Goal: Information Seeking & Learning: Learn about a topic

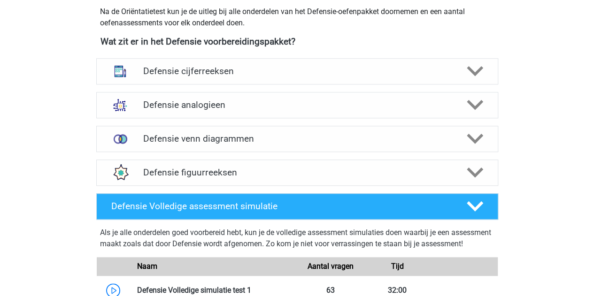
scroll to position [429, 0]
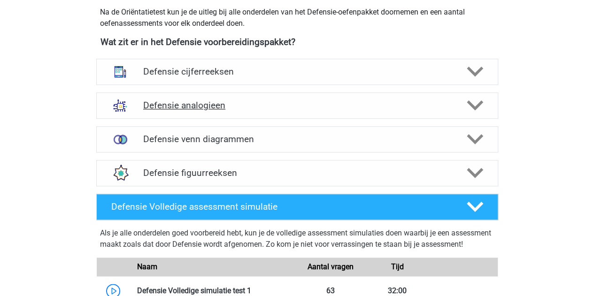
click at [183, 107] on h4 "Defensie analogieen" at bounding box center [297, 105] width 308 height 11
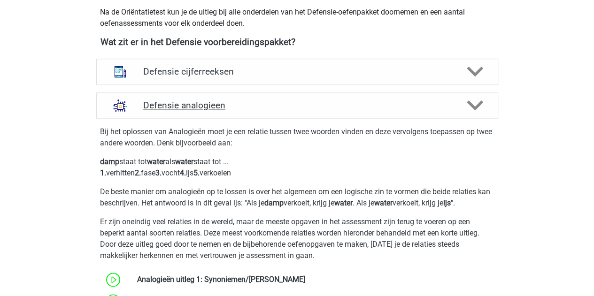
click at [203, 109] on h4 "Defensie analogieen" at bounding box center [297, 105] width 308 height 11
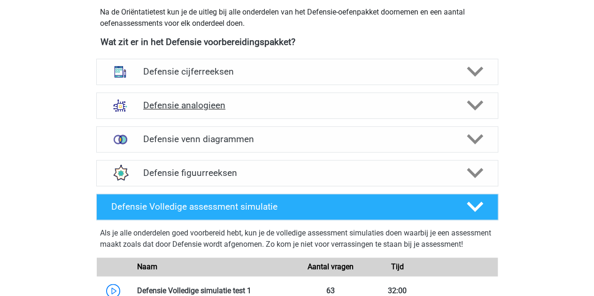
click at [186, 97] on div "Defensie analogieen" at bounding box center [297, 106] width 402 height 26
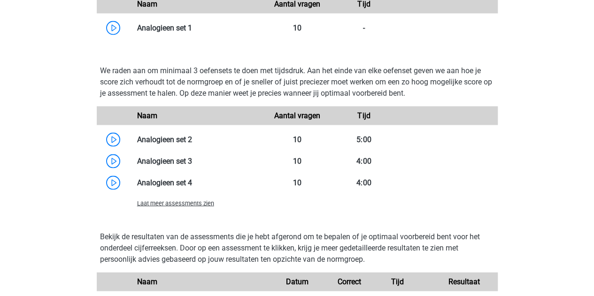
scroll to position [898, 0]
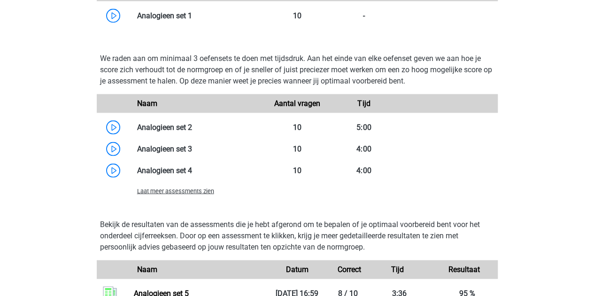
click at [198, 192] on span "Laat meer assessments zien" at bounding box center [175, 191] width 77 height 7
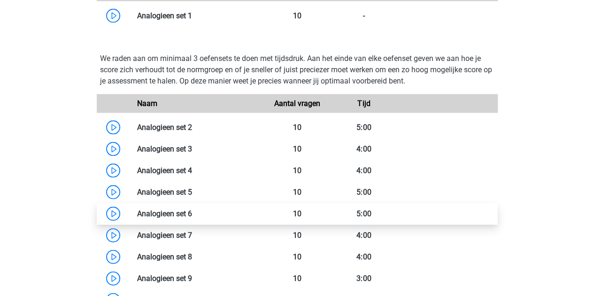
click at [192, 218] on link at bounding box center [192, 214] width 0 height 9
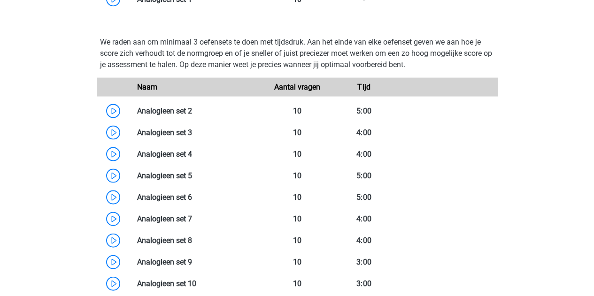
scroll to position [917, 0]
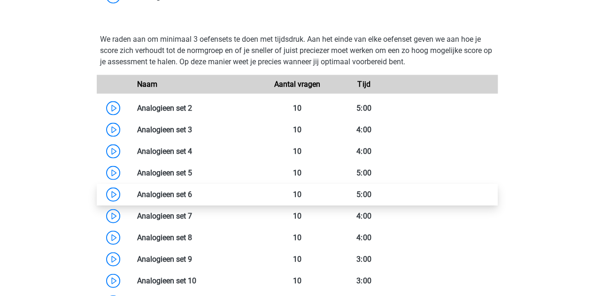
click at [192, 197] on link at bounding box center [192, 194] width 0 height 9
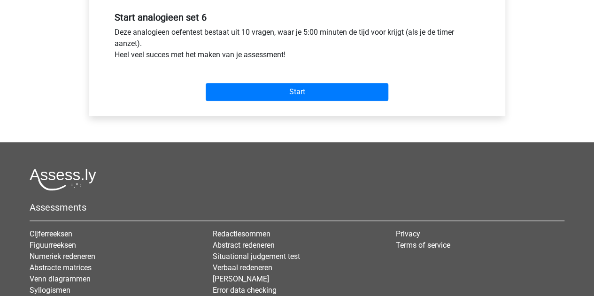
scroll to position [402, 0]
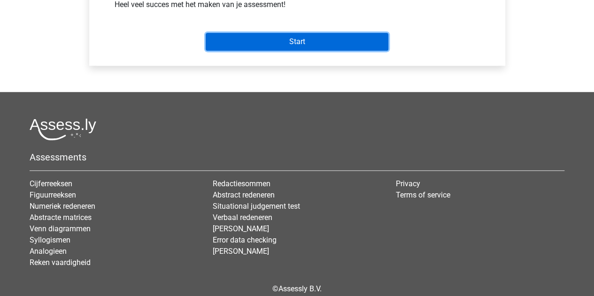
click at [270, 36] on input "Start" at bounding box center [297, 42] width 183 height 18
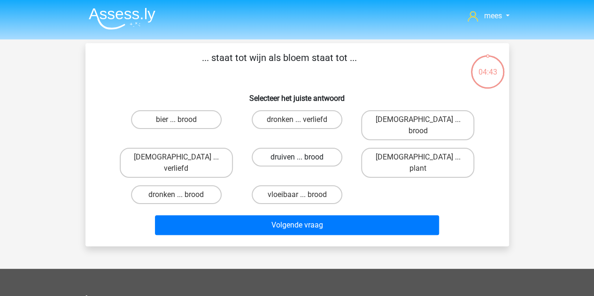
click at [304, 148] on label "druiven ... brood" at bounding box center [297, 157] width 91 height 19
click at [303, 157] on input "druiven ... brood" at bounding box center [300, 160] width 6 height 6
radio input "true"
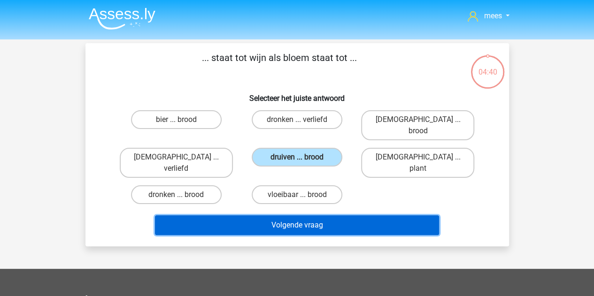
click at [276, 216] on button "Volgende vraag" at bounding box center [297, 226] width 284 height 20
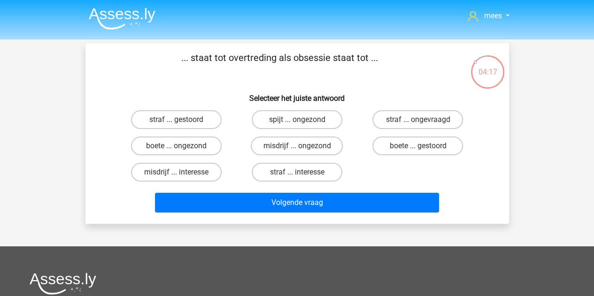
click at [182, 173] on input "misdrijf ... interesse" at bounding box center [179, 175] width 6 height 6
radio input "true"
click at [287, 165] on label "straf ... interesse" at bounding box center [297, 172] width 91 height 19
click at [297, 172] on input "straf ... interesse" at bounding box center [300, 175] width 6 height 6
radio input "true"
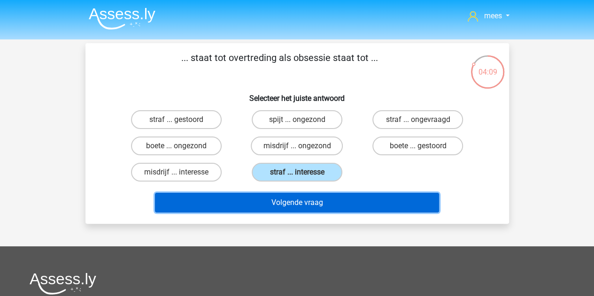
click at [221, 198] on button "Volgende vraag" at bounding box center [297, 203] width 284 height 20
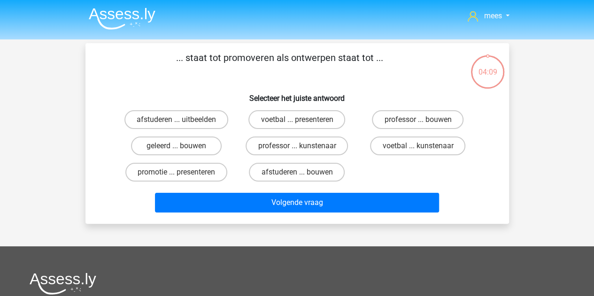
scroll to position [43, 0]
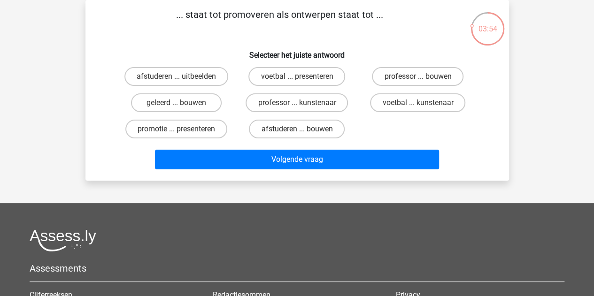
click at [299, 131] on input "afstuderen ... bouwen" at bounding box center [300, 132] width 6 height 6
radio input "true"
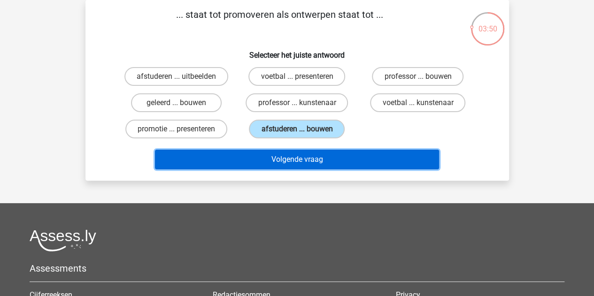
click at [295, 152] on button "Volgende vraag" at bounding box center [297, 160] width 284 height 20
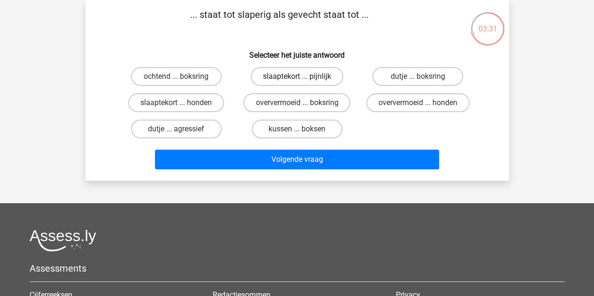
click at [307, 80] on label "slaaptekort ... pijnlijk" at bounding box center [297, 76] width 93 height 19
click at [303, 80] on input "slaaptekort ... pijnlijk" at bounding box center [300, 80] width 6 height 6
radio input "true"
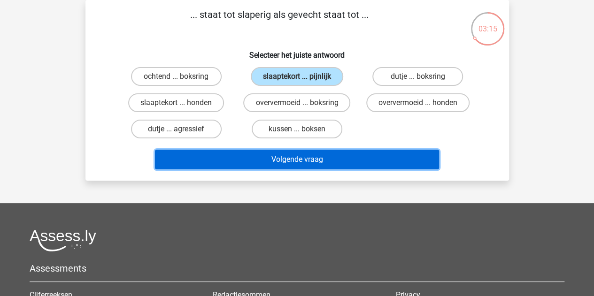
click at [226, 158] on button "Volgende vraag" at bounding box center [297, 160] width 284 height 20
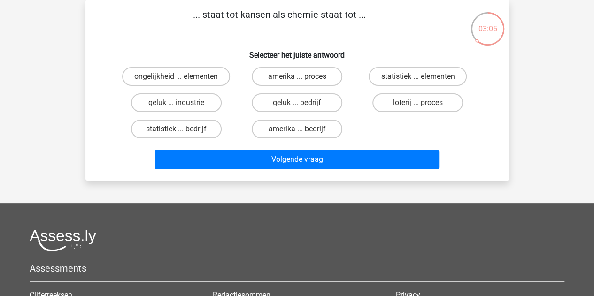
click at [428, 65] on div "statistiek ... elementen" at bounding box center [418, 76] width 121 height 26
click at [420, 73] on label "statistiek ... elementen" at bounding box center [418, 76] width 98 height 19
click at [420, 77] on input "statistiek ... elementen" at bounding box center [421, 80] width 6 height 6
radio input "true"
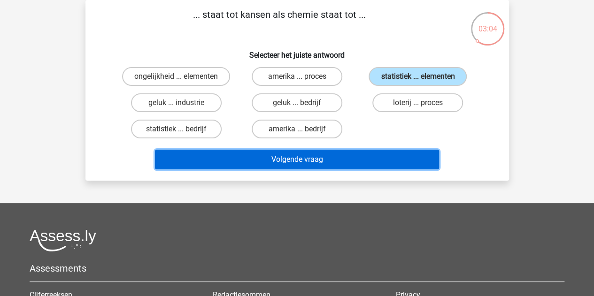
click at [316, 165] on button "Volgende vraag" at bounding box center [297, 160] width 284 height 20
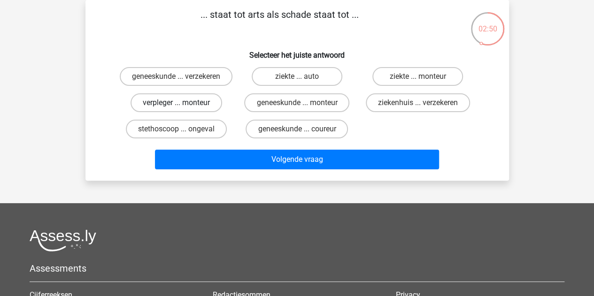
click at [203, 112] on label "verpleger ... monteur" at bounding box center [177, 103] width 92 height 19
click at [182, 109] on input "verpleger ... monteur" at bounding box center [179, 106] width 6 height 6
radio input "true"
click at [402, 82] on label "ziekte ... monteur" at bounding box center [418, 76] width 91 height 19
click at [418, 82] on input "ziekte ... monteur" at bounding box center [421, 80] width 6 height 6
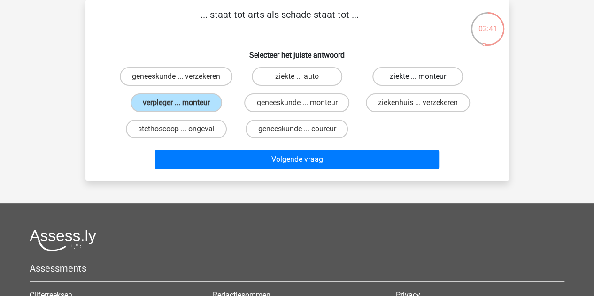
radio input "true"
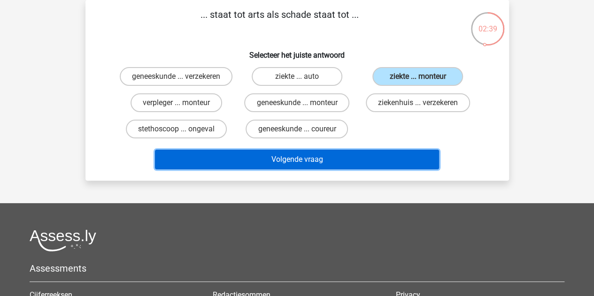
click at [346, 166] on button "Volgende vraag" at bounding box center [297, 160] width 284 height 20
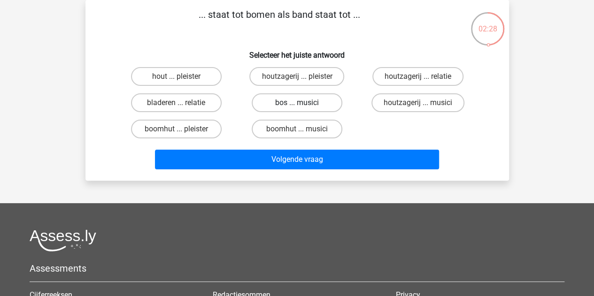
click at [287, 110] on label "bos ... musici" at bounding box center [297, 103] width 91 height 19
click at [297, 109] on input "bos ... musici" at bounding box center [300, 106] width 6 height 6
radio input "true"
click at [399, 100] on label "houtzagerij ... musici" at bounding box center [418, 103] width 93 height 19
click at [418, 103] on input "houtzagerij ... musici" at bounding box center [421, 106] width 6 height 6
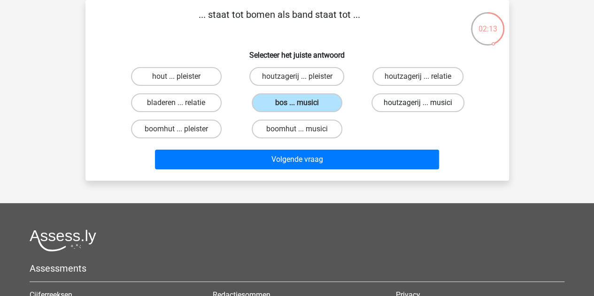
radio input "true"
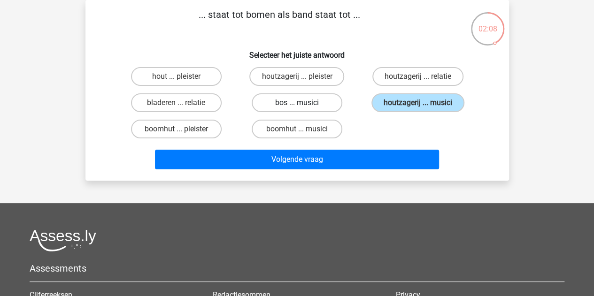
click at [315, 97] on label "bos ... musici" at bounding box center [297, 103] width 91 height 19
click at [303, 103] on input "bos ... musici" at bounding box center [300, 106] width 6 height 6
radio input "true"
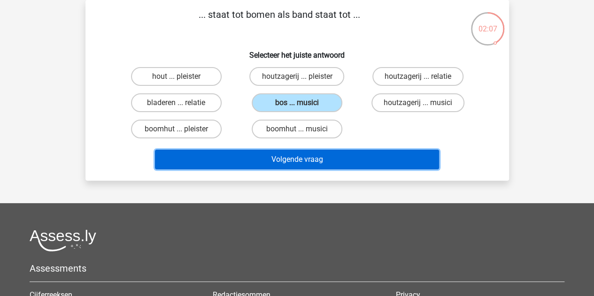
click at [304, 164] on button "Volgende vraag" at bounding box center [297, 160] width 284 height 20
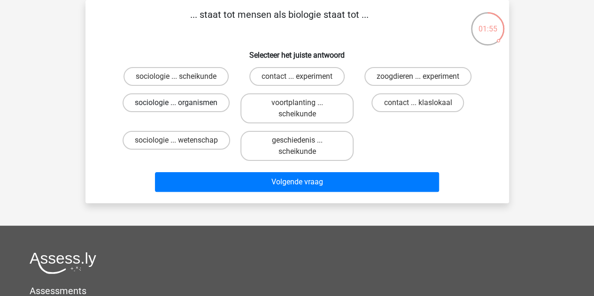
click at [184, 96] on label "sociologie ... organismen" at bounding box center [176, 103] width 107 height 19
click at [182, 103] on input "sociologie ... organismen" at bounding box center [179, 106] width 6 height 6
radio input "true"
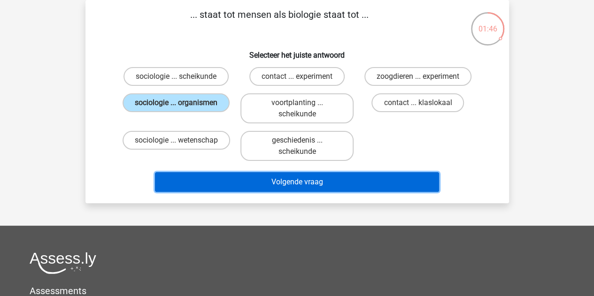
click at [233, 187] on button "Volgende vraag" at bounding box center [297, 182] width 284 height 20
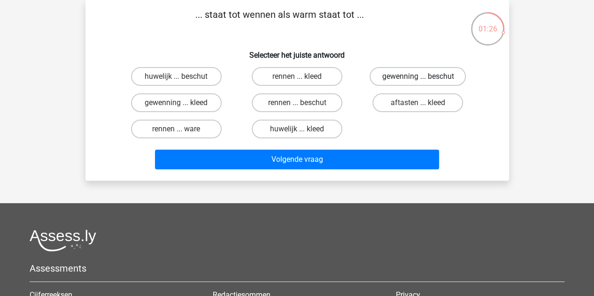
click at [399, 81] on label "gewenning ... beschut" at bounding box center [418, 76] width 96 height 19
click at [418, 81] on input "gewenning ... beschut" at bounding box center [421, 80] width 6 height 6
radio input "true"
click at [201, 127] on label "rennen ... ware" at bounding box center [176, 129] width 91 height 19
click at [182, 129] on input "rennen ... ware" at bounding box center [179, 132] width 6 height 6
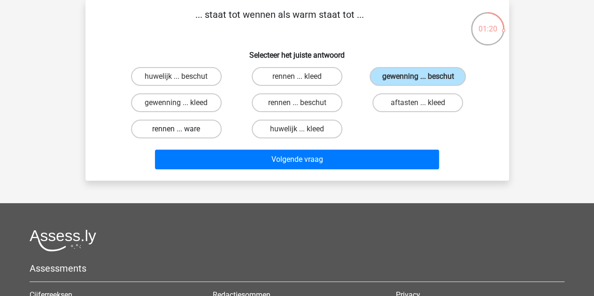
radio input "true"
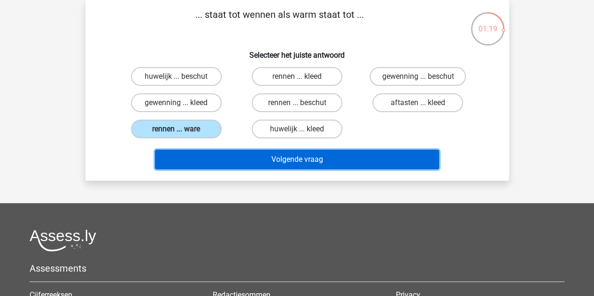
click at [220, 164] on button "Volgende vraag" at bounding box center [297, 160] width 284 height 20
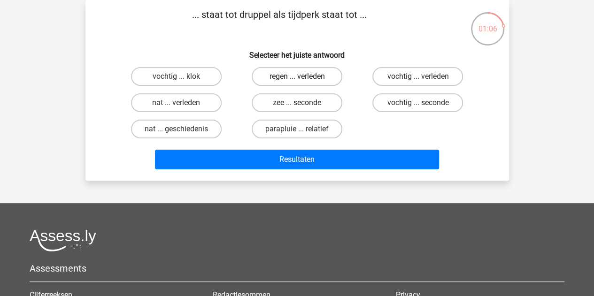
click at [282, 81] on label "regen ... verleden" at bounding box center [297, 76] width 91 height 19
click at [297, 81] on input "regen ... verleden" at bounding box center [300, 80] width 6 height 6
radio input "true"
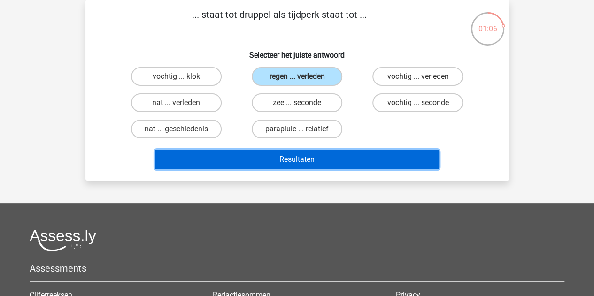
click at [280, 164] on button "Resultaten" at bounding box center [297, 160] width 284 height 20
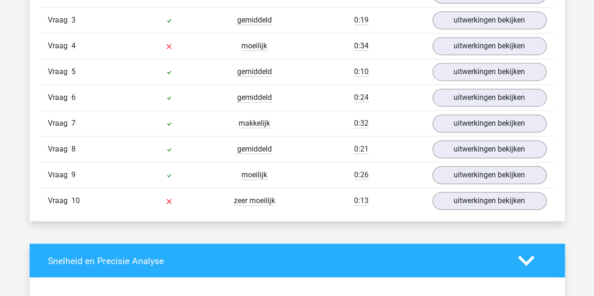
scroll to position [673, 0]
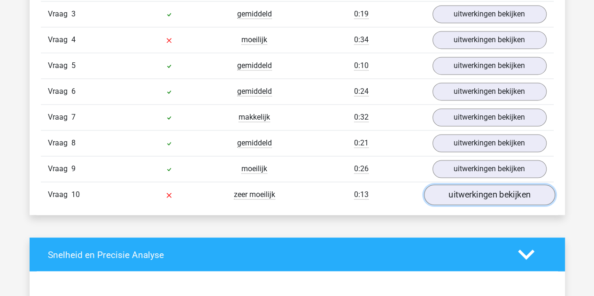
click at [444, 196] on link "uitwerkingen bekijken" at bounding box center [489, 195] width 131 height 21
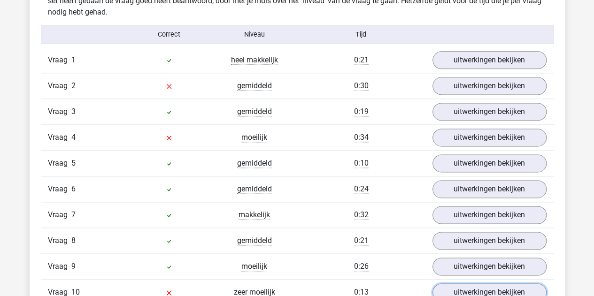
scroll to position [569, 0]
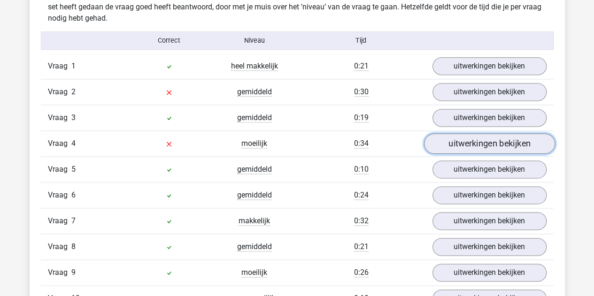
click at [450, 140] on link "uitwerkingen bekijken" at bounding box center [489, 143] width 131 height 21
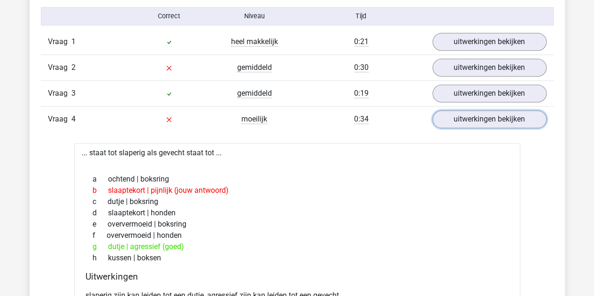
scroll to position [597, 0]
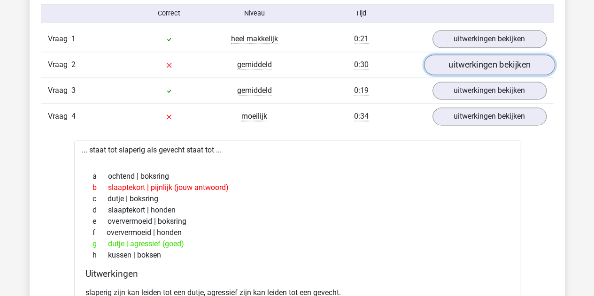
click at [442, 59] on link "uitwerkingen bekijken" at bounding box center [489, 65] width 131 height 21
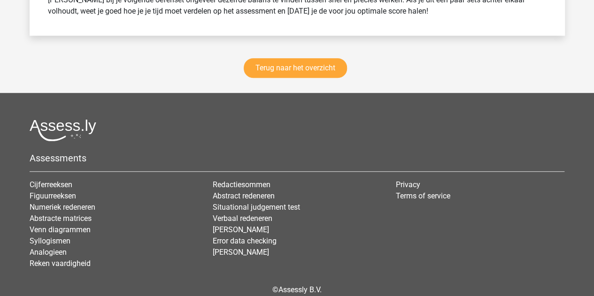
scroll to position [2105, 0]
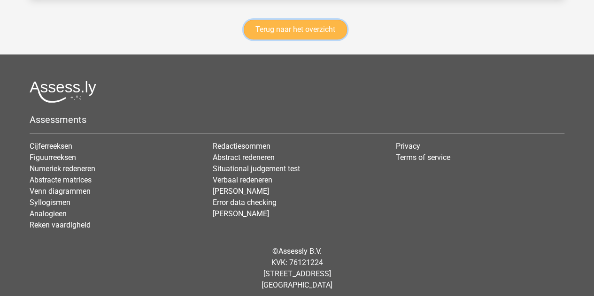
click at [291, 22] on link "Terug naar het overzicht" at bounding box center [295, 30] width 103 height 20
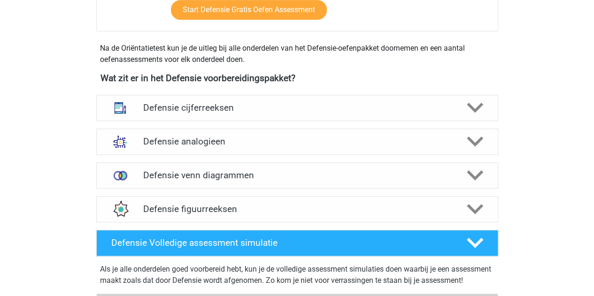
scroll to position [394, 0]
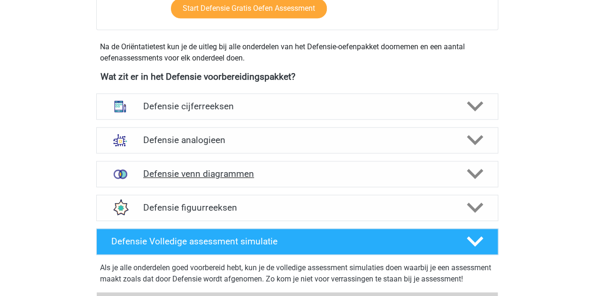
click at [194, 166] on div "Defensie venn diagrammen" at bounding box center [297, 174] width 402 height 26
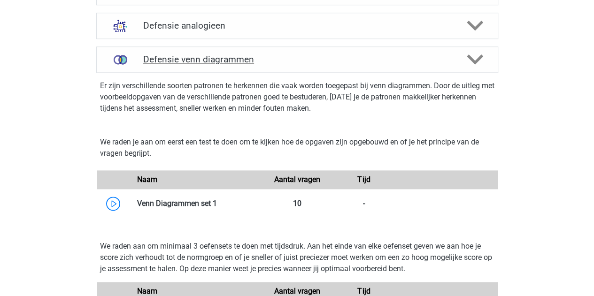
scroll to position [508, 0]
click at [178, 60] on h4 "Defensie venn diagrammen" at bounding box center [297, 60] width 308 height 11
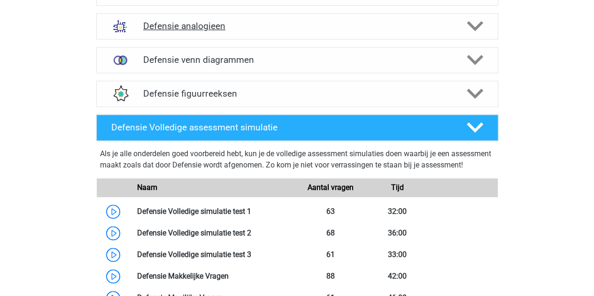
click at [191, 25] on h4 "Defensie analogieen" at bounding box center [297, 26] width 308 height 11
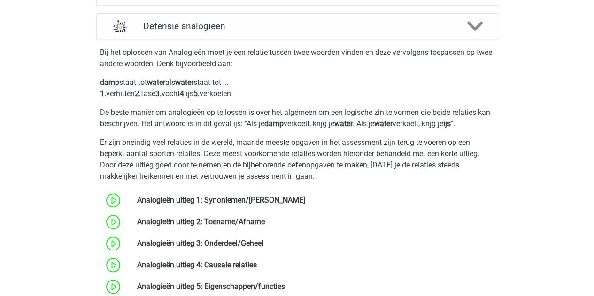
click at [191, 25] on h4 "Defensie analogieen" at bounding box center [297, 26] width 308 height 11
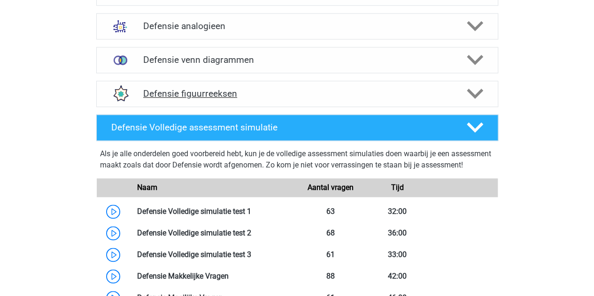
click at [192, 88] on h4 "Defensie figuurreeksen" at bounding box center [297, 93] width 308 height 11
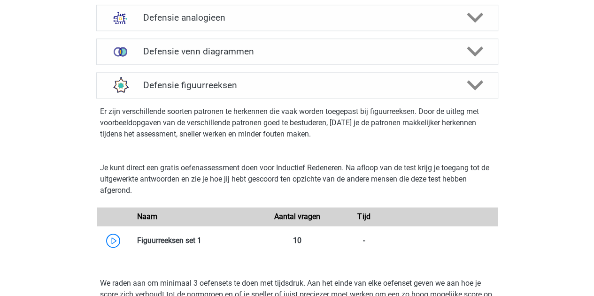
scroll to position [511, 0]
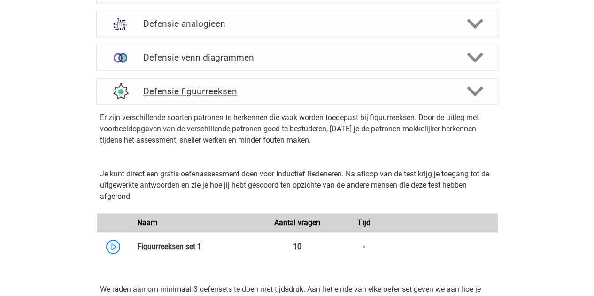
click at [186, 98] on div "Defensie figuurreeksen" at bounding box center [297, 91] width 402 height 26
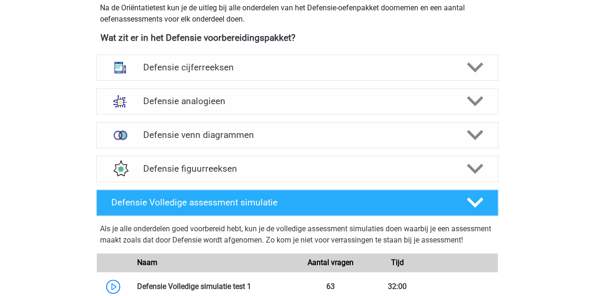
scroll to position [422, 0]
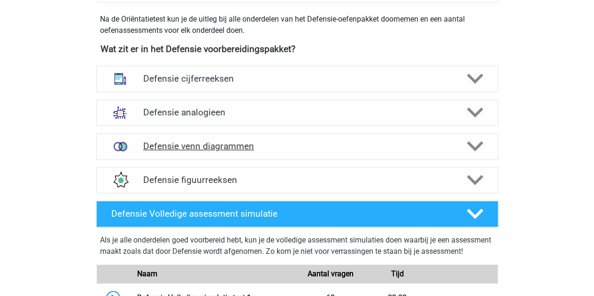
click at [201, 143] on h4 "Defensie venn diagrammen" at bounding box center [297, 146] width 308 height 11
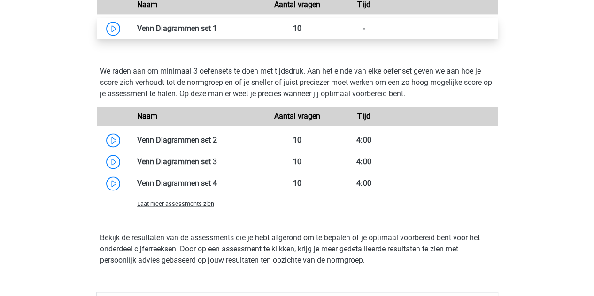
scroll to position [685, 0]
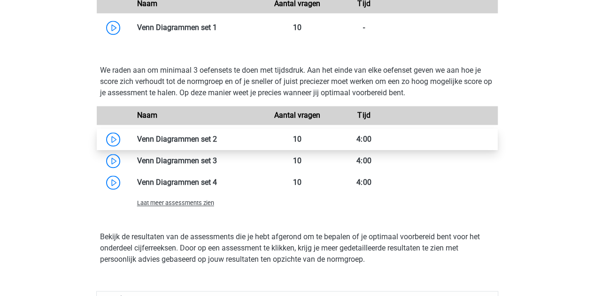
click at [217, 135] on link at bounding box center [217, 139] width 0 height 9
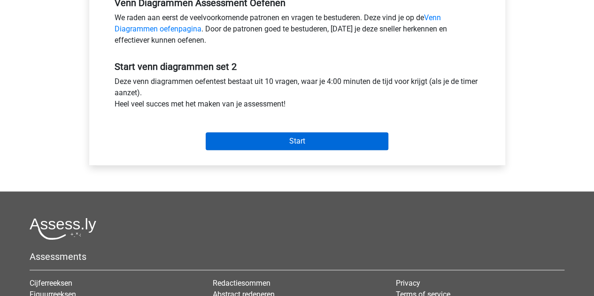
scroll to position [302, 0]
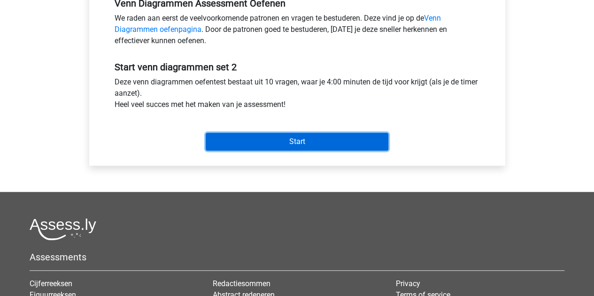
click at [267, 138] on input "Start" at bounding box center [297, 142] width 183 height 18
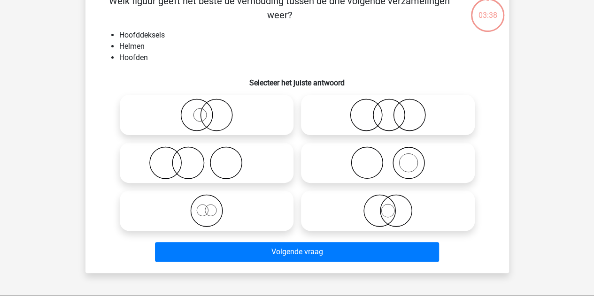
scroll to position [57, 0]
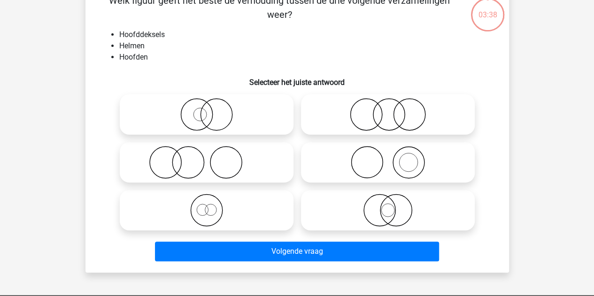
click at [218, 109] on icon at bounding box center [207, 114] width 166 height 33
click at [213, 109] on input "radio" at bounding box center [210, 107] width 6 height 6
radio input "true"
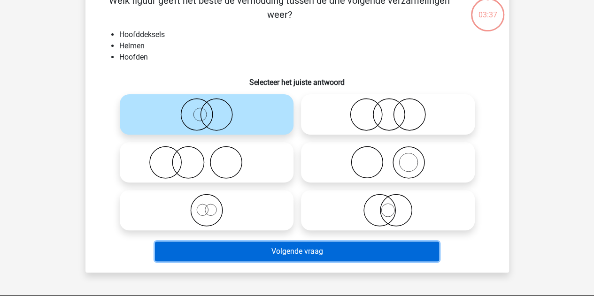
click at [226, 247] on button "Volgende vraag" at bounding box center [297, 252] width 284 height 20
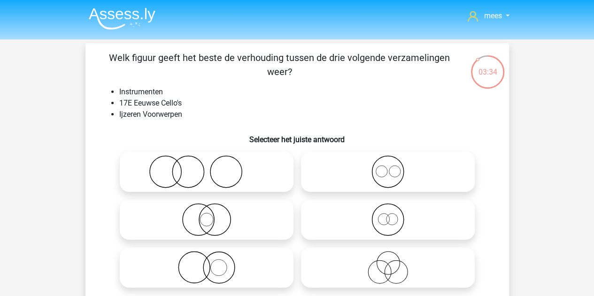
scroll to position [10, 0]
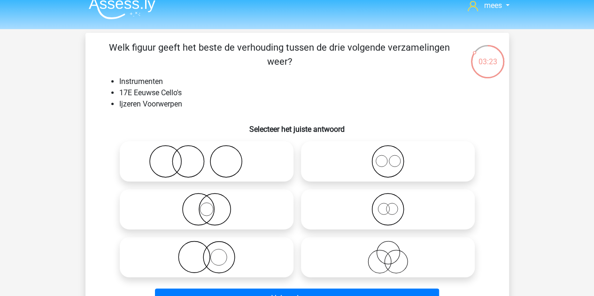
click at [262, 257] on icon at bounding box center [207, 257] width 166 height 33
click at [213, 253] on input "radio" at bounding box center [210, 250] width 6 height 6
radio input "true"
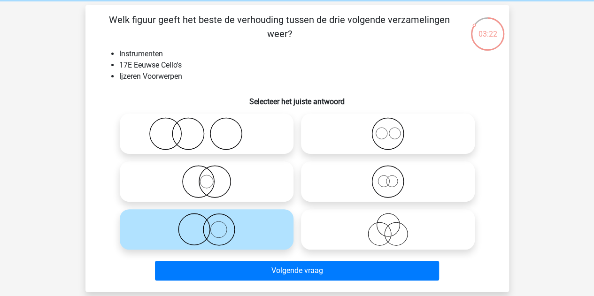
scroll to position [47, 0]
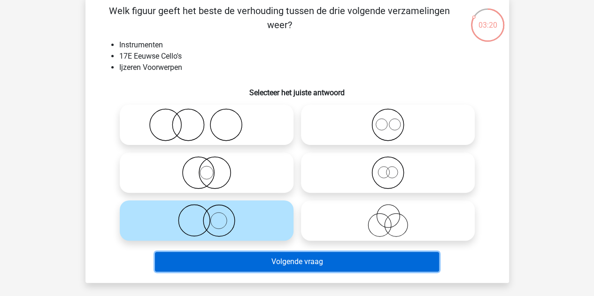
click at [254, 265] on button "Volgende vraag" at bounding box center [297, 262] width 284 height 20
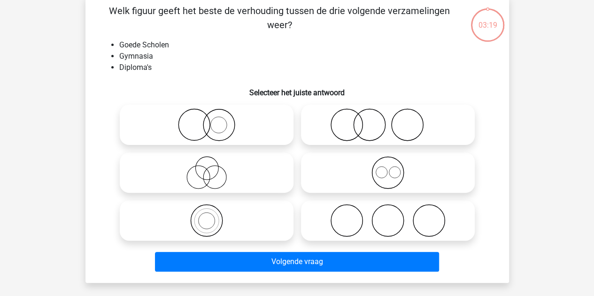
scroll to position [43, 0]
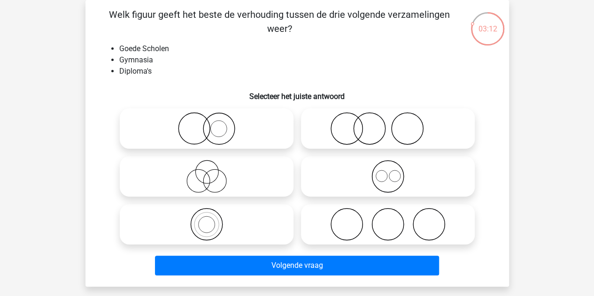
click at [246, 132] on icon at bounding box center [207, 128] width 166 height 33
click at [213, 124] on input "radio" at bounding box center [210, 121] width 6 height 6
radio input "true"
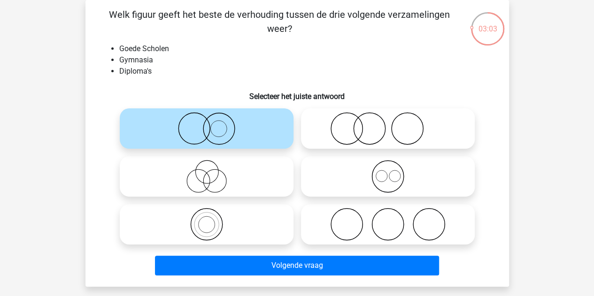
click at [343, 183] on icon at bounding box center [388, 176] width 166 height 33
click at [388, 172] on input "radio" at bounding box center [391, 169] width 6 height 6
radio input "true"
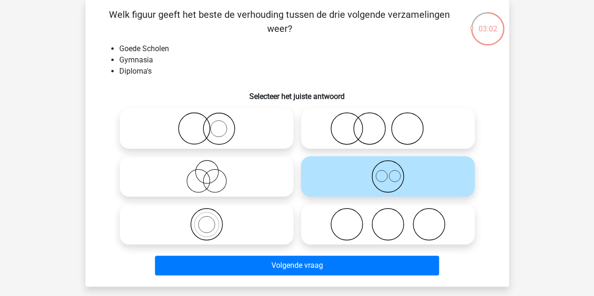
click at [296, 254] on div "Volgende vraag" at bounding box center [298, 264] width 394 height 31
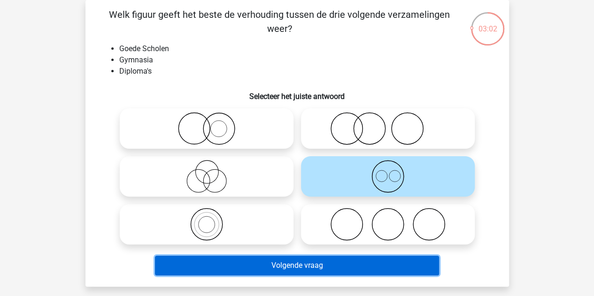
click at [285, 274] on button "Volgende vraag" at bounding box center [297, 266] width 284 height 20
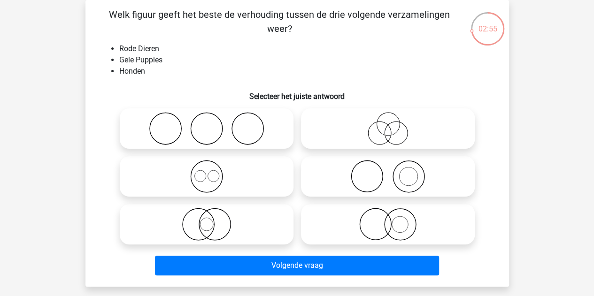
click at [345, 172] on icon at bounding box center [388, 176] width 166 height 33
click at [388, 172] on input "radio" at bounding box center [391, 169] width 6 height 6
radio input "true"
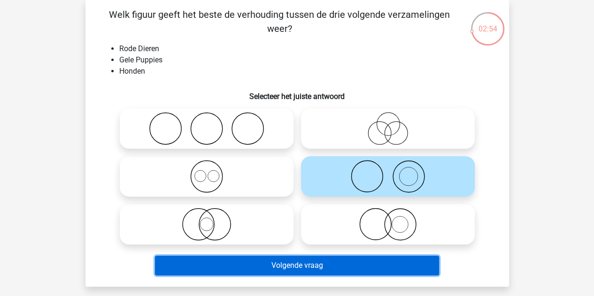
click at [271, 262] on button "Volgende vraag" at bounding box center [297, 266] width 284 height 20
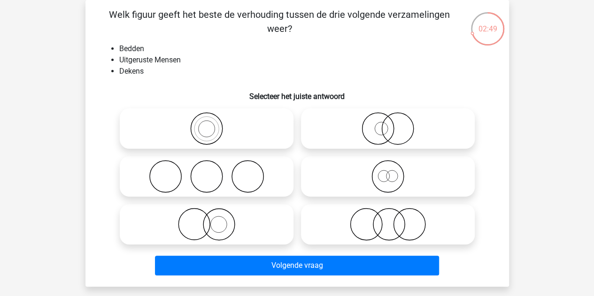
click at [247, 164] on icon at bounding box center [207, 176] width 166 height 33
click at [213, 166] on input "radio" at bounding box center [210, 169] width 6 height 6
radio input "true"
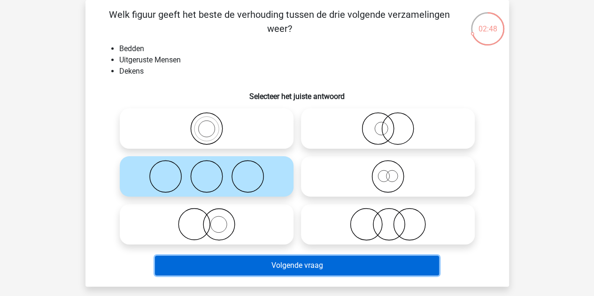
click at [251, 262] on button "Volgende vraag" at bounding box center [297, 266] width 284 height 20
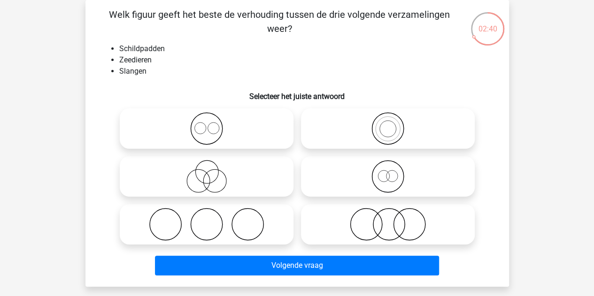
click at [232, 227] on circle at bounding box center [247, 224] width 31 height 31
click at [213, 220] on input "radio" at bounding box center [210, 217] width 6 height 6
radio input "true"
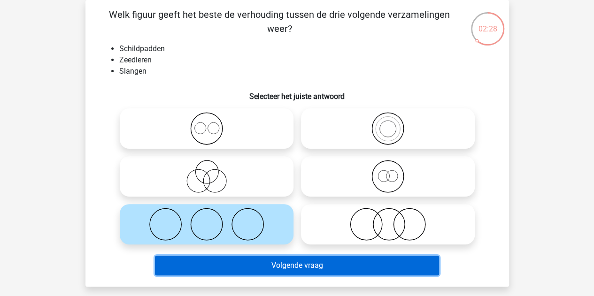
click at [271, 260] on button "Volgende vraag" at bounding box center [297, 266] width 284 height 20
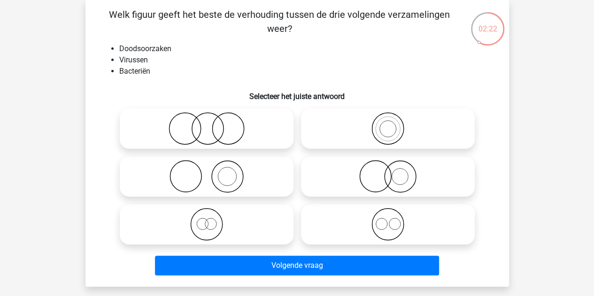
click at [234, 168] on icon at bounding box center [207, 176] width 166 height 33
click at [213, 168] on input "radio" at bounding box center [210, 169] width 6 height 6
radio input "true"
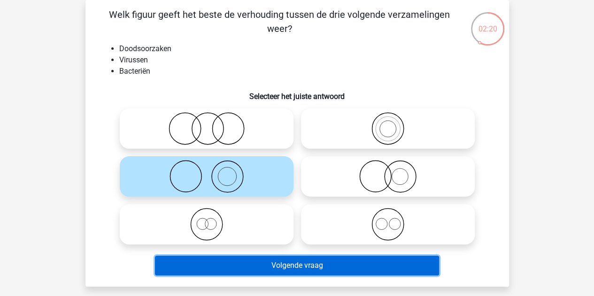
click at [234, 261] on button "Volgende vraag" at bounding box center [297, 266] width 284 height 20
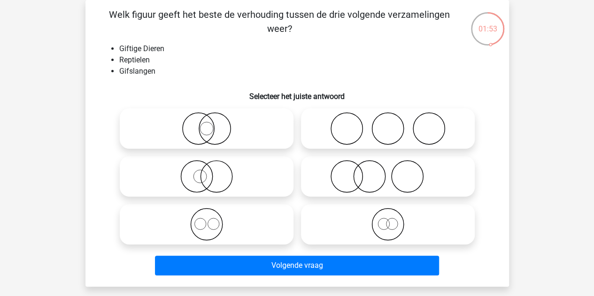
click at [222, 190] on icon at bounding box center [207, 176] width 166 height 33
click at [213, 172] on input "radio" at bounding box center [210, 169] width 6 height 6
radio input "true"
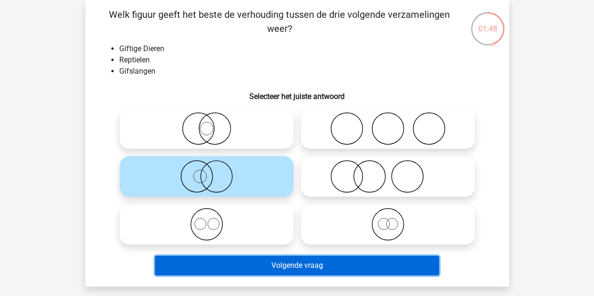
click at [244, 259] on button "Volgende vraag" at bounding box center [297, 266] width 284 height 20
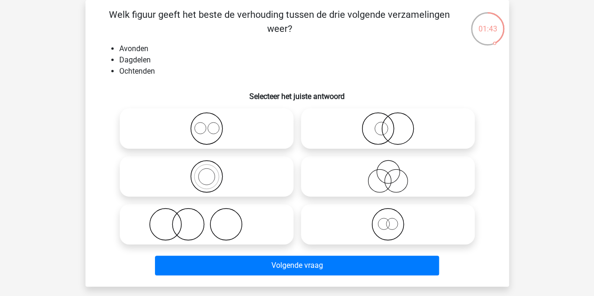
click at [188, 124] on icon at bounding box center [207, 128] width 166 height 33
click at [207, 124] on input "radio" at bounding box center [210, 121] width 6 height 6
radio input "true"
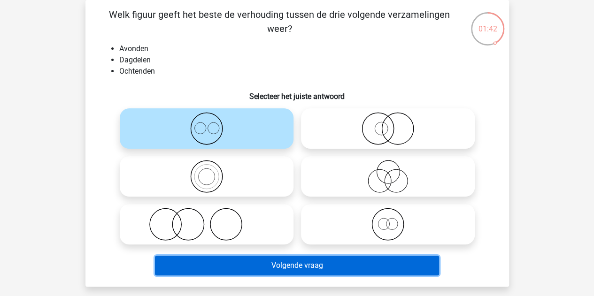
click at [246, 269] on button "Volgende vraag" at bounding box center [297, 266] width 284 height 20
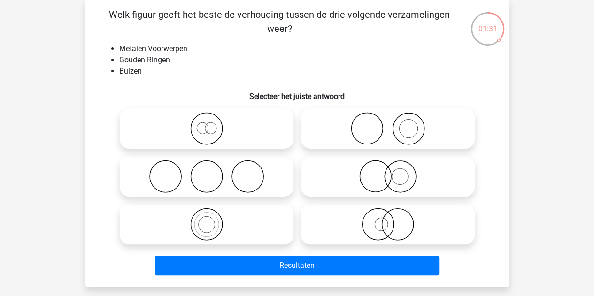
click at [376, 123] on icon at bounding box center [388, 128] width 166 height 33
click at [388, 123] on input "radio" at bounding box center [391, 121] width 6 height 6
radio input "true"
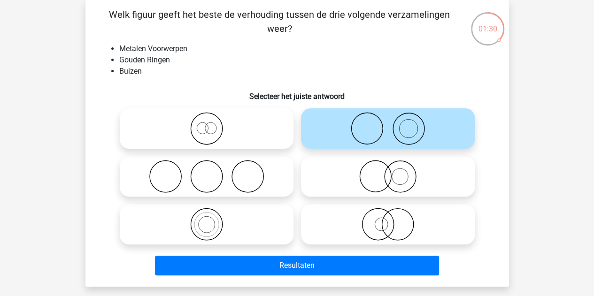
click at [242, 175] on icon at bounding box center [207, 176] width 166 height 33
click at [213, 172] on input "radio" at bounding box center [210, 169] width 6 height 6
radio input "true"
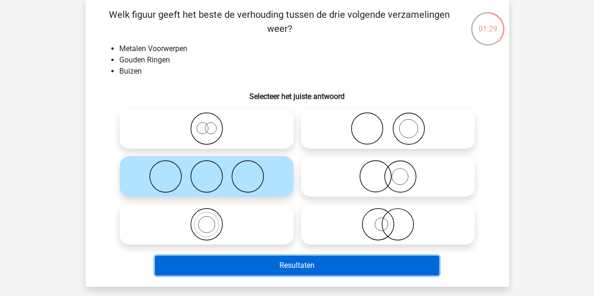
click at [284, 260] on button "Resultaten" at bounding box center [297, 266] width 284 height 20
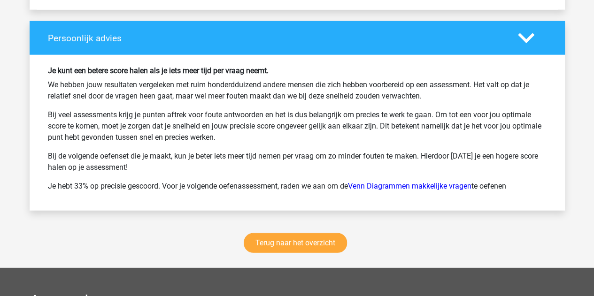
scroll to position [1207, 0]
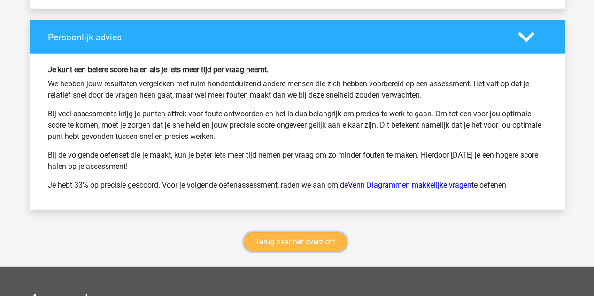
click at [278, 233] on link "Terug naar het overzicht" at bounding box center [295, 243] width 103 height 20
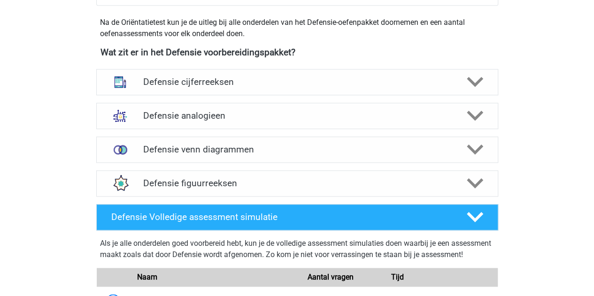
scroll to position [418, 0]
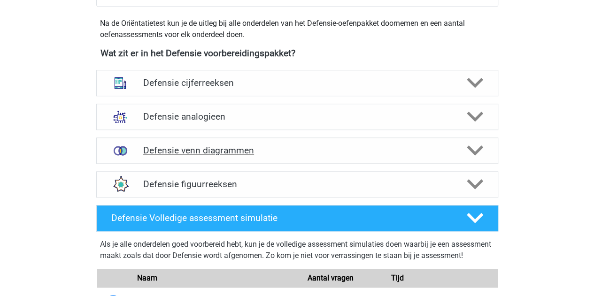
click at [204, 155] on h4 "Defensie venn diagrammen" at bounding box center [297, 150] width 308 height 11
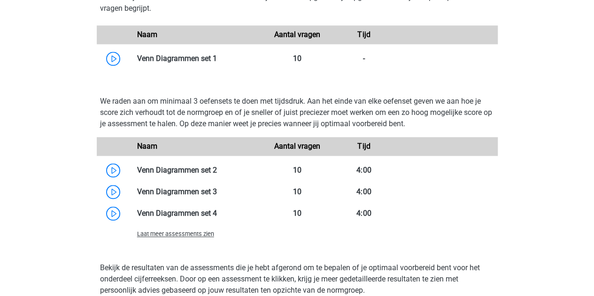
scroll to position [655, 0]
click at [217, 189] on link at bounding box center [217, 191] width 0 height 9
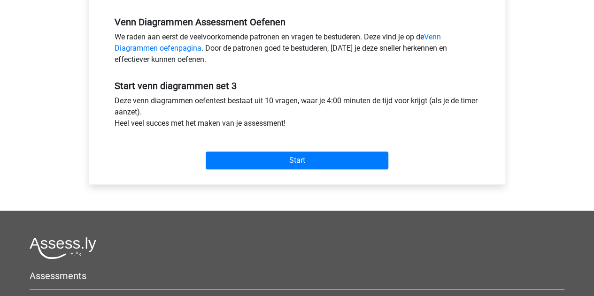
scroll to position [285, 0]
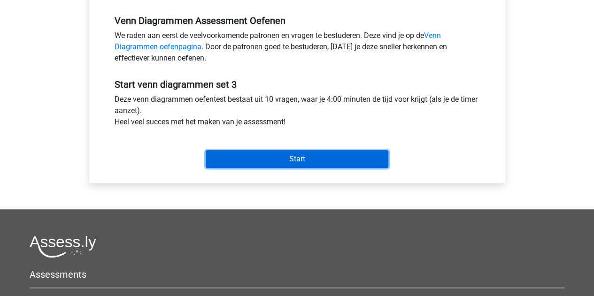
click at [246, 165] on input "Start" at bounding box center [297, 159] width 183 height 18
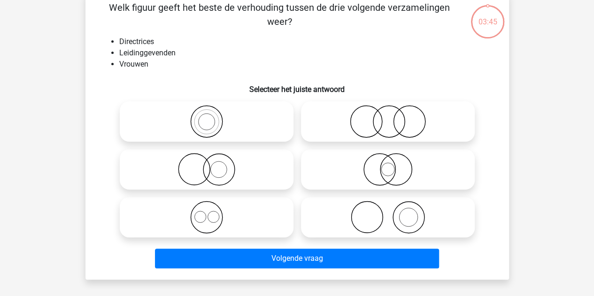
scroll to position [51, 0]
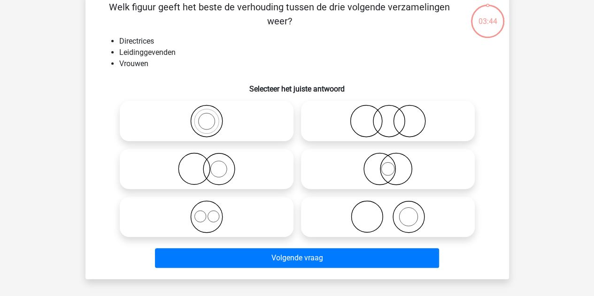
click at [199, 191] on div at bounding box center [206, 169] width 181 height 48
click at [196, 173] on icon at bounding box center [207, 169] width 166 height 33
click at [207, 164] on input "radio" at bounding box center [210, 161] width 6 height 6
radio input "true"
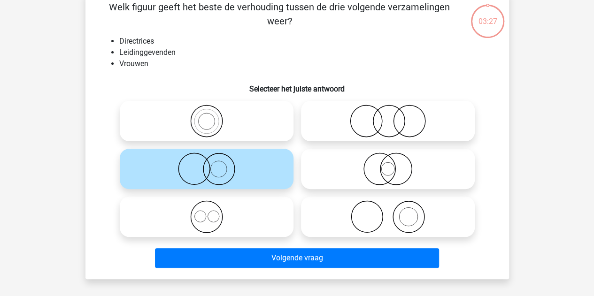
click at [373, 167] on icon at bounding box center [388, 169] width 166 height 33
click at [388, 164] on input "radio" at bounding box center [391, 161] width 6 height 6
radio input "true"
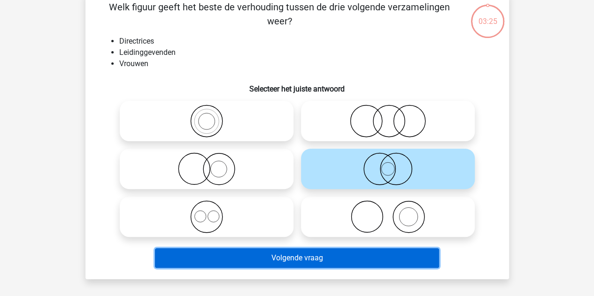
click at [315, 251] on button "Volgende vraag" at bounding box center [297, 259] width 284 height 20
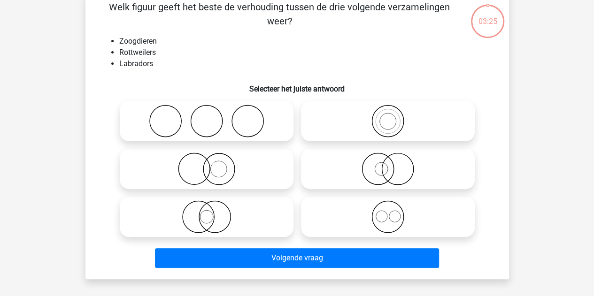
scroll to position [43, 0]
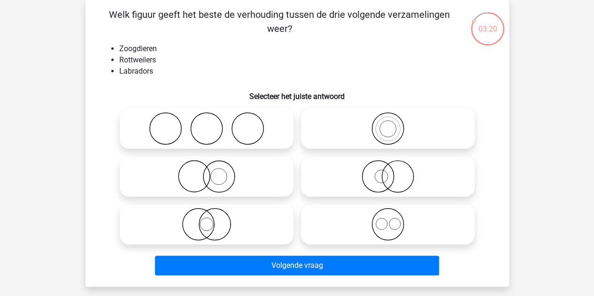
click at [374, 208] on icon at bounding box center [388, 224] width 166 height 33
click at [388, 214] on input "radio" at bounding box center [391, 217] width 6 height 6
radio input "true"
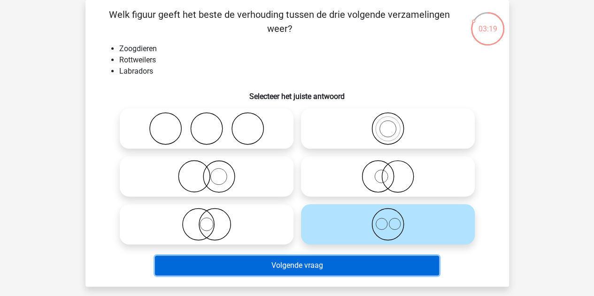
click at [273, 267] on button "Volgende vraag" at bounding box center [297, 266] width 284 height 20
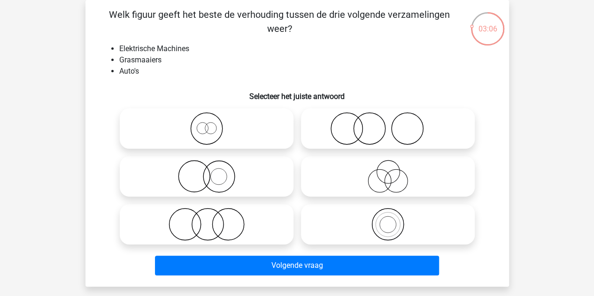
click at [238, 166] on icon at bounding box center [207, 176] width 166 height 33
click at [213, 166] on input "radio" at bounding box center [210, 169] width 6 height 6
radio input "true"
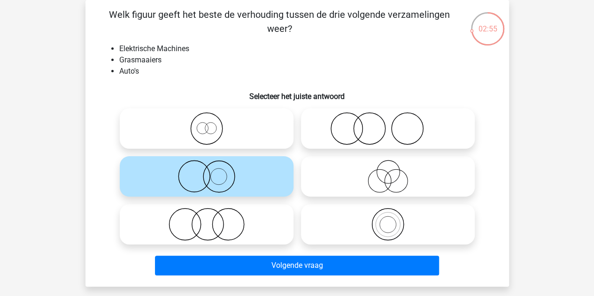
click at [356, 149] on label at bounding box center [388, 129] width 174 height 40
click at [388, 124] on input "radio" at bounding box center [391, 121] width 6 height 6
radio input "true"
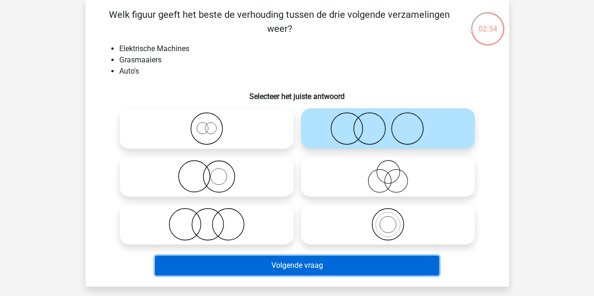
click at [265, 273] on button "Volgende vraag" at bounding box center [297, 266] width 284 height 20
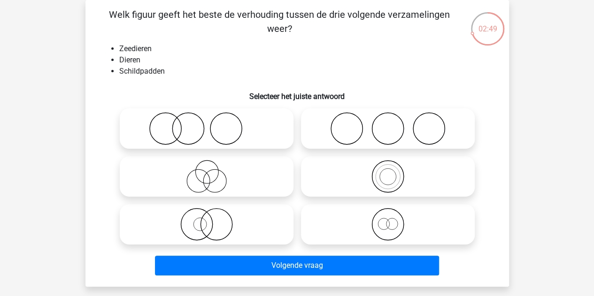
click at [365, 198] on div at bounding box center [387, 177] width 181 height 48
click at [352, 191] on icon at bounding box center [388, 176] width 166 height 33
click at [388, 172] on input "radio" at bounding box center [391, 169] width 6 height 6
radio input "true"
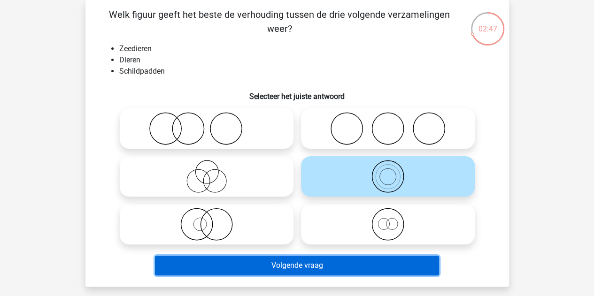
click at [273, 270] on button "Volgende vraag" at bounding box center [297, 266] width 284 height 20
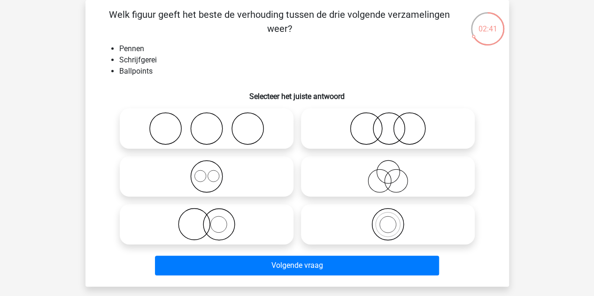
click at [225, 184] on icon at bounding box center [207, 176] width 166 height 33
click at [213, 172] on input "radio" at bounding box center [210, 169] width 6 height 6
radio input "true"
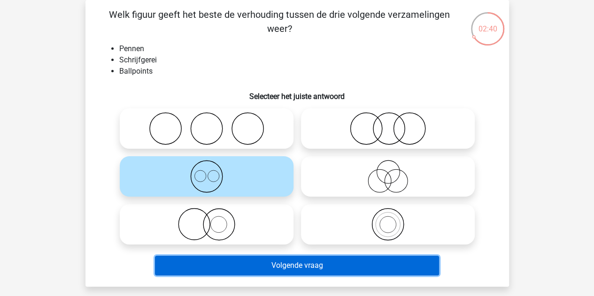
click at [266, 260] on button "Volgende vraag" at bounding box center [297, 266] width 284 height 20
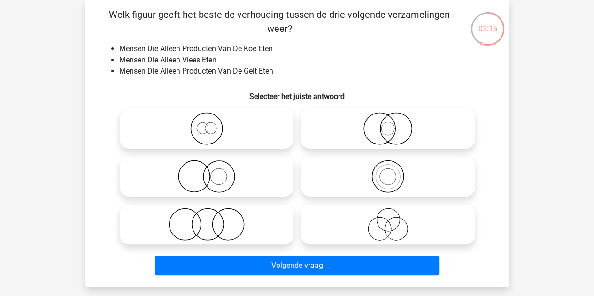
click at [234, 229] on icon at bounding box center [207, 224] width 166 height 33
click at [213, 220] on input "radio" at bounding box center [210, 217] width 6 height 6
radio input "true"
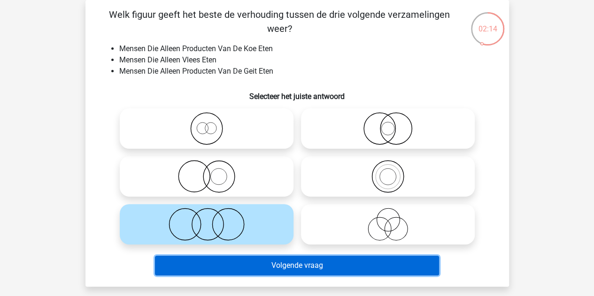
click at [242, 263] on button "Volgende vraag" at bounding box center [297, 266] width 284 height 20
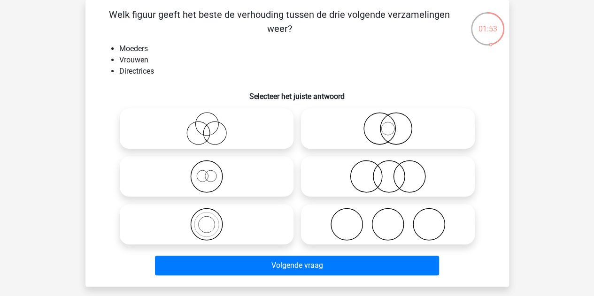
click at [251, 181] on icon at bounding box center [207, 176] width 166 height 33
click at [213, 172] on input "radio" at bounding box center [210, 169] width 6 height 6
radio input "true"
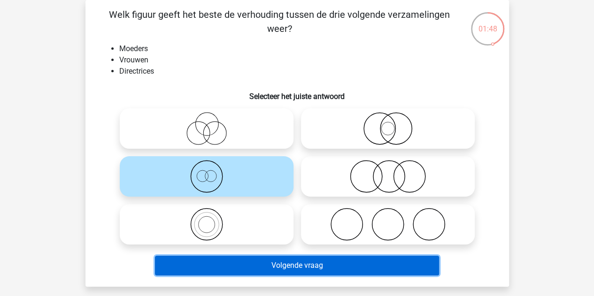
click at [240, 263] on button "Volgende vraag" at bounding box center [297, 266] width 284 height 20
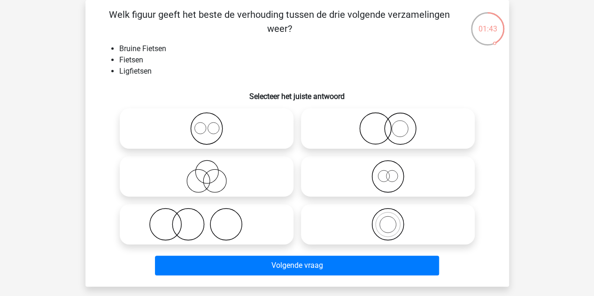
click at [210, 118] on input "radio" at bounding box center [210, 121] width 6 height 6
radio input "true"
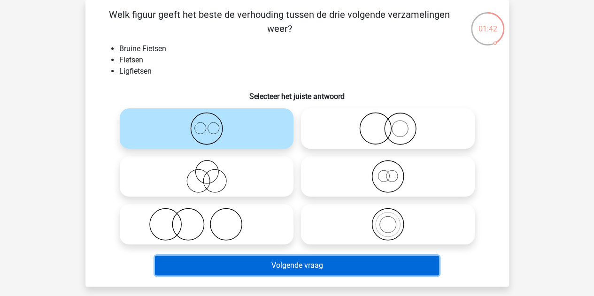
click at [249, 261] on button "Volgende vraag" at bounding box center [297, 266] width 284 height 20
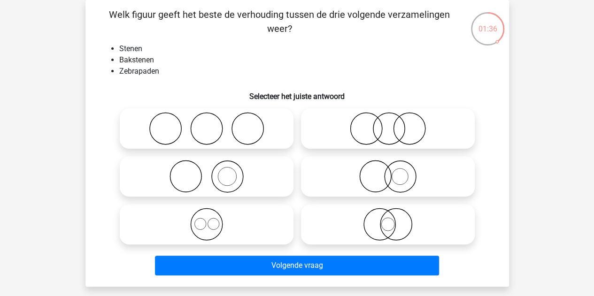
click at [219, 159] on label at bounding box center [207, 176] width 174 height 40
click at [213, 166] on input "radio" at bounding box center [210, 169] width 6 height 6
radio input "true"
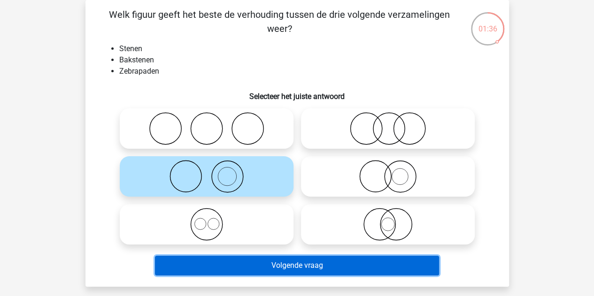
click at [243, 264] on button "Volgende vraag" at bounding box center [297, 266] width 284 height 20
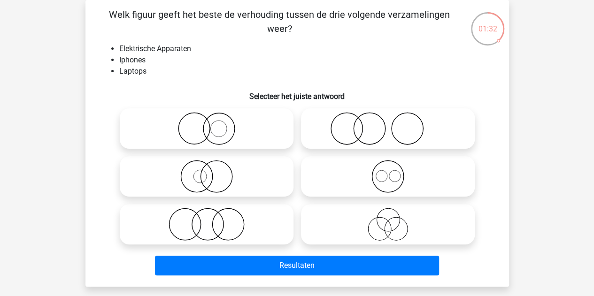
click at [352, 161] on icon at bounding box center [388, 176] width 166 height 33
click at [388, 166] on input "radio" at bounding box center [391, 169] width 6 height 6
radio input "true"
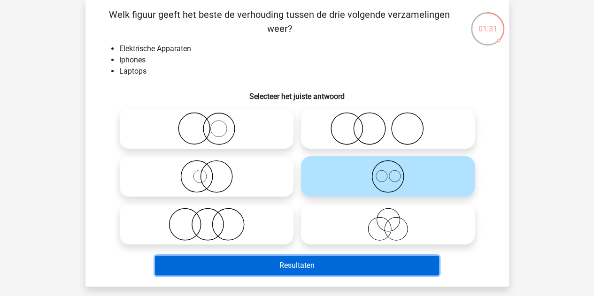
click at [287, 262] on button "Resultaten" at bounding box center [297, 266] width 284 height 20
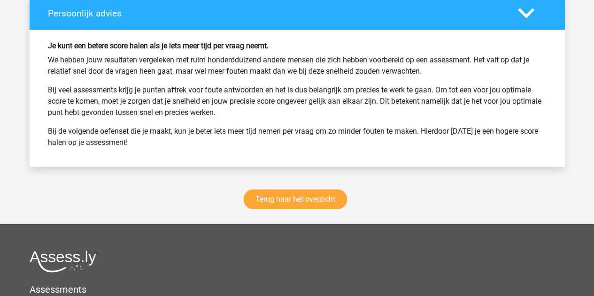
scroll to position [1232, 0]
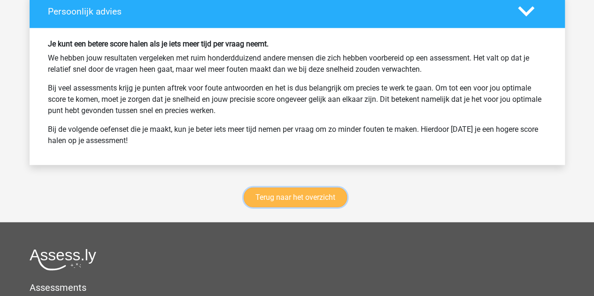
click at [280, 198] on link "Terug naar het overzicht" at bounding box center [295, 198] width 103 height 20
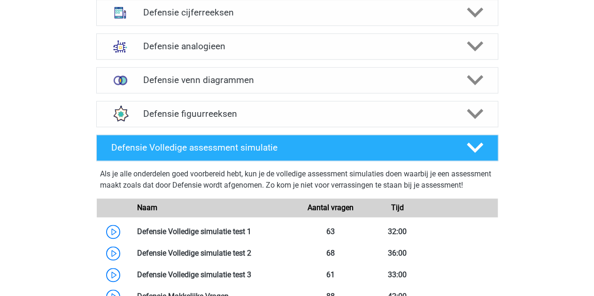
scroll to position [487, 0]
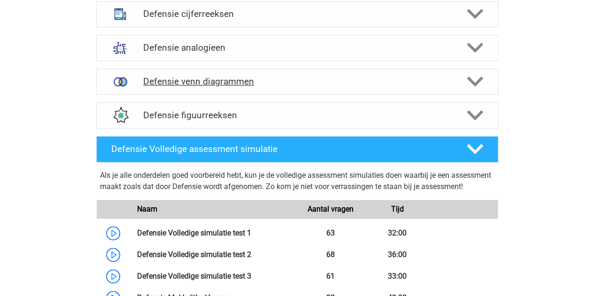
click at [197, 79] on h4 "Defensie venn diagrammen" at bounding box center [297, 81] width 308 height 11
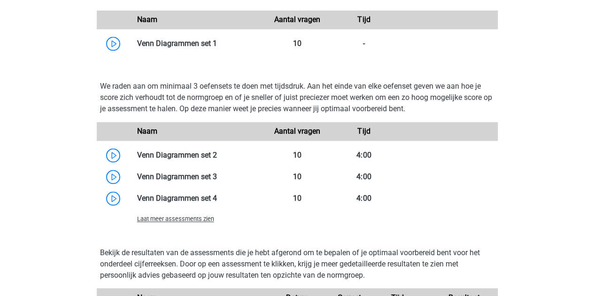
scroll to position [693, 0]
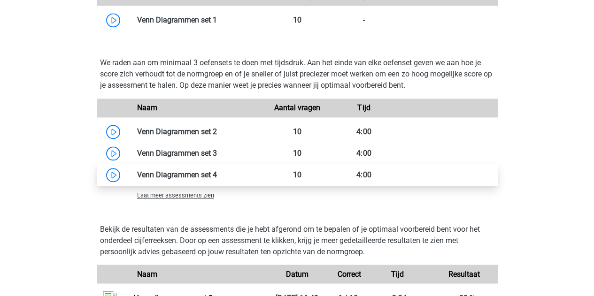
click at [217, 174] on link at bounding box center [217, 175] width 0 height 9
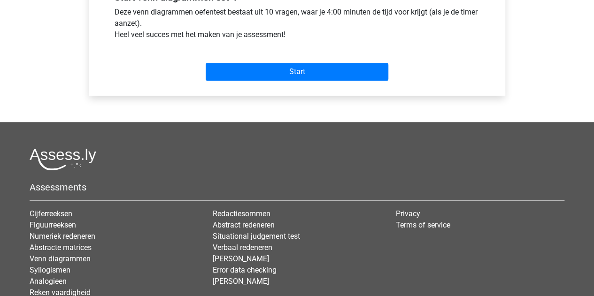
scroll to position [374, 0]
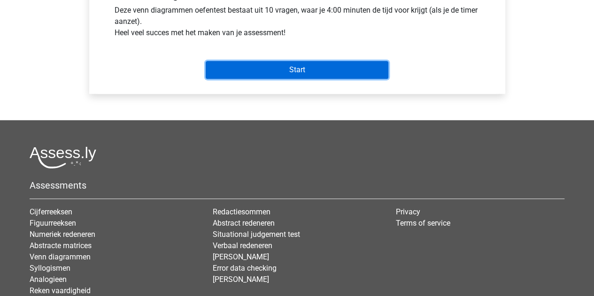
click at [284, 64] on input "Start" at bounding box center [297, 70] width 183 height 18
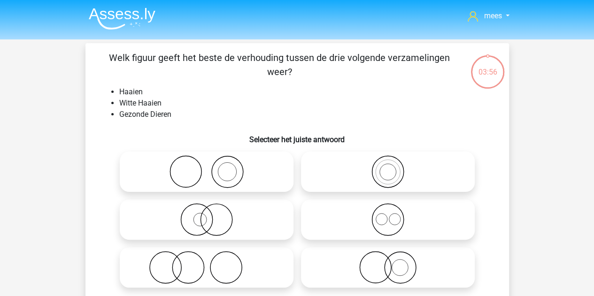
click at [208, 170] on icon at bounding box center [207, 172] width 166 height 33
click at [208, 167] on input "radio" at bounding box center [210, 164] width 6 height 6
radio input "true"
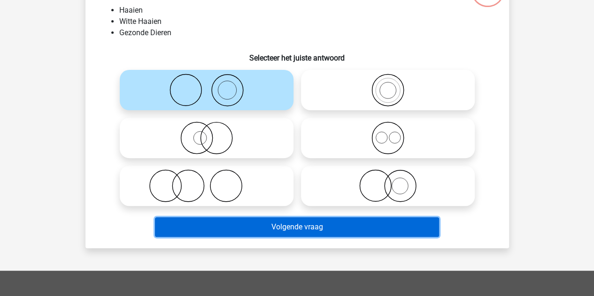
click at [203, 226] on button "Volgende vraag" at bounding box center [297, 228] width 284 height 20
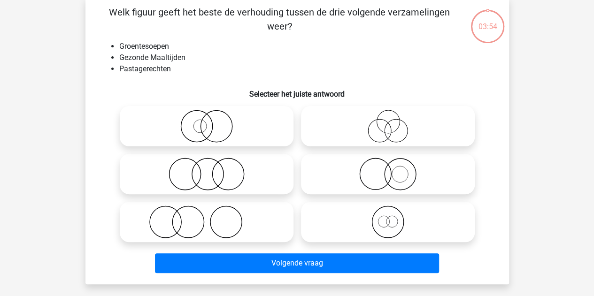
scroll to position [43, 0]
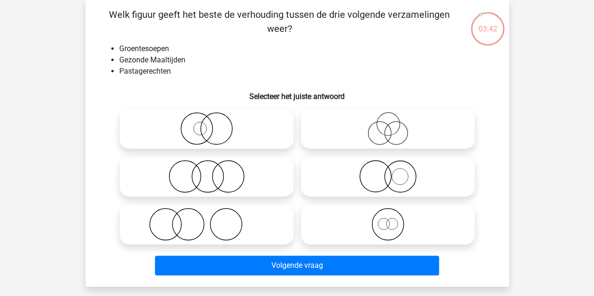
click at [214, 211] on icon at bounding box center [207, 224] width 166 height 33
click at [213, 214] on input "radio" at bounding box center [210, 217] width 6 height 6
radio input "true"
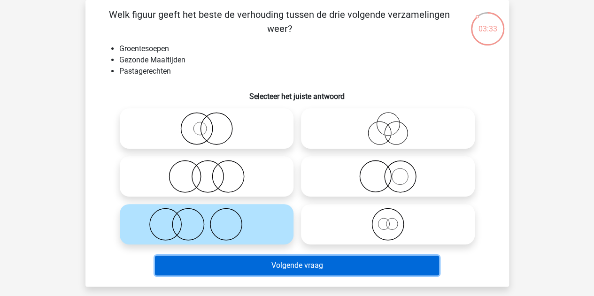
drag, startPoint x: 254, startPoint y: 263, endPoint x: 303, endPoint y: 74, distance: 195.7
click at [303, 74] on div "[PERSON_NAME] figuur geeft het beste de verhouding tussen de drie volgende verz…" at bounding box center [297, 144] width 416 height 272
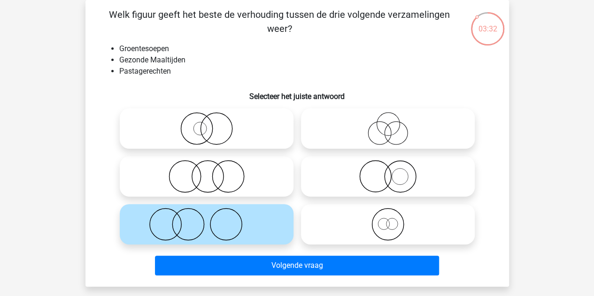
click at [359, 182] on icon at bounding box center [388, 176] width 166 height 33
click at [388, 172] on input "radio" at bounding box center [391, 169] width 6 height 6
radio input "true"
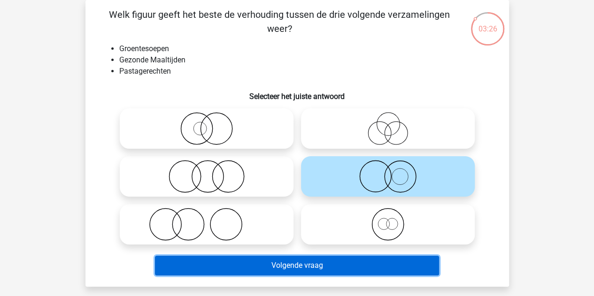
click at [313, 260] on button "Volgende vraag" at bounding box center [297, 266] width 284 height 20
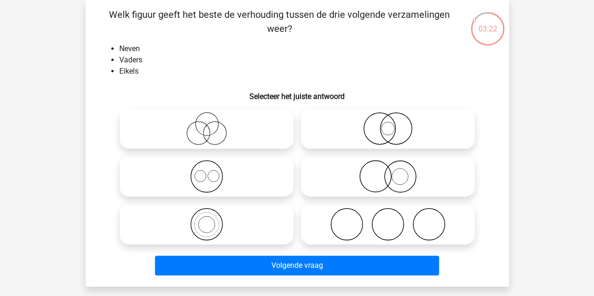
click at [358, 201] on div at bounding box center [387, 225] width 181 height 48
click at [338, 224] on icon at bounding box center [388, 224] width 166 height 33
click at [388, 220] on input "radio" at bounding box center [391, 217] width 6 height 6
radio input "true"
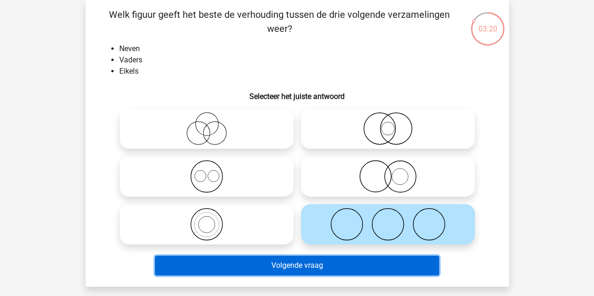
click at [288, 263] on button "Volgende vraag" at bounding box center [297, 266] width 284 height 20
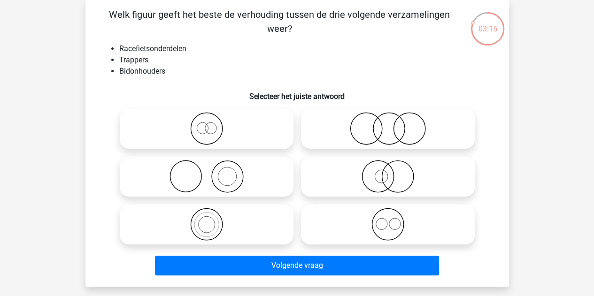
click at [367, 205] on label at bounding box center [388, 224] width 174 height 40
click at [388, 214] on input "radio" at bounding box center [391, 217] width 6 height 6
radio input "true"
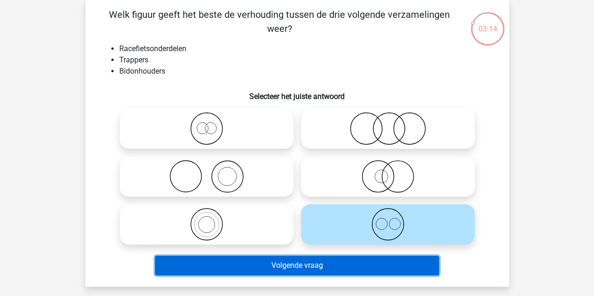
click at [278, 266] on button "Volgende vraag" at bounding box center [297, 266] width 284 height 20
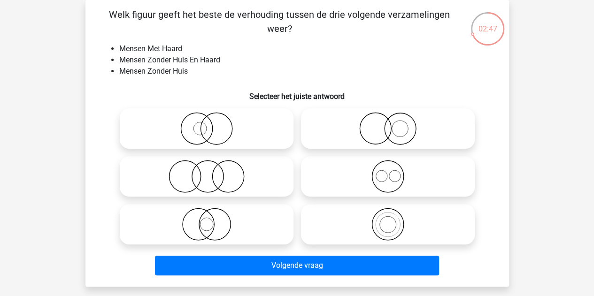
click at [343, 137] on icon at bounding box center [388, 128] width 166 height 33
click at [388, 124] on input "radio" at bounding box center [391, 121] width 6 height 6
radio input "true"
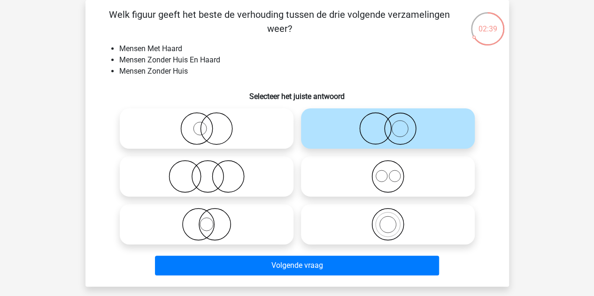
click at [217, 180] on icon at bounding box center [207, 176] width 166 height 33
click at [213, 172] on input "radio" at bounding box center [210, 169] width 6 height 6
radio input "true"
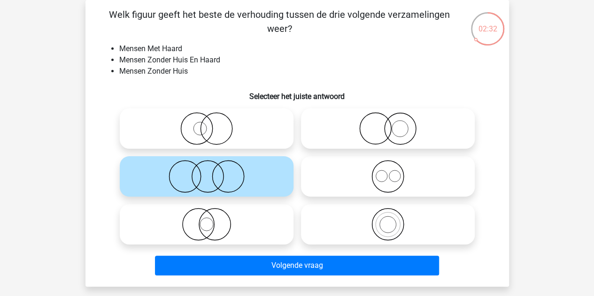
click at [317, 137] on icon at bounding box center [388, 128] width 166 height 33
click at [388, 124] on input "radio" at bounding box center [391, 121] width 6 height 6
radio input "true"
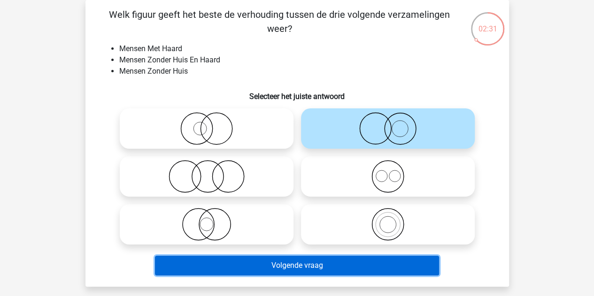
click at [296, 266] on button "Volgende vraag" at bounding box center [297, 266] width 284 height 20
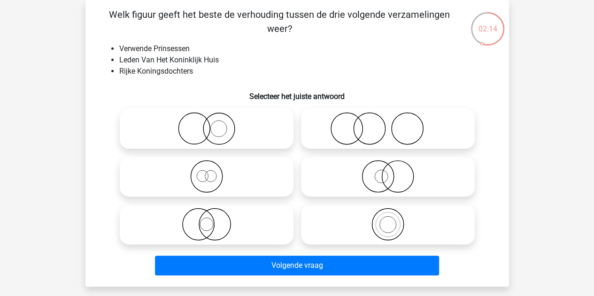
click at [231, 137] on icon at bounding box center [207, 128] width 166 height 33
click at [213, 124] on input "radio" at bounding box center [210, 121] width 6 height 6
radio input "true"
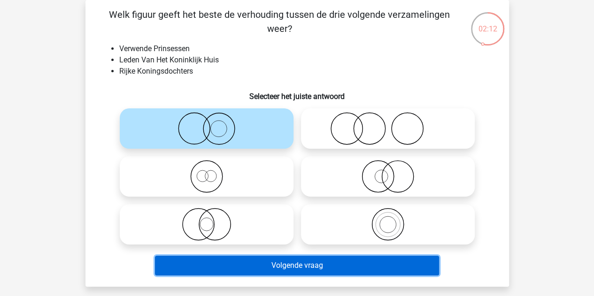
click at [241, 263] on button "Volgende vraag" at bounding box center [297, 266] width 284 height 20
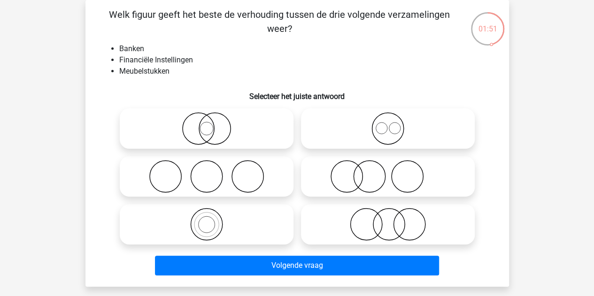
click at [372, 241] on icon at bounding box center [388, 224] width 166 height 33
click at [388, 220] on input "radio" at bounding box center [391, 217] width 6 height 6
radio input "true"
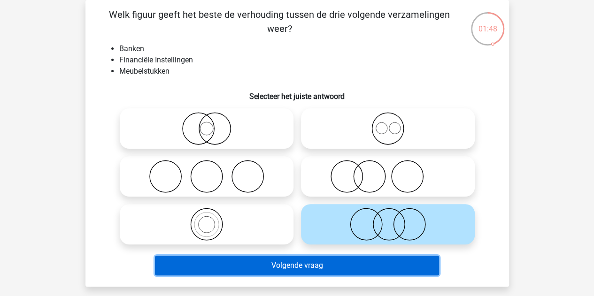
click at [319, 272] on button "Volgende vraag" at bounding box center [297, 266] width 284 height 20
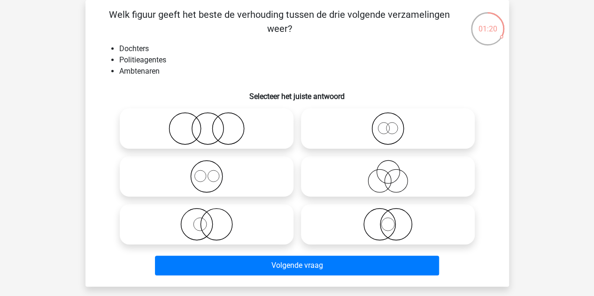
click at [253, 134] on icon at bounding box center [207, 128] width 166 height 33
click at [213, 124] on input "radio" at bounding box center [210, 121] width 6 height 6
radio input "true"
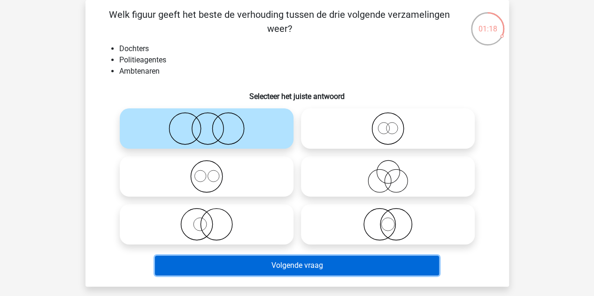
click at [259, 259] on button "Volgende vraag" at bounding box center [297, 266] width 284 height 20
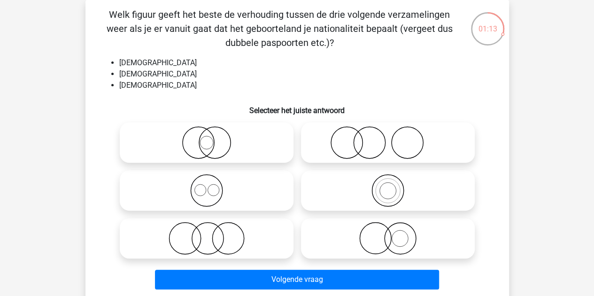
click at [179, 176] on icon at bounding box center [207, 190] width 166 height 33
click at [207, 180] on input "radio" at bounding box center [210, 183] width 6 height 6
radio input "true"
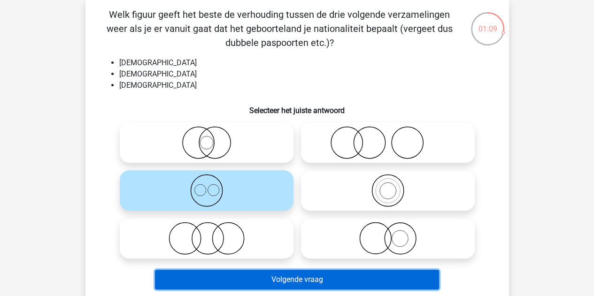
click at [207, 281] on button "Volgende vraag" at bounding box center [297, 280] width 284 height 20
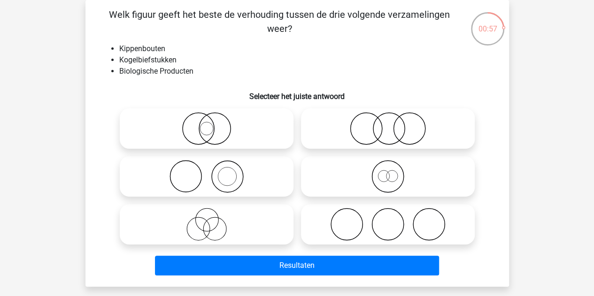
click at [195, 226] on icon at bounding box center [207, 224] width 166 height 33
click at [207, 220] on input "radio" at bounding box center [210, 217] width 6 height 6
radio input "true"
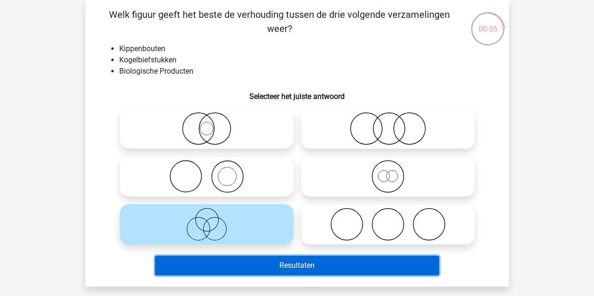
click at [249, 271] on button "Resultaten" at bounding box center [297, 266] width 284 height 20
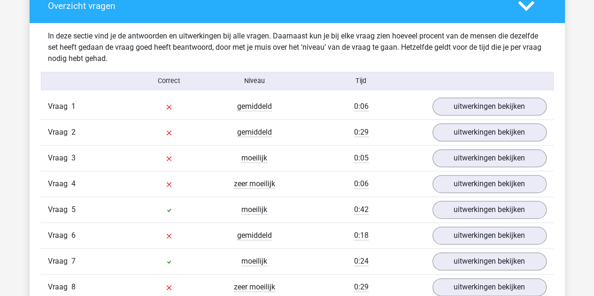
scroll to position [530, 0]
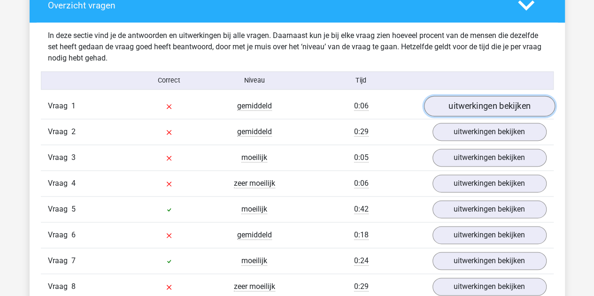
click at [490, 106] on link "uitwerkingen bekijken" at bounding box center [489, 106] width 131 height 21
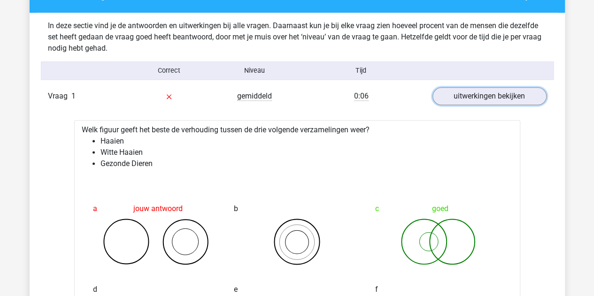
scroll to position [539, 0]
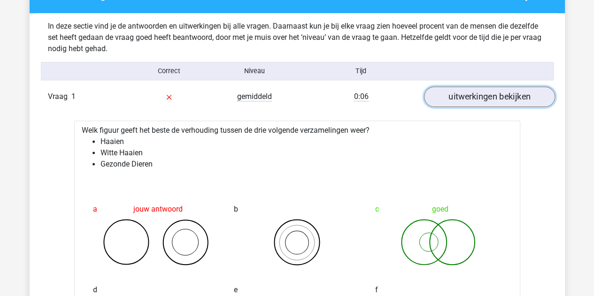
click at [457, 94] on link "uitwerkingen bekijken" at bounding box center [489, 96] width 131 height 21
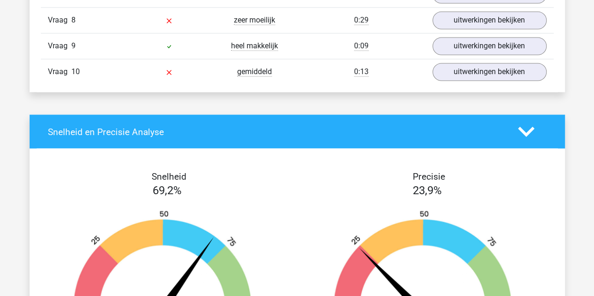
scroll to position [795, 0]
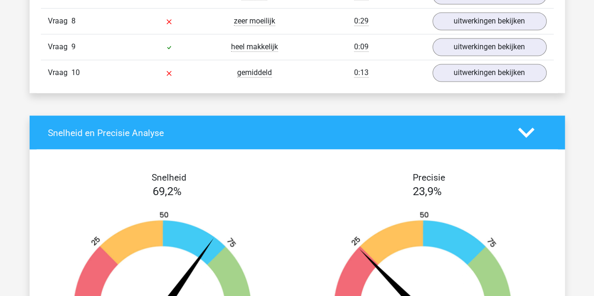
click at [474, 60] on div "Vraag 10 gemiddeld 0:13 uitwerkingen bekijken" at bounding box center [297, 73] width 513 height 26
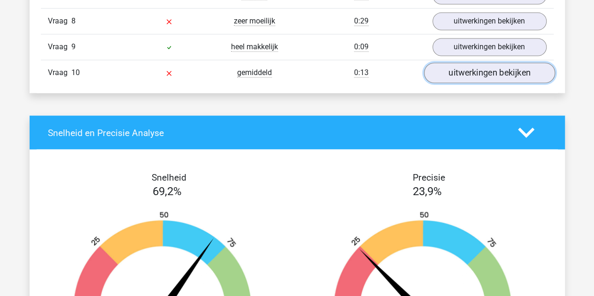
click at [472, 64] on link "uitwerkingen bekijken" at bounding box center [489, 72] width 131 height 21
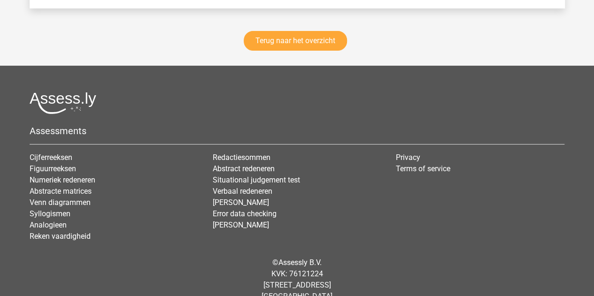
scroll to position [1790, 0]
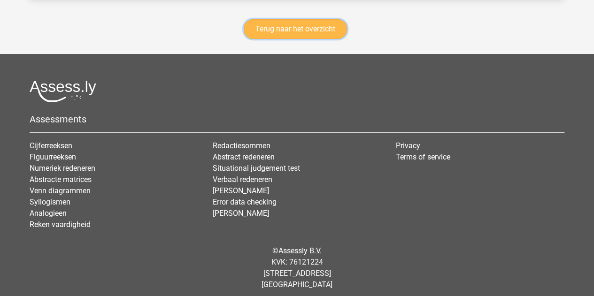
click at [301, 30] on link "Terug naar het overzicht" at bounding box center [295, 29] width 103 height 20
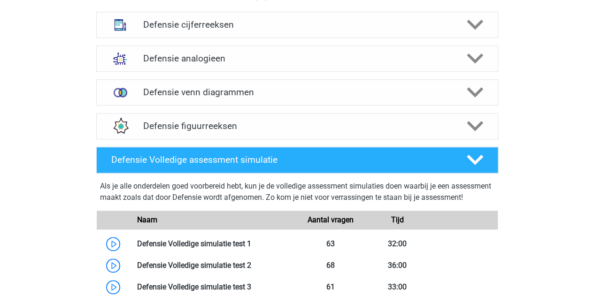
scroll to position [476, 0]
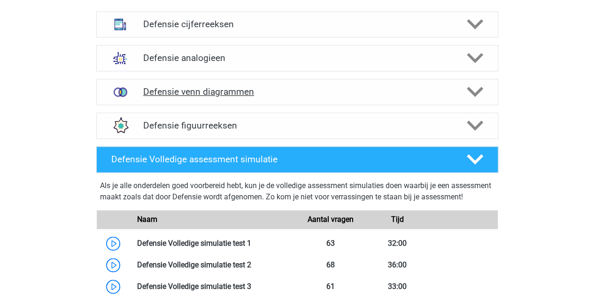
click at [249, 89] on h4 "Defensie venn diagrammen" at bounding box center [297, 91] width 308 height 11
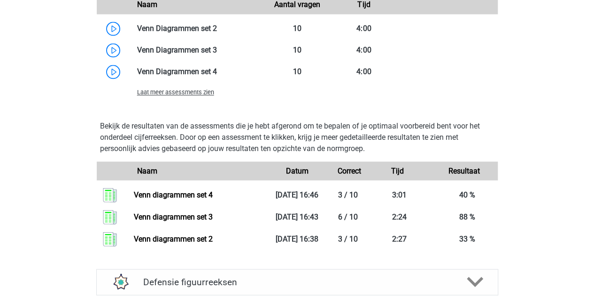
scroll to position [796, 0]
click at [198, 92] on span "Laat meer assessments zien" at bounding box center [175, 91] width 77 height 7
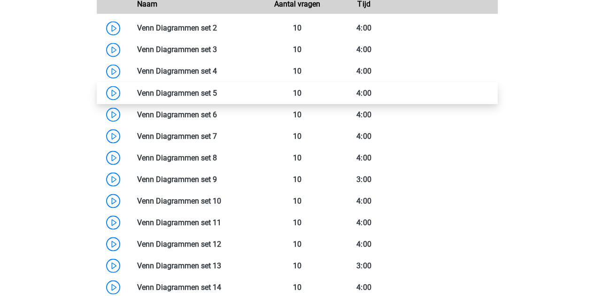
click at [217, 94] on link at bounding box center [217, 92] width 0 height 9
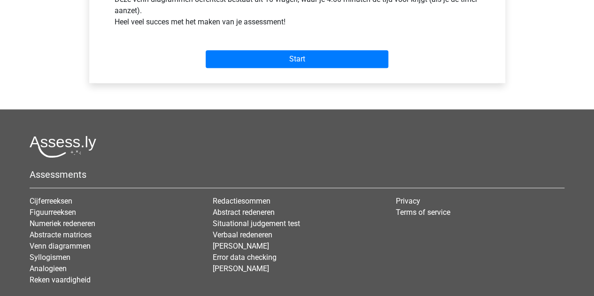
scroll to position [384, 0]
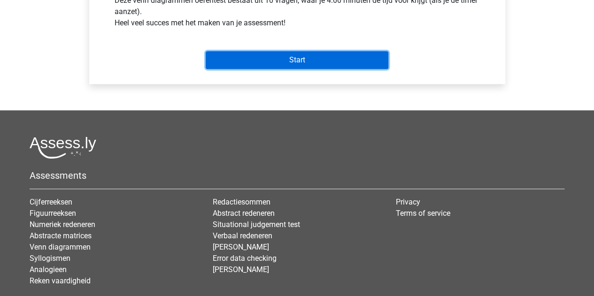
click at [261, 58] on input "Start" at bounding box center [297, 60] width 183 height 18
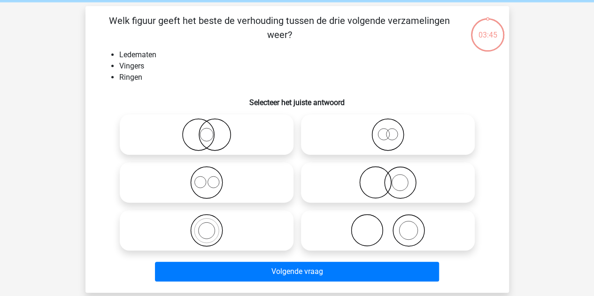
scroll to position [38, 0]
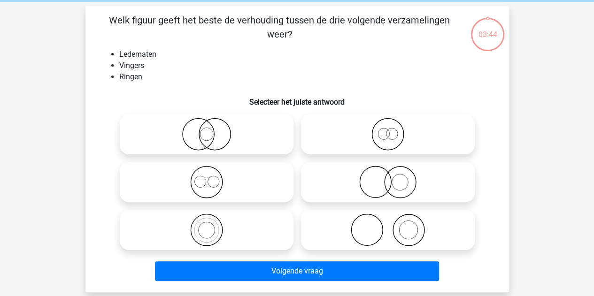
click at [331, 232] on icon at bounding box center [388, 230] width 166 height 33
click at [388, 226] on input "radio" at bounding box center [391, 222] width 6 height 6
radio input "true"
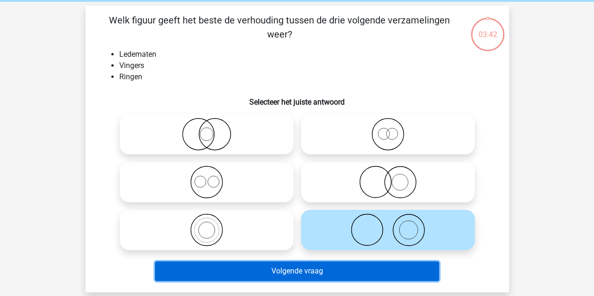
click at [296, 264] on button "Volgende vraag" at bounding box center [297, 272] width 284 height 20
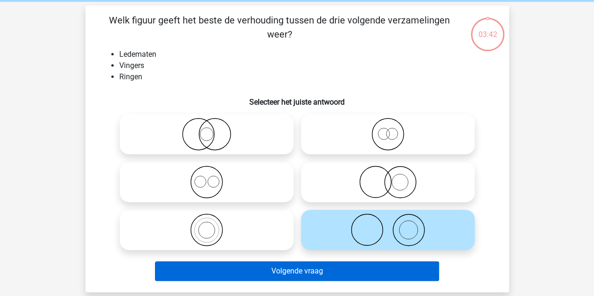
scroll to position [43, 0]
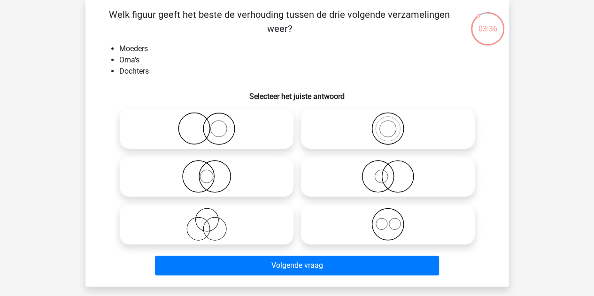
click at [335, 128] on icon at bounding box center [388, 128] width 166 height 33
click at [388, 124] on input "radio" at bounding box center [391, 121] width 6 height 6
radio input "true"
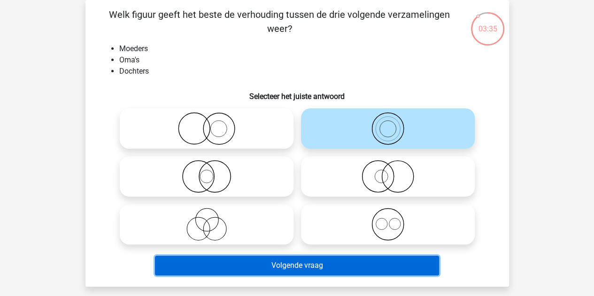
click at [257, 274] on button "Volgende vraag" at bounding box center [297, 266] width 284 height 20
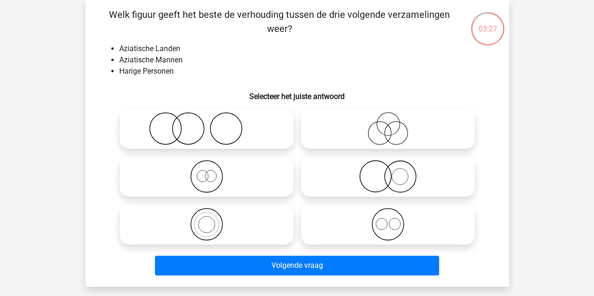
click at [173, 130] on icon at bounding box center [207, 128] width 166 height 33
click at [207, 124] on input "radio" at bounding box center [210, 121] width 6 height 6
radio input "true"
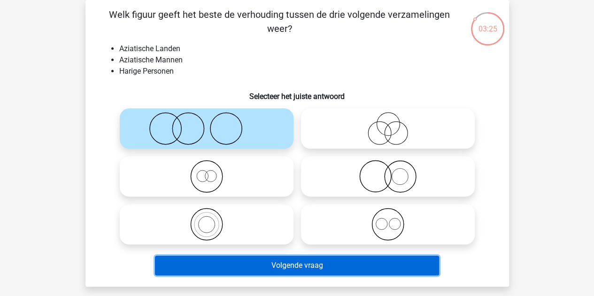
click at [210, 263] on button "Volgende vraag" at bounding box center [297, 266] width 284 height 20
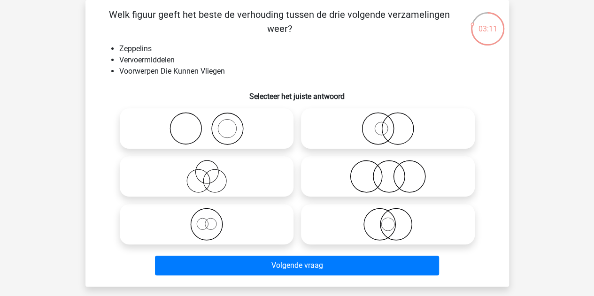
click at [225, 216] on icon at bounding box center [207, 224] width 166 height 33
click at [213, 216] on input "radio" at bounding box center [210, 217] width 6 height 6
radio input "true"
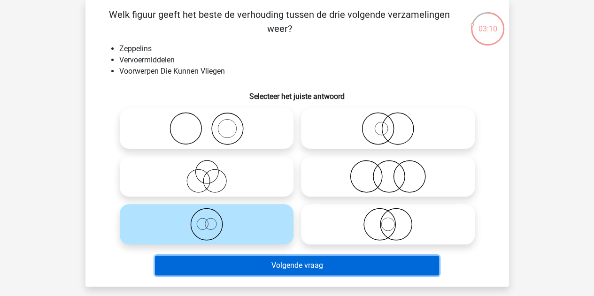
click at [250, 263] on button "Volgende vraag" at bounding box center [297, 266] width 284 height 20
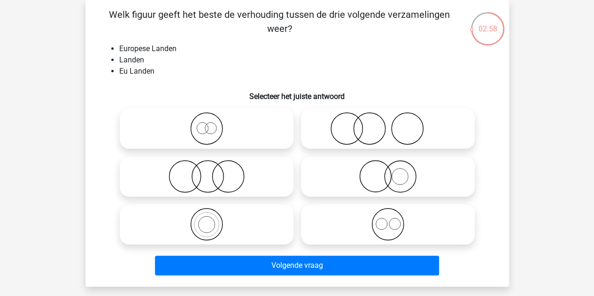
click at [201, 110] on label at bounding box center [207, 129] width 174 height 40
click at [207, 118] on input "radio" at bounding box center [210, 121] width 6 height 6
radio input "true"
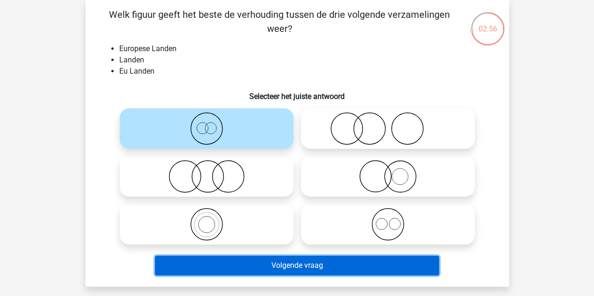
click at [275, 258] on button "Volgende vraag" at bounding box center [297, 266] width 284 height 20
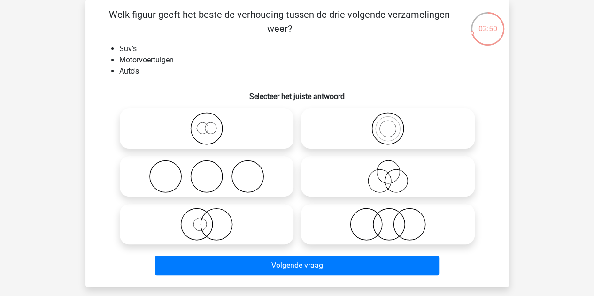
click at [206, 125] on circle at bounding box center [210, 128] width 11 height 11
click at [207, 124] on input "radio" at bounding box center [210, 121] width 6 height 6
radio input "true"
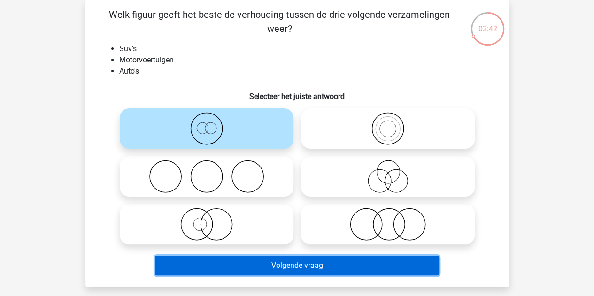
click at [281, 264] on button "Volgende vraag" at bounding box center [297, 266] width 284 height 20
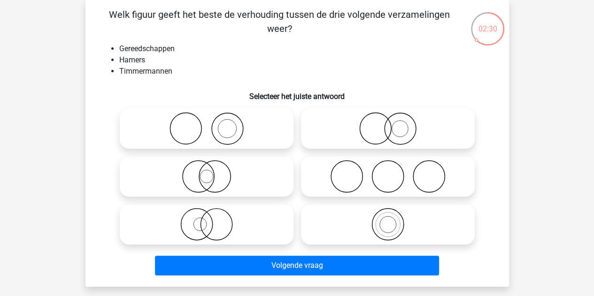
click at [243, 136] on icon at bounding box center [207, 128] width 166 height 33
click at [213, 124] on input "radio" at bounding box center [210, 121] width 6 height 6
radio input "true"
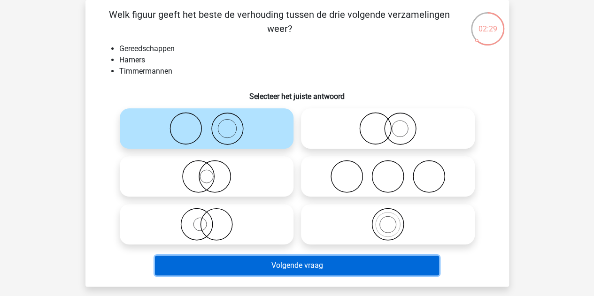
click at [264, 268] on button "Volgende vraag" at bounding box center [297, 266] width 284 height 20
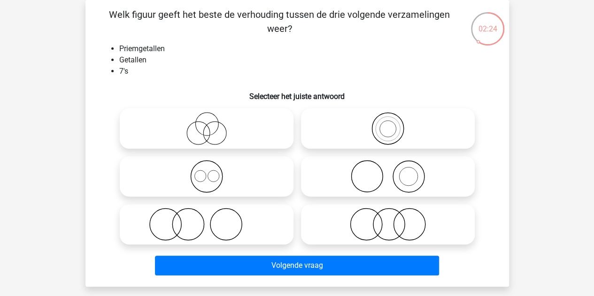
click at [204, 162] on icon at bounding box center [207, 176] width 166 height 33
click at [207, 166] on input "radio" at bounding box center [210, 169] width 6 height 6
radio input "true"
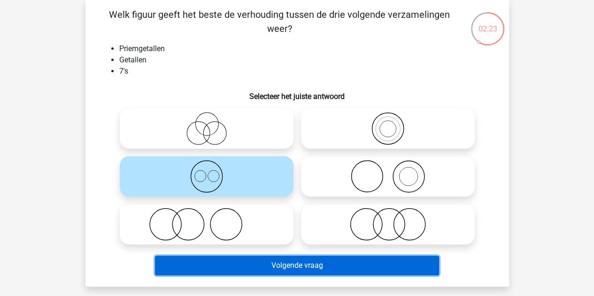
click at [262, 264] on button "Volgende vraag" at bounding box center [297, 266] width 284 height 20
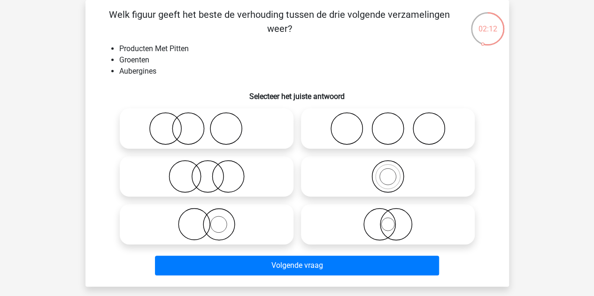
click at [224, 218] on icon at bounding box center [207, 224] width 166 height 33
click at [213, 218] on input "radio" at bounding box center [210, 217] width 6 height 6
radio input "true"
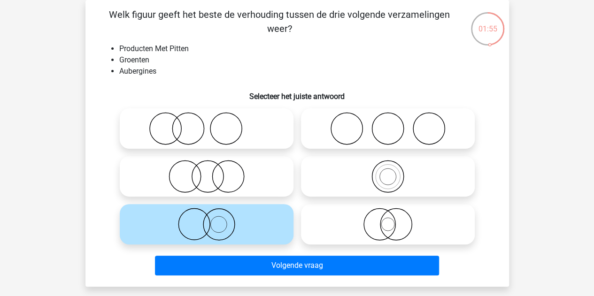
click at [375, 229] on icon at bounding box center [388, 224] width 166 height 33
click at [388, 220] on input "radio" at bounding box center [391, 217] width 6 height 6
radio input "true"
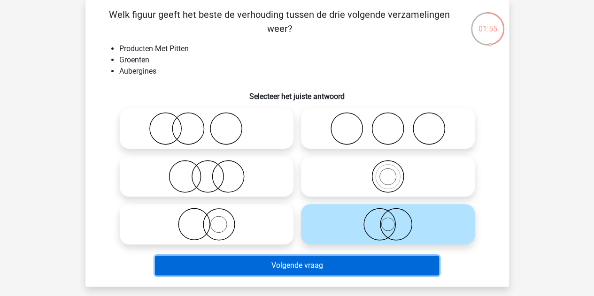
click at [324, 258] on button "Volgende vraag" at bounding box center [297, 266] width 284 height 20
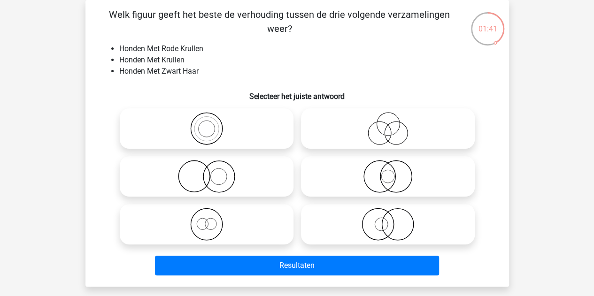
click at [225, 187] on icon at bounding box center [207, 176] width 166 height 33
click at [213, 172] on input "radio" at bounding box center [210, 169] width 6 height 6
radio input "true"
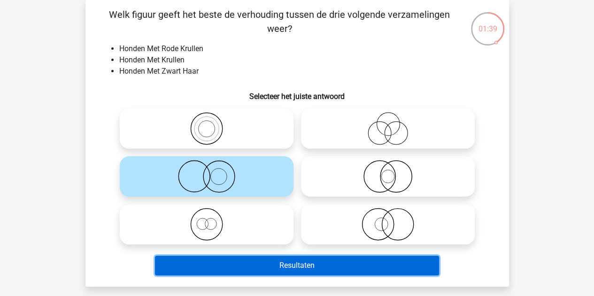
click at [258, 263] on button "Resultaten" at bounding box center [297, 266] width 284 height 20
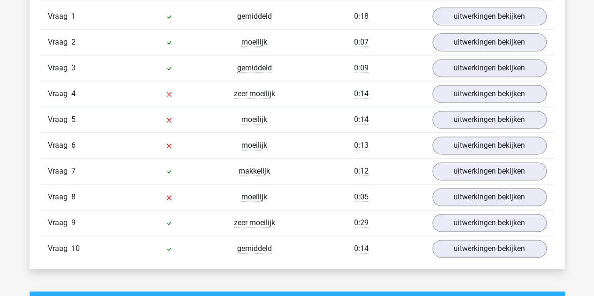
scroll to position [625, 0]
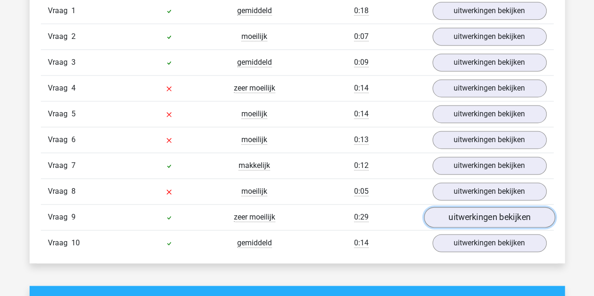
click at [445, 211] on link "uitwerkingen bekijken" at bounding box center [489, 217] width 131 height 21
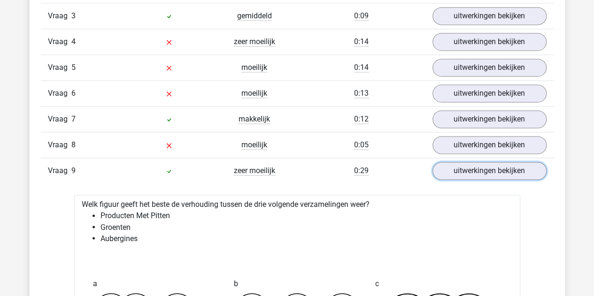
scroll to position [671, 0]
click at [489, 166] on link "uitwerkingen bekijken" at bounding box center [489, 171] width 131 height 21
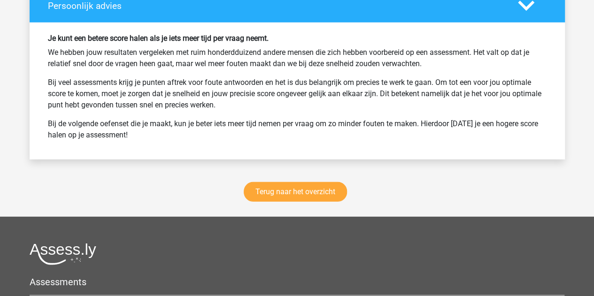
scroll to position [1401, 0]
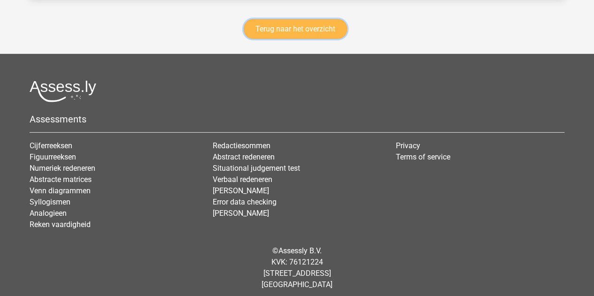
click at [323, 27] on link "Terug naar het overzicht" at bounding box center [295, 29] width 103 height 20
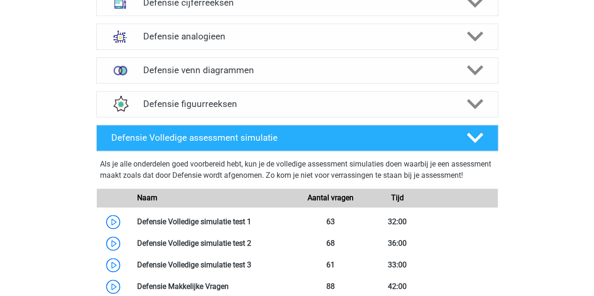
scroll to position [507, 0]
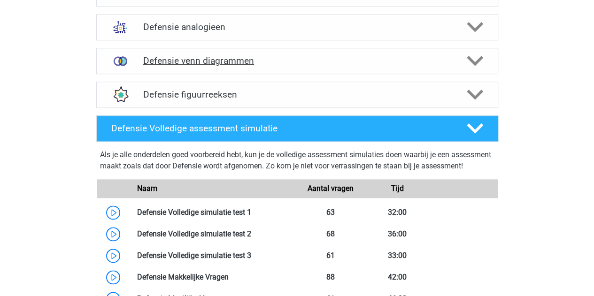
click at [215, 58] on h4 "Defensie venn diagrammen" at bounding box center [297, 60] width 308 height 11
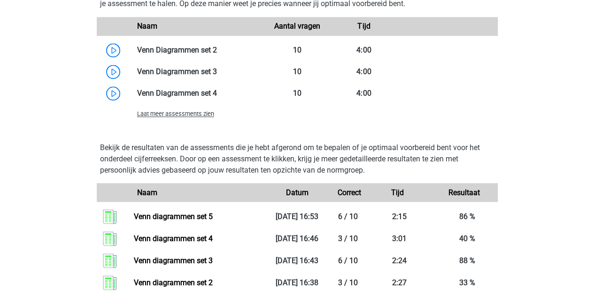
scroll to position [775, 0]
click at [186, 111] on span "Laat meer assessments zien" at bounding box center [175, 113] width 77 height 7
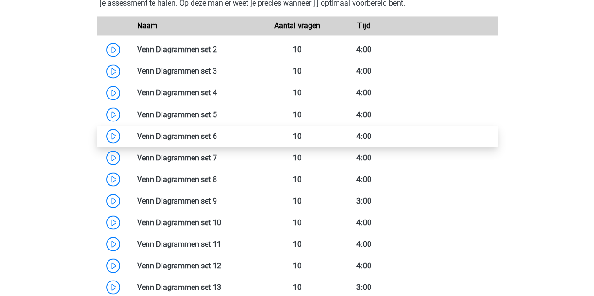
click at [217, 135] on link at bounding box center [217, 136] width 0 height 9
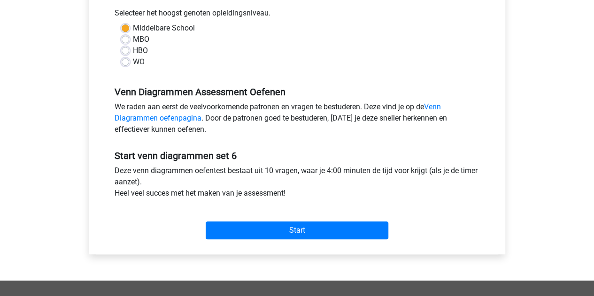
scroll to position [214, 0]
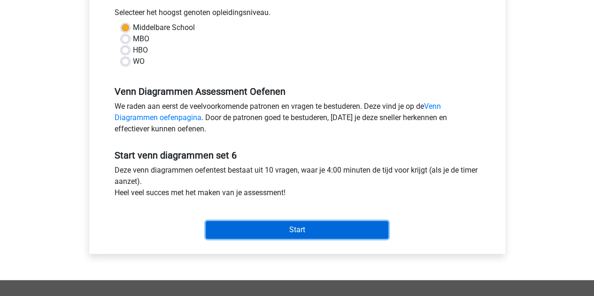
click at [261, 224] on input "Start" at bounding box center [297, 230] width 183 height 18
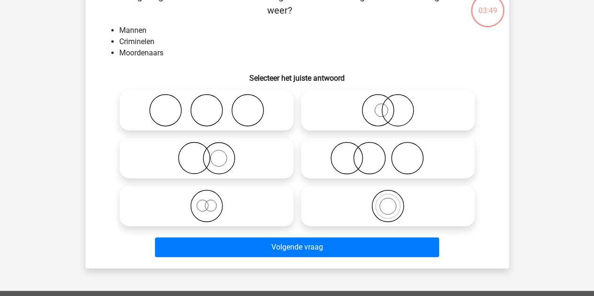
scroll to position [62, 0]
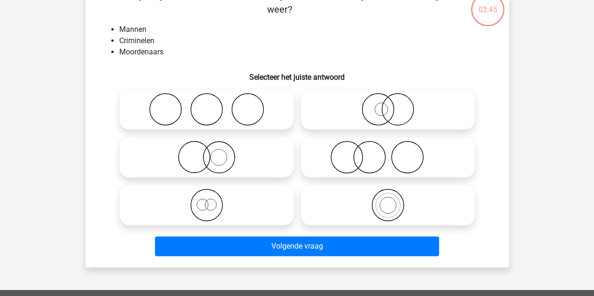
click at [357, 120] on icon at bounding box center [388, 109] width 166 height 33
click at [388, 105] on input "radio" at bounding box center [391, 102] width 6 height 6
radio input "true"
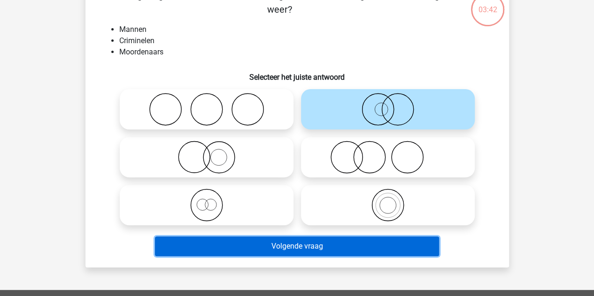
click at [304, 247] on button "Volgende vraag" at bounding box center [297, 247] width 284 height 20
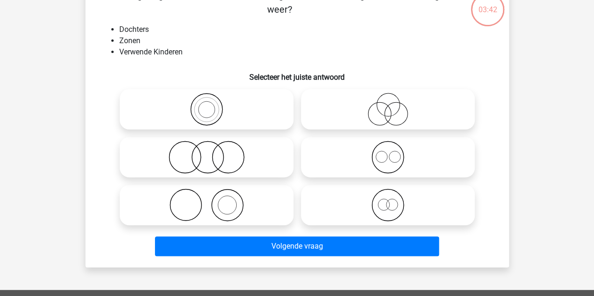
scroll to position [43, 0]
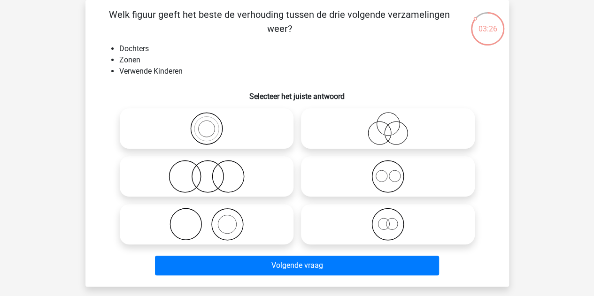
click at [214, 171] on icon at bounding box center [207, 176] width 166 height 33
click at [213, 171] on input "radio" at bounding box center [210, 169] width 6 height 6
radio input "true"
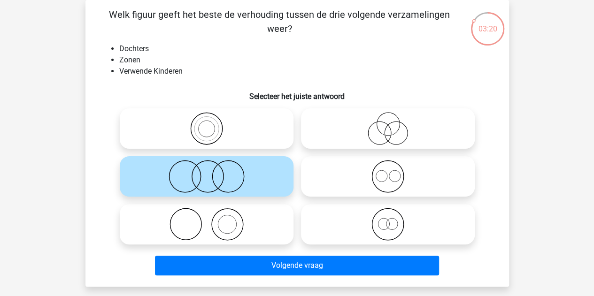
click at [348, 139] on icon at bounding box center [388, 128] width 166 height 33
click at [388, 124] on input "radio" at bounding box center [391, 121] width 6 height 6
radio input "true"
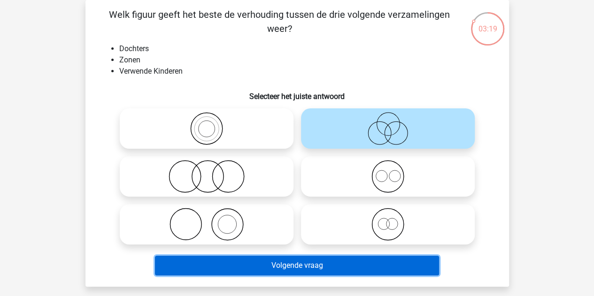
click at [274, 263] on button "Volgende vraag" at bounding box center [297, 266] width 284 height 20
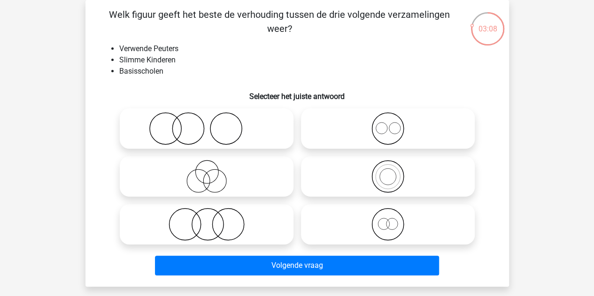
click at [228, 128] on icon at bounding box center [207, 128] width 166 height 33
click at [213, 124] on input "radio" at bounding box center [210, 121] width 6 height 6
radio input "true"
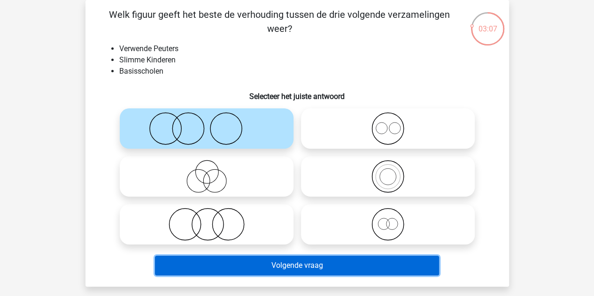
click at [236, 265] on button "Volgende vraag" at bounding box center [297, 266] width 284 height 20
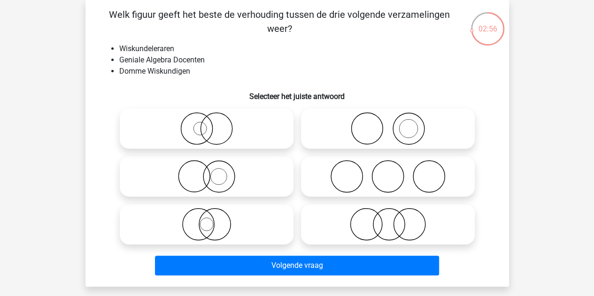
click at [343, 173] on icon at bounding box center [388, 176] width 166 height 33
click at [388, 172] on input "radio" at bounding box center [391, 169] width 6 height 6
radio input "true"
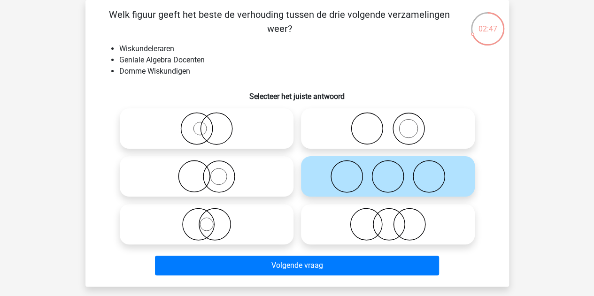
click at [226, 181] on icon at bounding box center [207, 176] width 166 height 33
click at [213, 172] on input "radio" at bounding box center [210, 169] width 6 height 6
radio input "true"
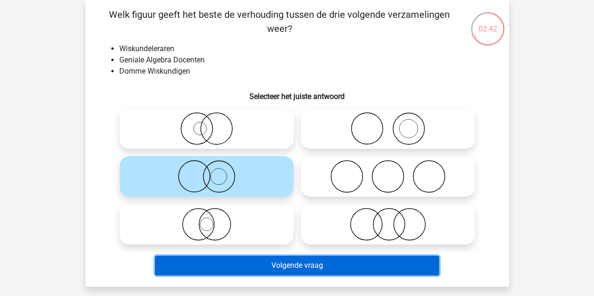
click at [236, 272] on button "Volgende vraag" at bounding box center [297, 266] width 284 height 20
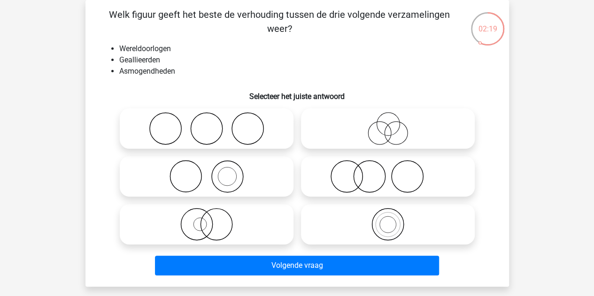
click at [369, 128] on circle at bounding box center [379, 133] width 23 height 23
click at [388, 124] on input "radio" at bounding box center [391, 121] width 6 height 6
radio input "true"
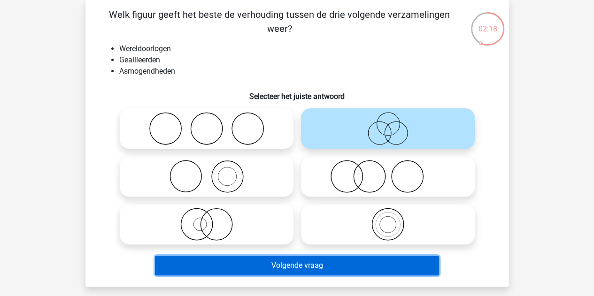
click at [254, 274] on button "Volgende vraag" at bounding box center [297, 266] width 284 height 20
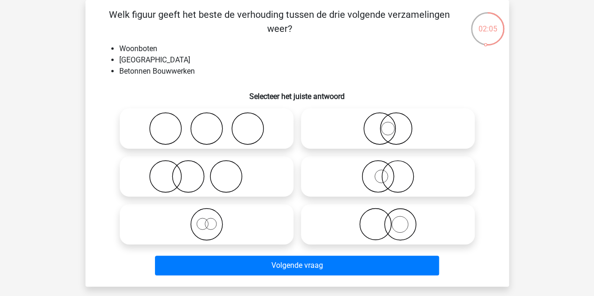
click at [326, 206] on label at bounding box center [388, 224] width 174 height 40
click at [388, 214] on input "radio" at bounding box center [391, 217] width 6 height 6
radio input "true"
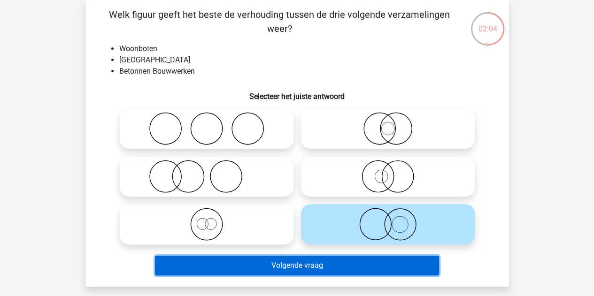
click at [307, 260] on button "Volgende vraag" at bounding box center [297, 266] width 284 height 20
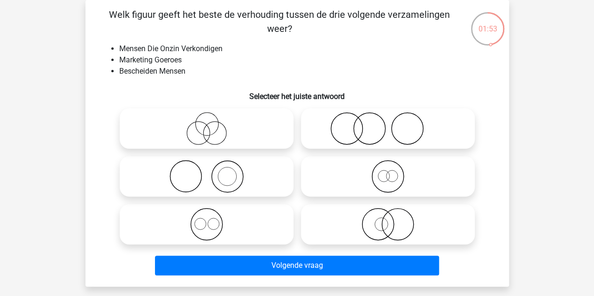
click at [345, 138] on icon at bounding box center [388, 128] width 166 height 33
click at [388, 124] on input "radio" at bounding box center [391, 121] width 6 height 6
radio input "true"
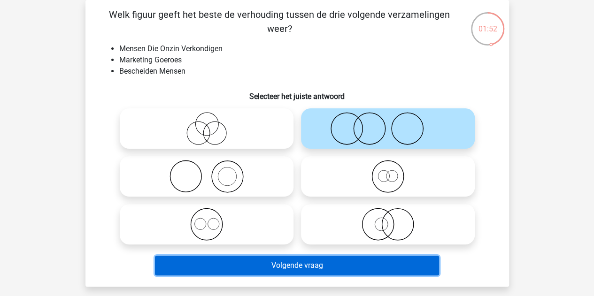
click at [253, 267] on button "Volgende vraag" at bounding box center [297, 266] width 284 height 20
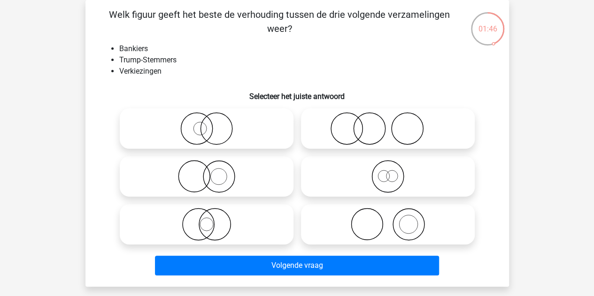
click at [335, 140] on circle at bounding box center [346, 128] width 31 height 31
click at [388, 124] on input "radio" at bounding box center [391, 121] width 6 height 6
radio input "true"
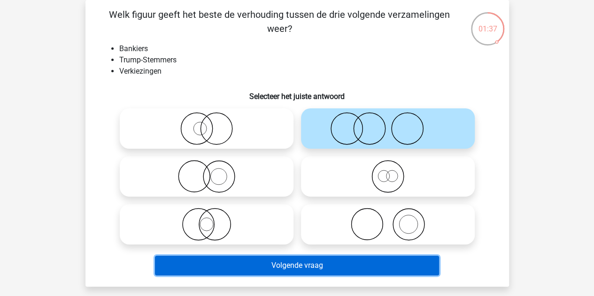
click at [267, 262] on button "Volgende vraag" at bounding box center [297, 266] width 284 height 20
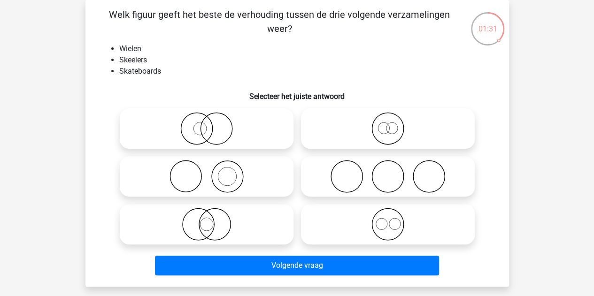
click at [348, 226] on icon at bounding box center [388, 224] width 166 height 33
click at [388, 220] on input "radio" at bounding box center [391, 217] width 6 height 6
radio input "true"
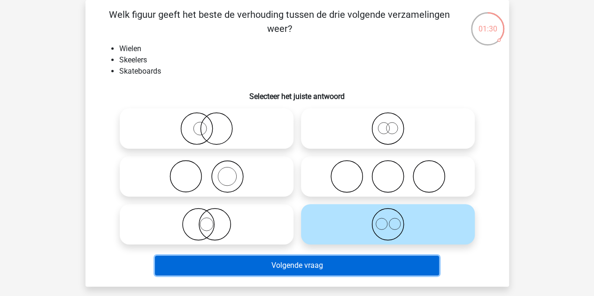
click at [305, 267] on button "Volgende vraag" at bounding box center [297, 266] width 284 height 20
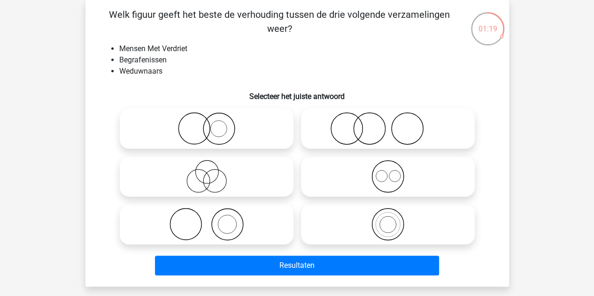
click at [332, 125] on circle at bounding box center [346, 128] width 31 height 31
click at [388, 124] on input "radio" at bounding box center [391, 121] width 6 height 6
radio input "true"
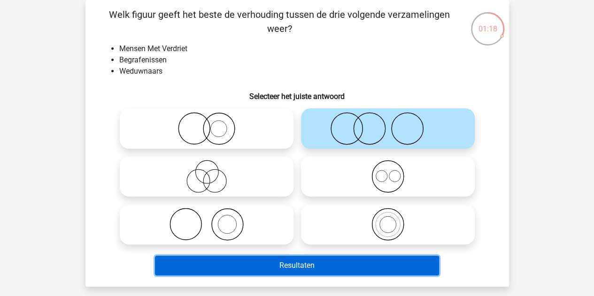
click at [236, 271] on button "Resultaten" at bounding box center [297, 266] width 284 height 20
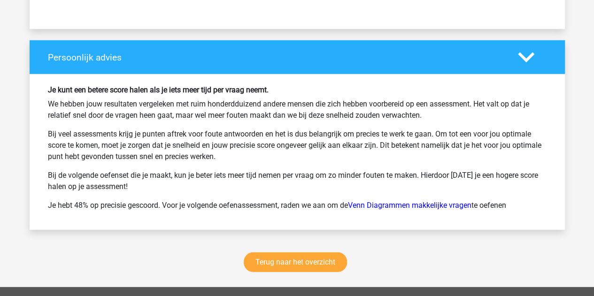
scroll to position [1187, 0]
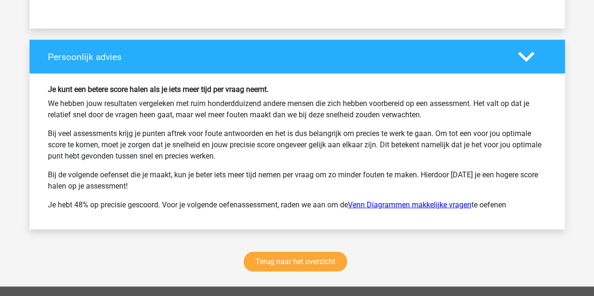
click at [382, 201] on link "Venn Diagrammen makkelijke vragen" at bounding box center [410, 205] width 124 height 9
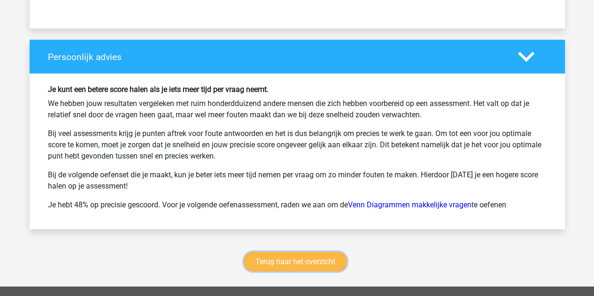
click at [279, 252] on link "Terug naar het overzicht" at bounding box center [295, 262] width 103 height 20
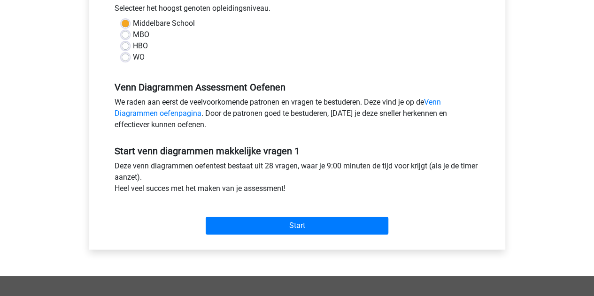
scroll to position [220, 0]
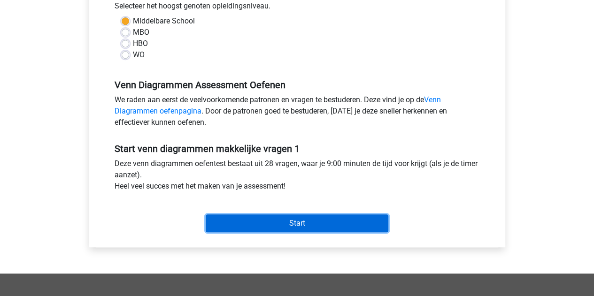
click at [290, 222] on input "Start" at bounding box center [297, 224] width 183 height 18
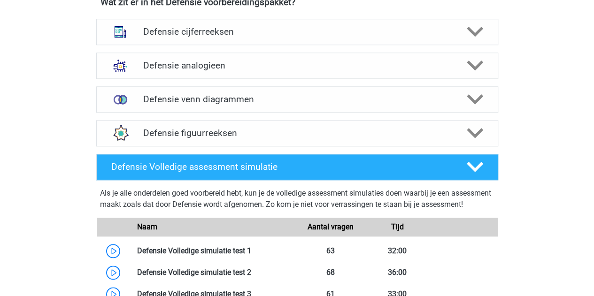
scroll to position [425, 0]
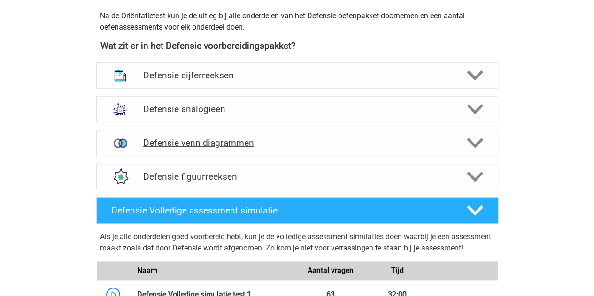
click at [219, 151] on div "Defensie venn diagrammen" at bounding box center [297, 143] width 402 height 26
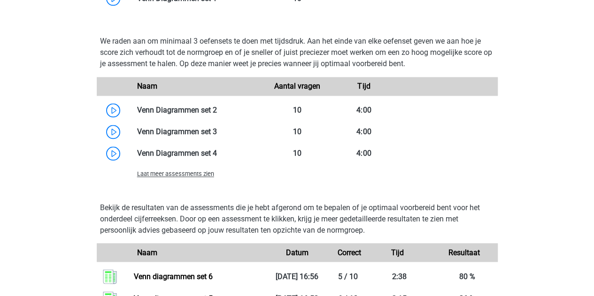
scroll to position [729, 0]
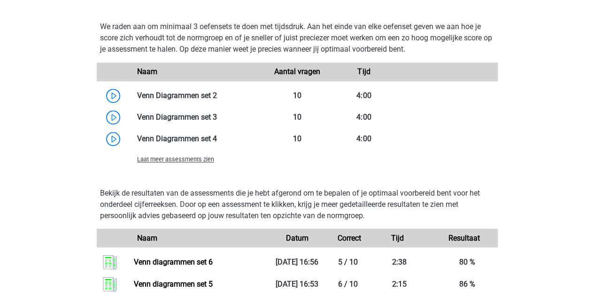
click at [199, 162] on span "Laat meer assessments zien" at bounding box center [175, 159] width 77 height 7
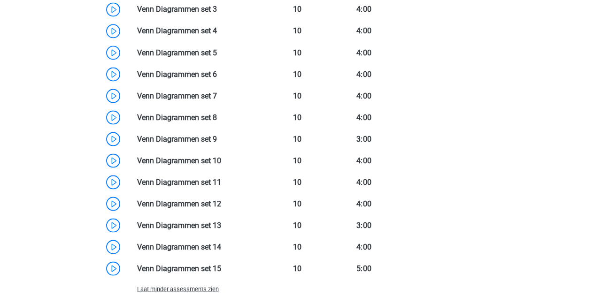
scroll to position [814, 0]
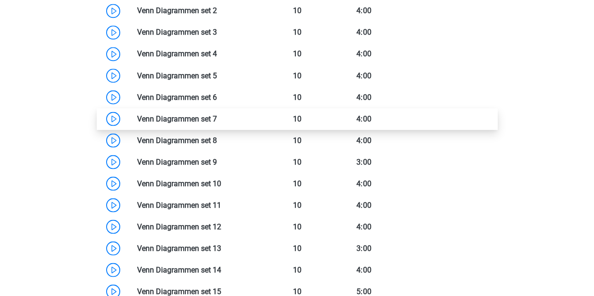
click at [217, 117] on link at bounding box center [217, 118] width 0 height 9
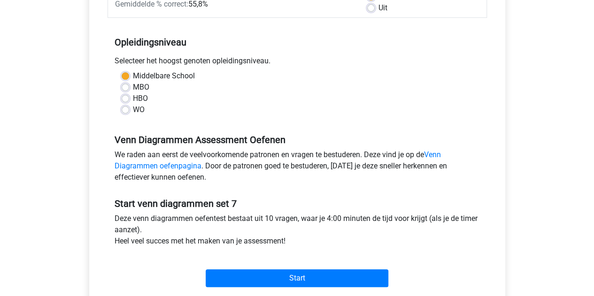
scroll to position [166, 0]
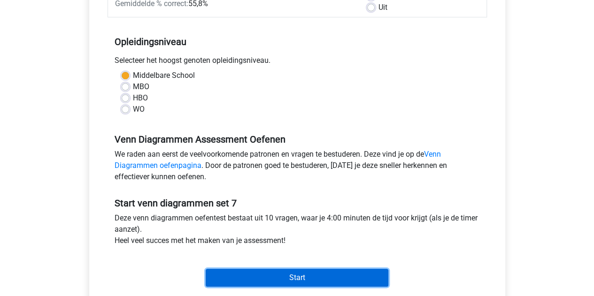
click at [248, 279] on input "Start" at bounding box center [297, 278] width 183 height 18
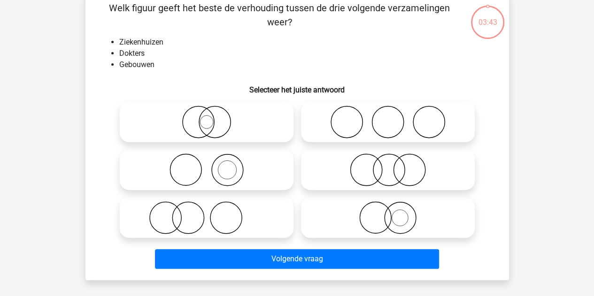
scroll to position [51, 0]
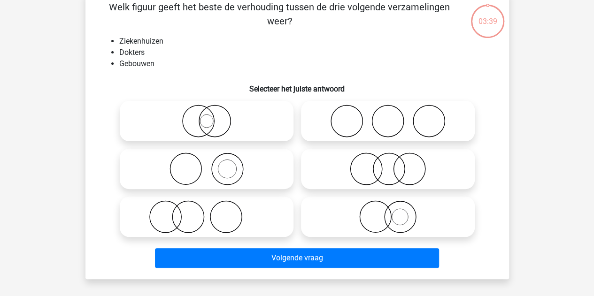
click at [319, 181] on icon at bounding box center [388, 169] width 166 height 33
click at [388, 164] on input "radio" at bounding box center [391, 161] width 6 height 6
radio input "true"
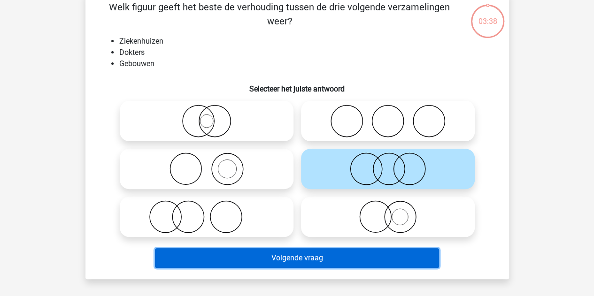
click at [274, 258] on button "Volgende vraag" at bounding box center [297, 259] width 284 height 20
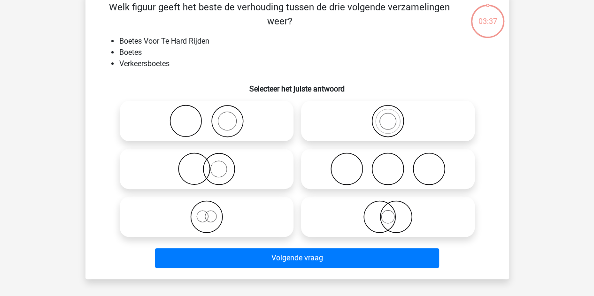
scroll to position [43, 0]
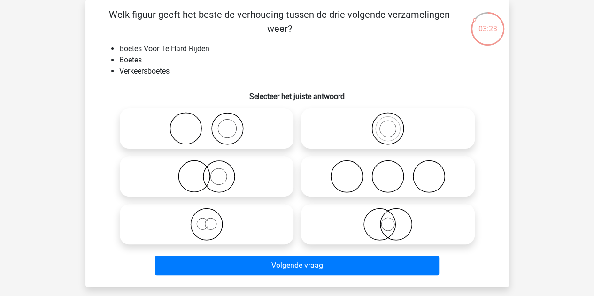
click at [222, 237] on icon at bounding box center [207, 224] width 166 height 33
click at [213, 220] on input "radio" at bounding box center [210, 217] width 6 height 6
radio input "true"
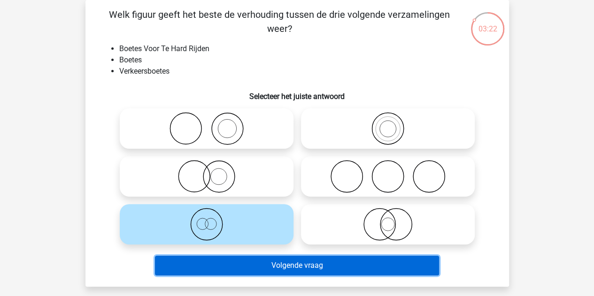
click at [247, 261] on button "Volgende vraag" at bounding box center [297, 266] width 284 height 20
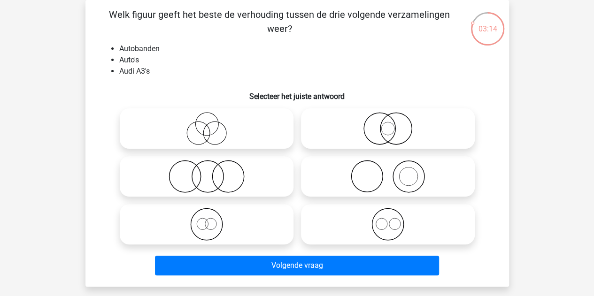
click at [345, 183] on icon at bounding box center [388, 176] width 166 height 33
click at [388, 172] on input "radio" at bounding box center [391, 169] width 6 height 6
radio input "true"
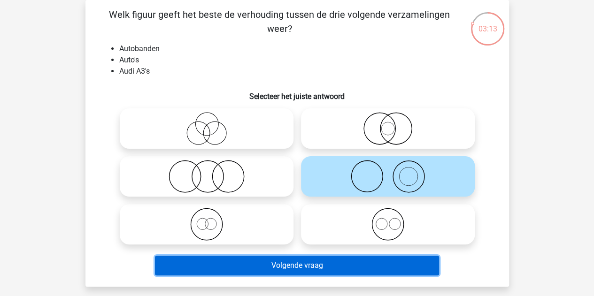
click at [241, 260] on button "Volgende vraag" at bounding box center [297, 266] width 284 height 20
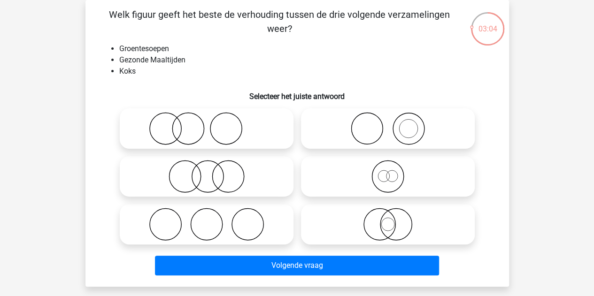
click at [342, 136] on icon at bounding box center [388, 128] width 166 height 33
click at [388, 124] on input "radio" at bounding box center [391, 121] width 6 height 6
radio input "true"
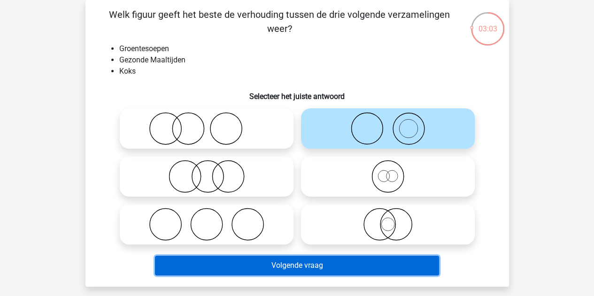
click at [234, 270] on button "Volgende vraag" at bounding box center [297, 266] width 284 height 20
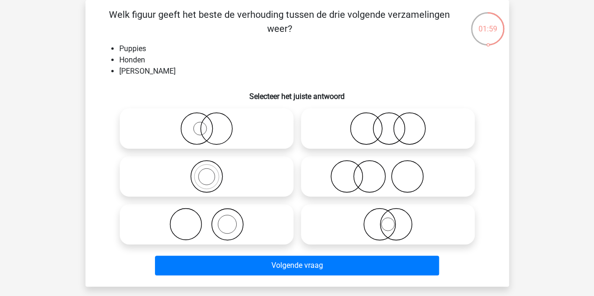
click at [361, 133] on icon at bounding box center [388, 128] width 166 height 33
click at [388, 124] on input "radio" at bounding box center [391, 121] width 6 height 6
radio input "true"
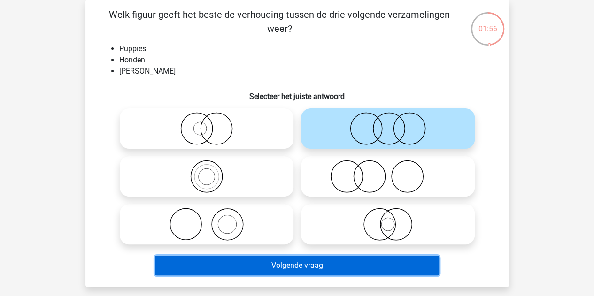
click at [291, 259] on button "Volgende vraag" at bounding box center [297, 266] width 284 height 20
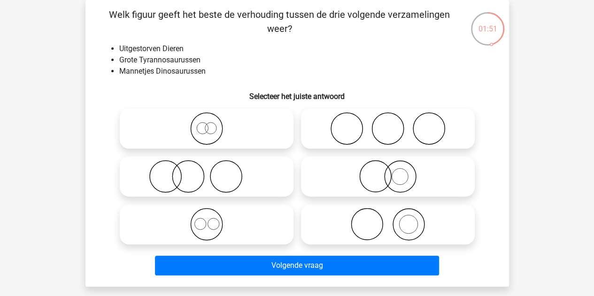
click at [235, 135] on icon at bounding box center [207, 128] width 166 height 33
click at [213, 124] on input "radio" at bounding box center [210, 121] width 6 height 6
radio input "true"
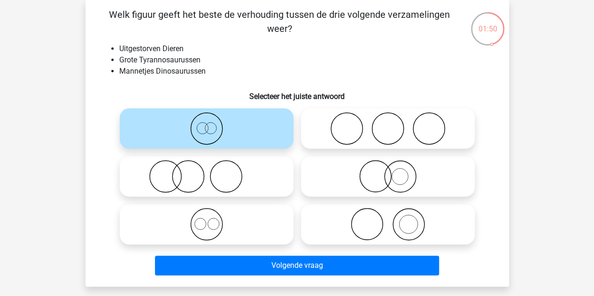
click at [228, 202] on div at bounding box center [206, 225] width 181 height 48
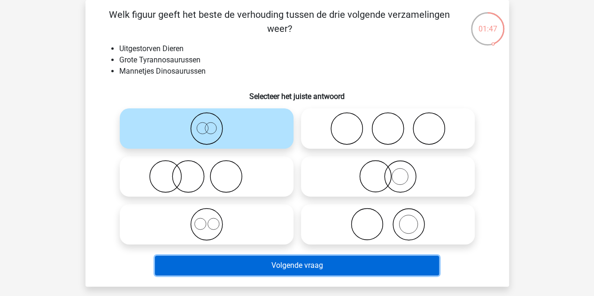
click at [247, 266] on button "Volgende vraag" at bounding box center [297, 266] width 284 height 20
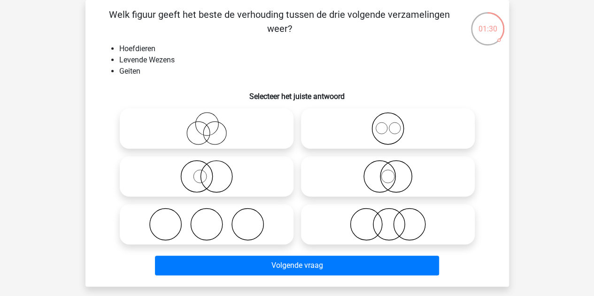
click at [289, 168] on label at bounding box center [207, 176] width 174 height 40
click at [213, 168] on input "radio" at bounding box center [210, 169] width 6 height 6
radio input "true"
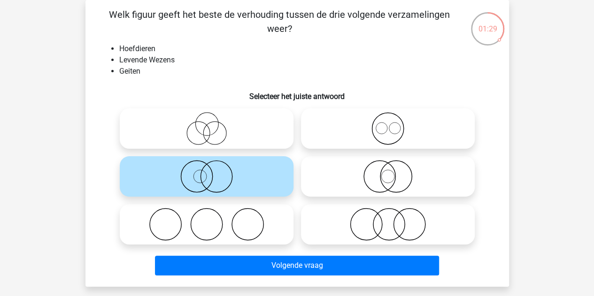
click at [296, 61] on li "Levende Wezens" at bounding box center [306, 60] width 375 height 11
click at [334, 122] on icon at bounding box center [388, 128] width 166 height 33
click at [388, 122] on input "radio" at bounding box center [391, 121] width 6 height 6
radio input "true"
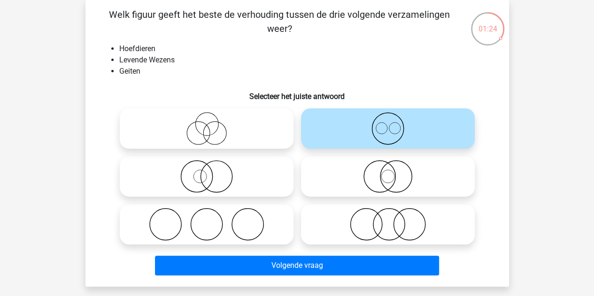
click at [207, 130] on icon at bounding box center [207, 128] width 166 height 33
click at [207, 124] on input "radio" at bounding box center [210, 121] width 6 height 6
radio input "true"
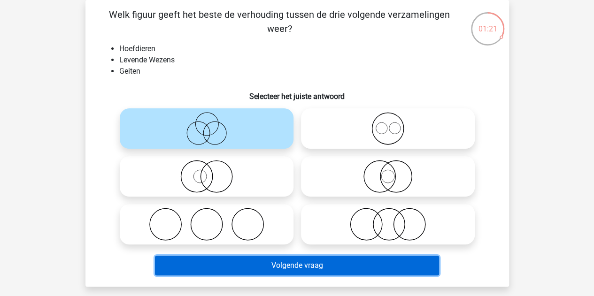
click at [229, 260] on button "Volgende vraag" at bounding box center [297, 266] width 284 height 20
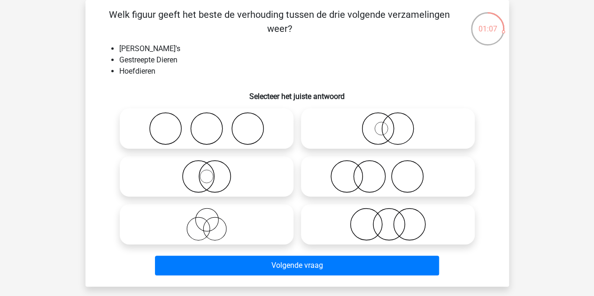
click at [395, 210] on icon at bounding box center [388, 224] width 166 height 33
click at [394, 214] on input "radio" at bounding box center [391, 217] width 6 height 6
radio input "true"
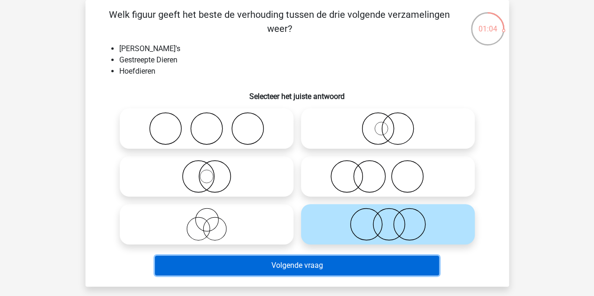
click at [333, 265] on button "Volgende vraag" at bounding box center [297, 266] width 284 height 20
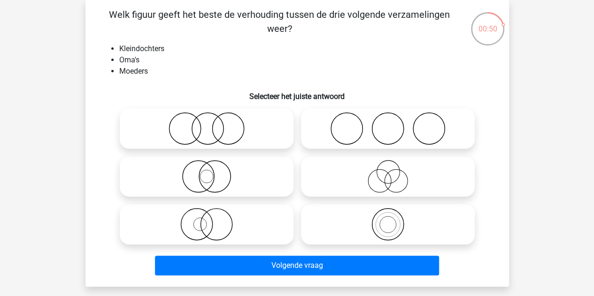
click at [356, 218] on icon at bounding box center [388, 224] width 166 height 33
click at [388, 218] on input "radio" at bounding box center [391, 217] width 6 height 6
radio input "true"
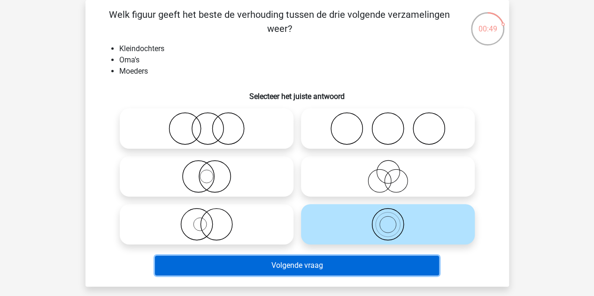
click at [308, 264] on button "Volgende vraag" at bounding box center [297, 266] width 284 height 20
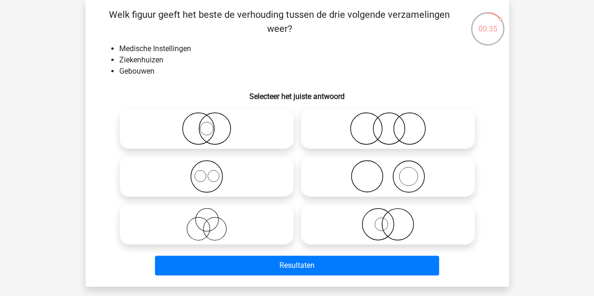
click at [192, 169] on icon at bounding box center [207, 176] width 166 height 33
click at [207, 169] on input "radio" at bounding box center [210, 169] width 6 height 6
radio input "true"
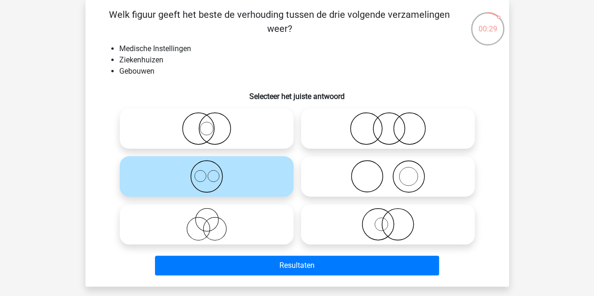
click at [179, 219] on icon at bounding box center [207, 224] width 166 height 33
click at [207, 219] on input "radio" at bounding box center [210, 217] width 6 height 6
radio input "true"
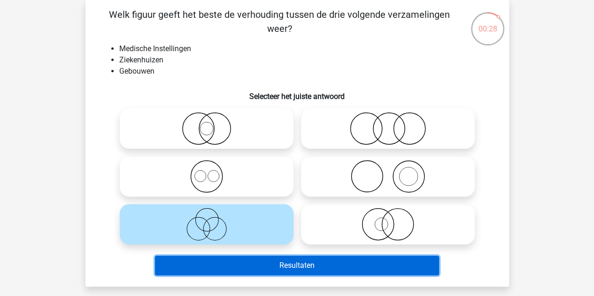
click at [215, 257] on button "Resultaten" at bounding box center [297, 266] width 284 height 20
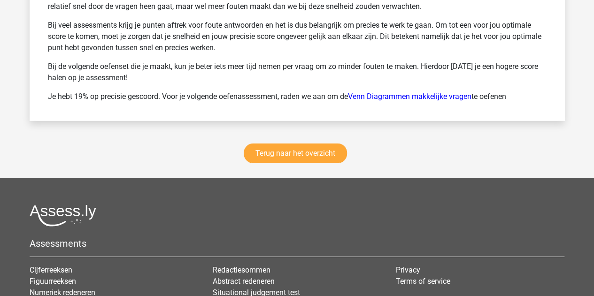
scroll to position [1295, 0]
click at [290, 144] on link "Terug naar het overzicht" at bounding box center [295, 154] width 103 height 20
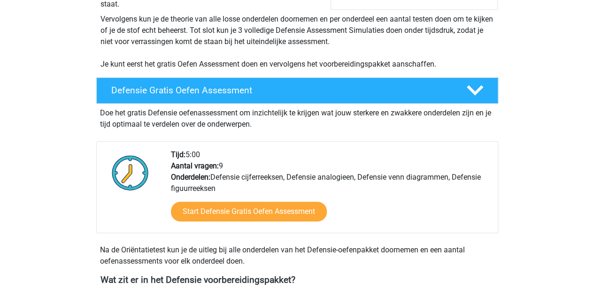
scroll to position [344, 0]
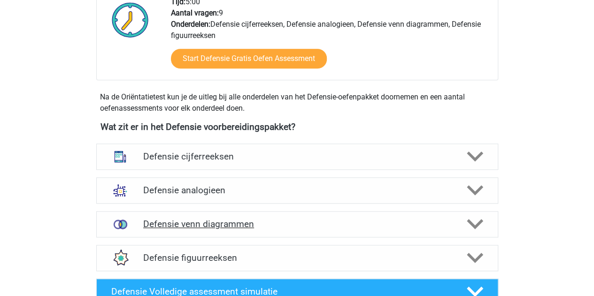
click at [229, 219] on h4 "Defensie venn diagrammen" at bounding box center [297, 224] width 308 height 11
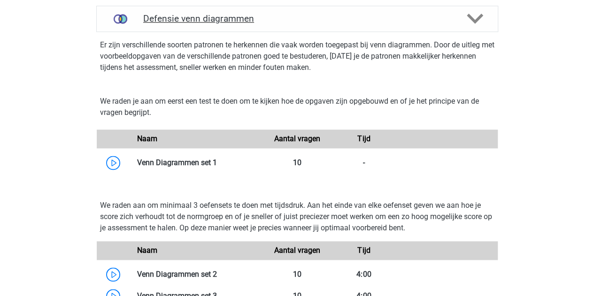
scroll to position [669, 0]
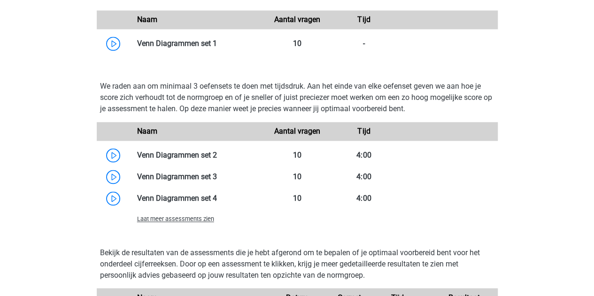
click at [180, 220] on span "Laat meer assessments zien" at bounding box center [175, 219] width 77 height 7
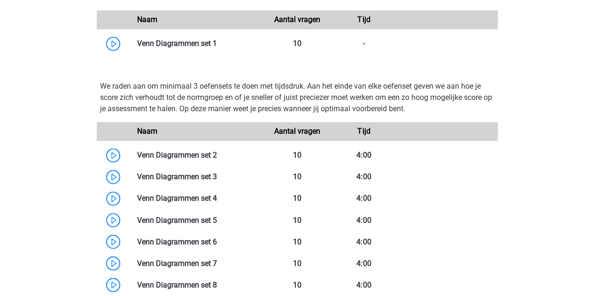
scroll to position [769, 0]
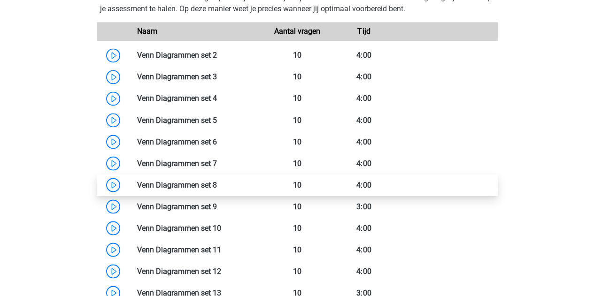
click at [217, 180] on link at bounding box center [217, 184] width 0 height 9
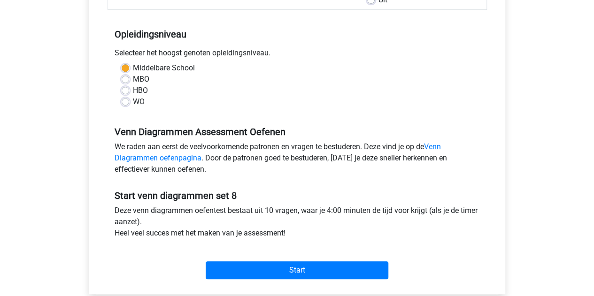
scroll to position [177, 0]
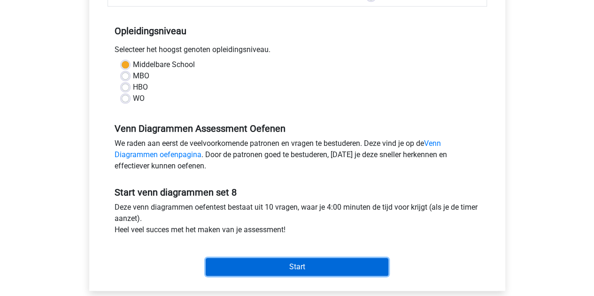
click at [260, 265] on input "Start" at bounding box center [297, 267] width 183 height 18
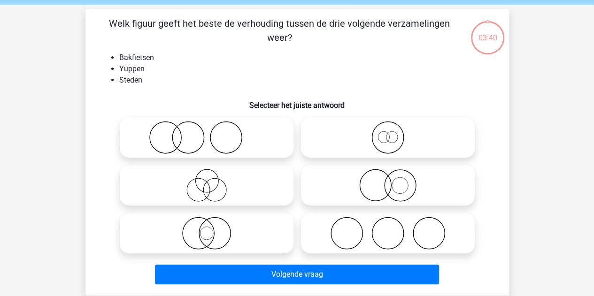
scroll to position [35, 0]
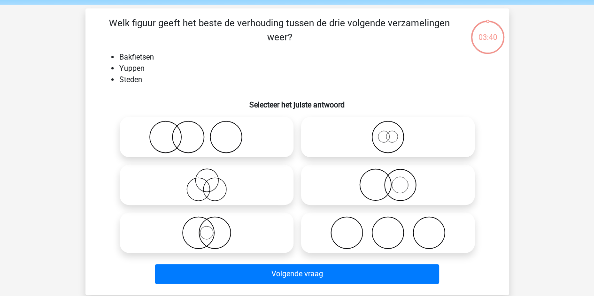
click at [366, 219] on icon at bounding box center [388, 233] width 166 height 33
click at [388, 222] on input "radio" at bounding box center [391, 225] width 6 height 6
radio input "true"
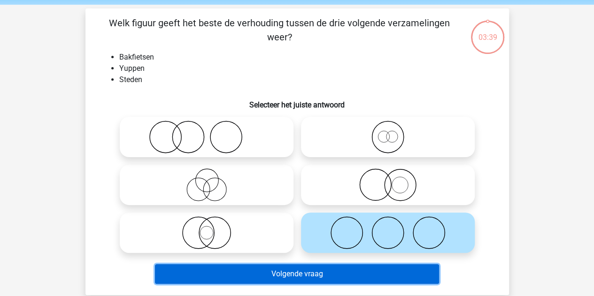
click at [273, 274] on button "Volgende vraag" at bounding box center [297, 275] width 284 height 20
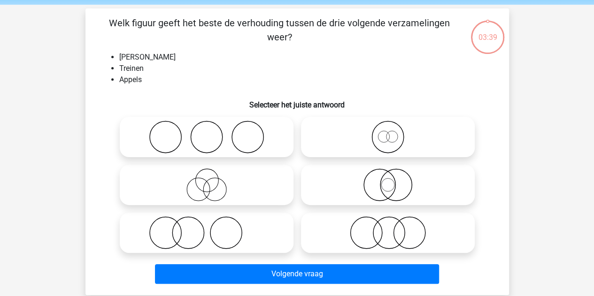
scroll to position [43, 0]
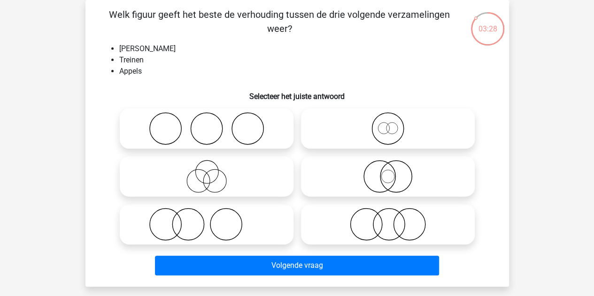
click at [237, 217] on icon at bounding box center [207, 224] width 166 height 33
click at [213, 217] on input "radio" at bounding box center [210, 217] width 6 height 6
radio input "true"
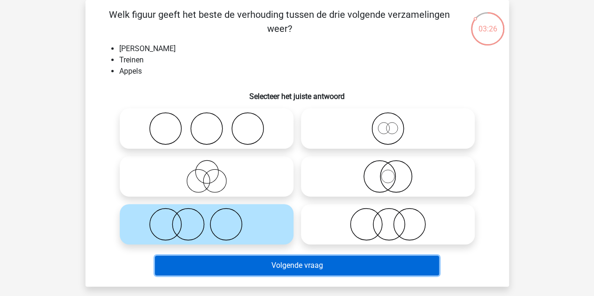
click at [242, 262] on button "Volgende vraag" at bounding box center [297, 266] width 284 height 20
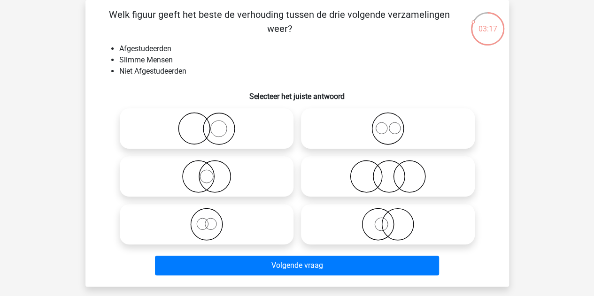
click at [371, 182] on icon at bounding box center [388, 176] width 166 height 33
click at [388, 172] on input "radio" at bounding box center [391, 169] width 6 height 6
radio input "true"
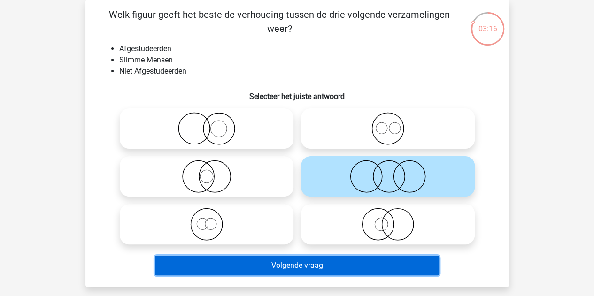
click at [272, 266] on button "Volgende vraag" at bounding box center [297, 266] width 284 height 20
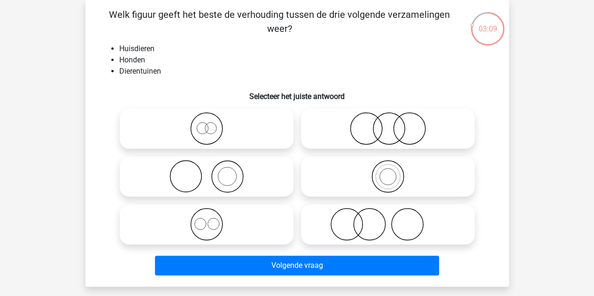
click at [216, 166] on circle at bounding box center [226, 176] width 31 height 31
click at [213, 166] on input "radio" at bounding box center [210, 169] width 6 height 6
radio input "true"
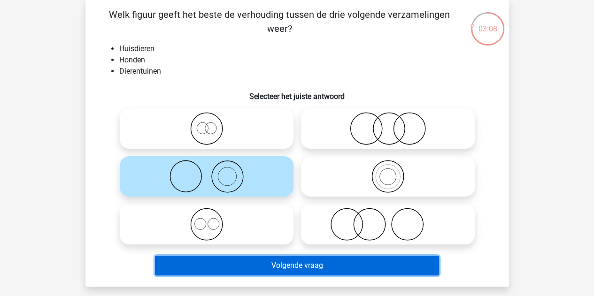
click at [216, 264] on button "Volgende vraag" at bounding box center [297, 266] width 284 height 20
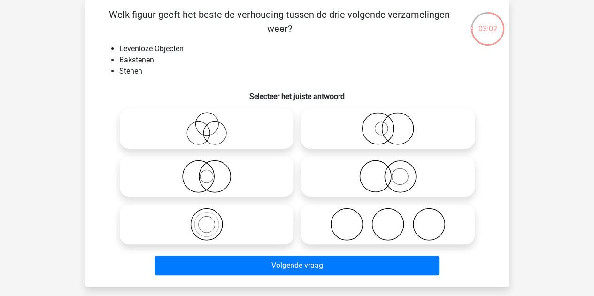
click at [206, 234] on icon at bounding box center [207, 224] width 166 height 33
click at [207, 220] on input "radio" at bounding box center [210, 217] width 6 height 6
radio input "true"
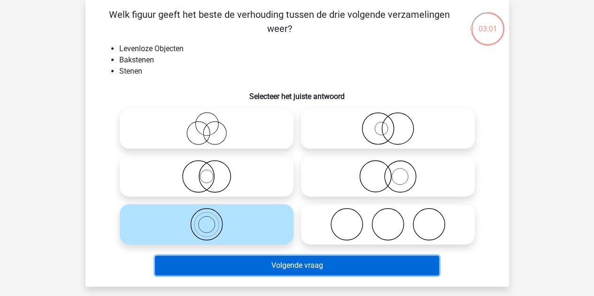
click at [240, 273] on button "Volgende vraag" at bounding box center [297, 266] width 284 height 20
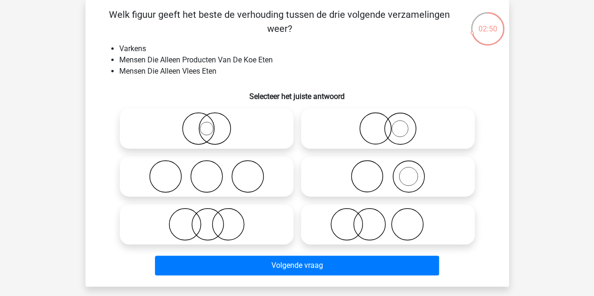
click at [235, 189] on icon at bounding box center [207, 176] width 166 height 33
click at [213, 172] on input "radio" at bounding box center [210, 169] width 6 height 6
radio input "true"
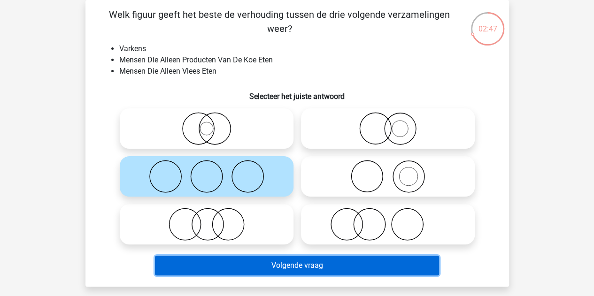
click at [210, 267] on button "Volgende vraag" at bounding box center [297, 266] width 284 height 20
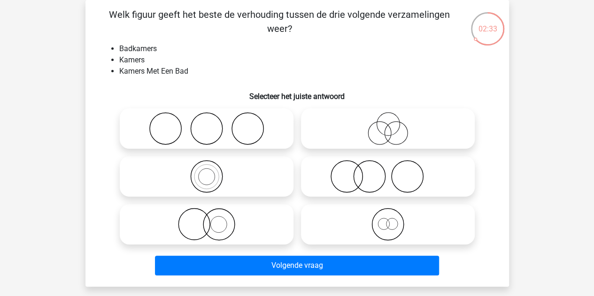
click at [389, 223] on circle at bounding box center [383, 223] width 11 height 11
click at [389, 220] on input "radio" at bounding box center [391, 217] width 6 height 6
radio input "true"
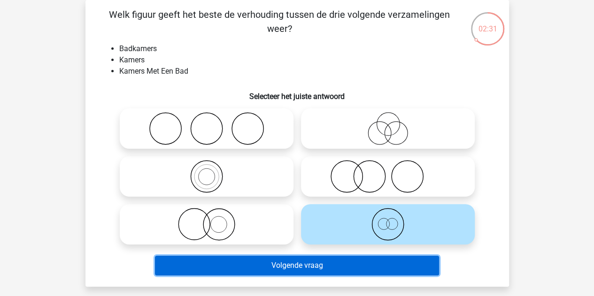
click at [305, 263] on button "Volgende vraag" at bounding box center [297, 266] width 284 height 20
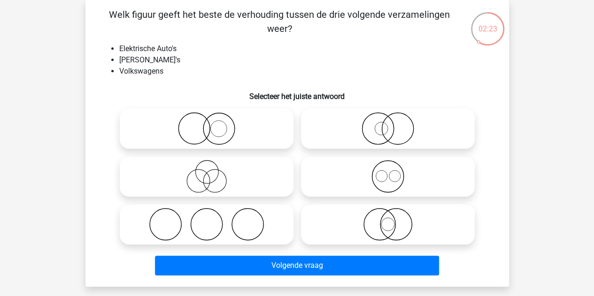
click at [356, 197] on label at bounding box center [388, 176] width 174 height 40
click at [388, 172] on input "radio" at bounding box center [391, 169] width 6 height 6
radio input "true"
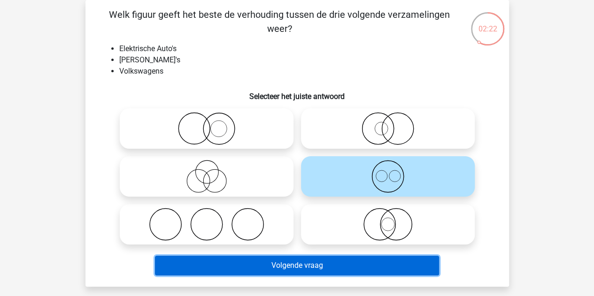
click at [278, 263] on button "Volgende vraag" at bounding box center [297, 266] width 284 height 20
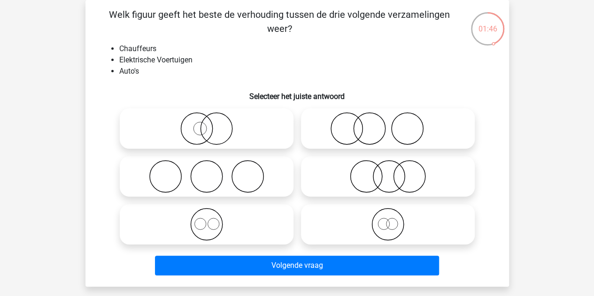
click at [350, 171] on icon at bounding box center [388, 176] width 166 height 33
click at [388, 171] on input "radio" at bounding box center [391, 169] width 6 height 6
radio input "true"
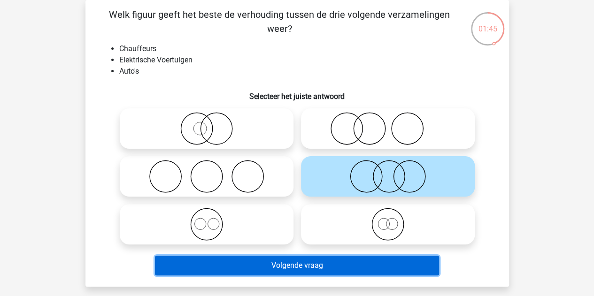
click at [207, 261] on button "Volgende vraag" at bounding box center [297, 266] width 284 height 20
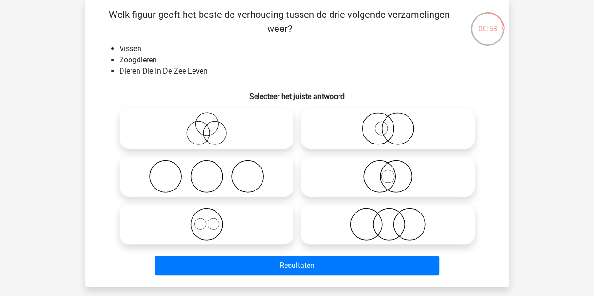
click at [385, 137] on icon at bounding box center [388, 128] width 166 height 33
click at [388, 124] on input "radio" at bounding box center [391, 121] width 6 height 6
radio input "true"
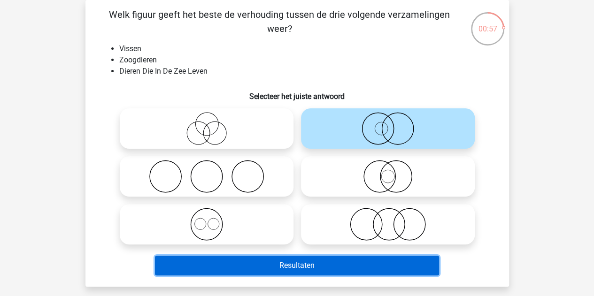
click at [296, 260] on button "Resultaten" at bounding box center [297, 266] width 284 height 20
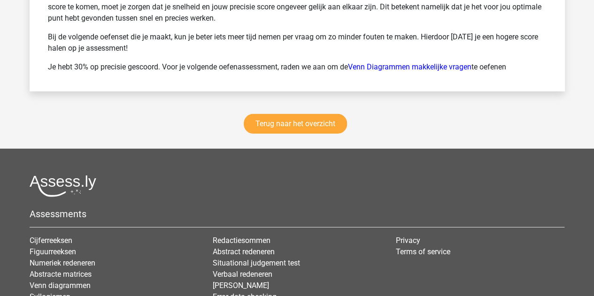
scroll to position [1420, 0]
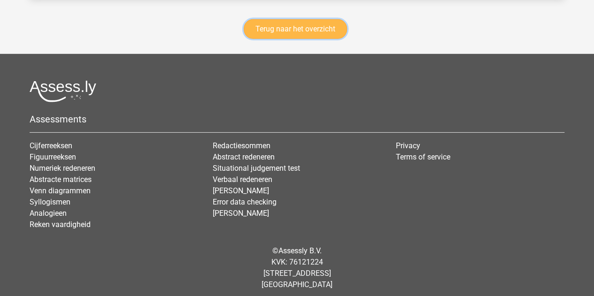
click at [286, 30] on link "Terug naar het overzicht" at bounding box center [295, 29] width 103 height 20
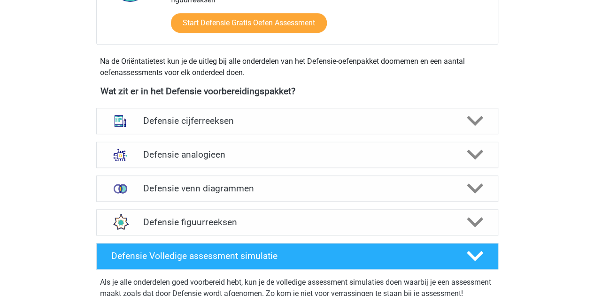
scroll to position [387, 0]
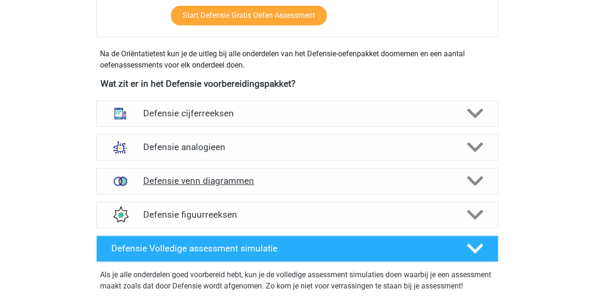
click at [197, 174] on div "Defensie venn diagrammen" at bounding box center [297, 181] width 402 height 26
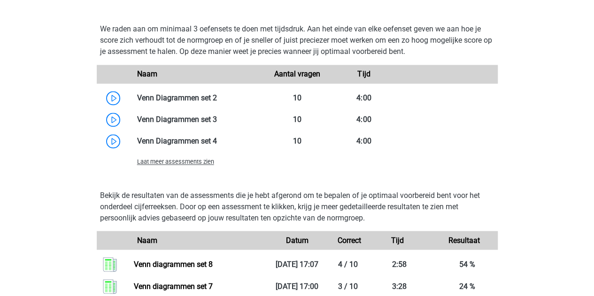
scroll to position [727, 0]
click at [202, 158] on span "Laat meer assessments zien" at bounding box center [175, 161] width 77 height 7
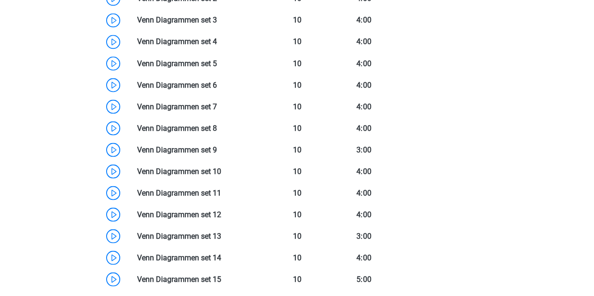
scroll to position [835, 0]
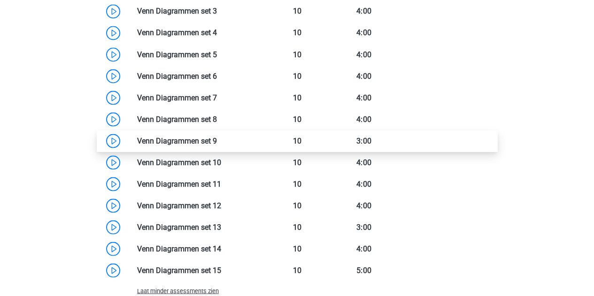
click at [217, 138] on link at bounding box center [217, 140] width 0 height 9
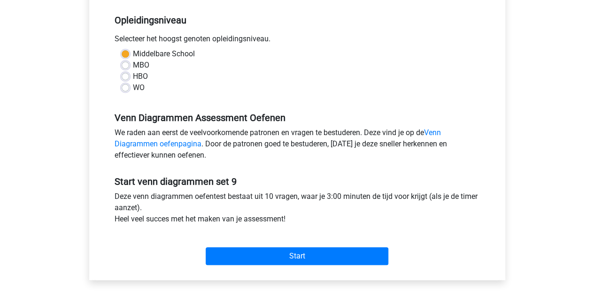
scroll to position [189, 0]
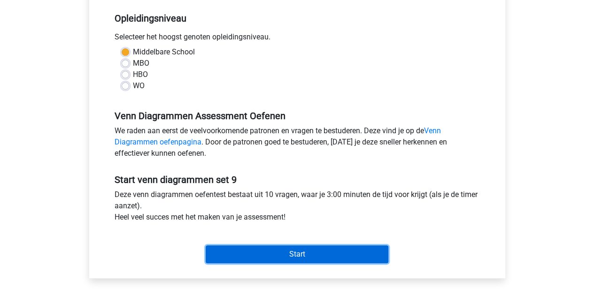
click at [240, 257] on input "Start" at bounding box center [297, 255] width 183 height 18
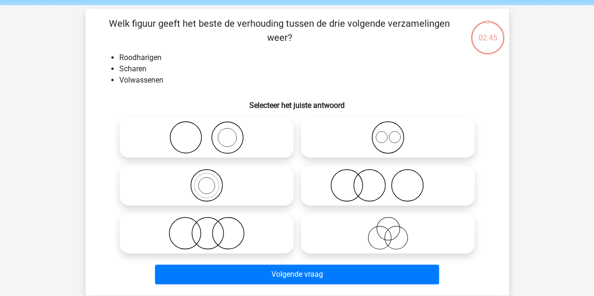
scroll to position [35, 0]
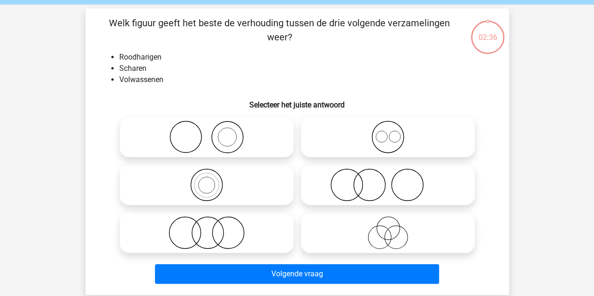
click at [326, 194] on icon at bounding box center [388, 185] width 166 height 33
click at [388, 180] on input "radio" at bounding box center [391, 177] width 6 height 6
radio input "true"
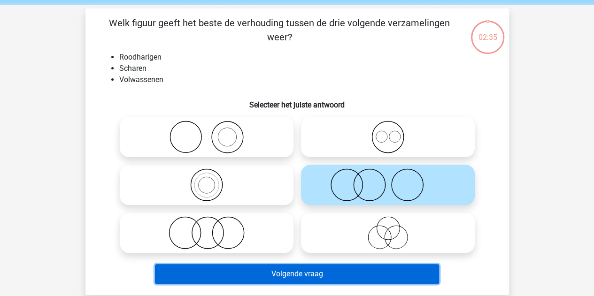
click at [296, 268] on button "Volgende vraag" at bounding box center [297, 275] width 284 height 20
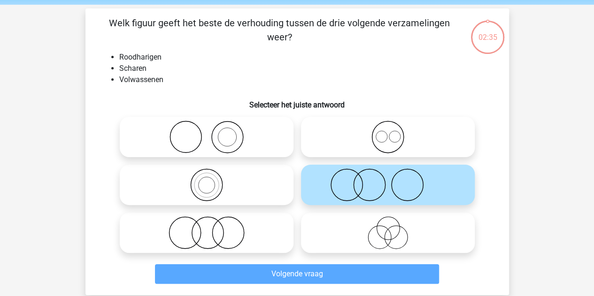
scroll to position [43, 0]
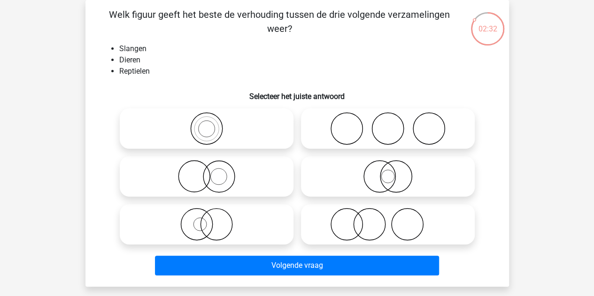
click at [210, 132] on icon at bounding box center [207, 128] width 166 height 33
click at [210, 124] on input "radio" at bounding box center [210, 121] width 6 height 6
radio input "true"
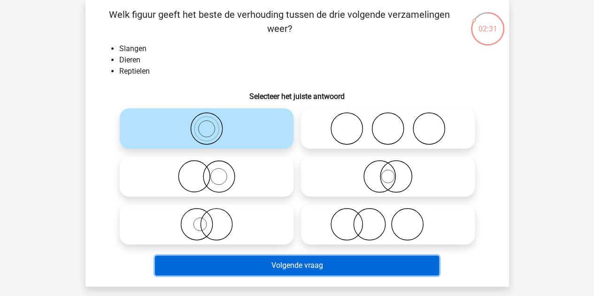
click at [250, 269] on button "Volgende vraag" at bounding box center [297, 266] width 284 height 20
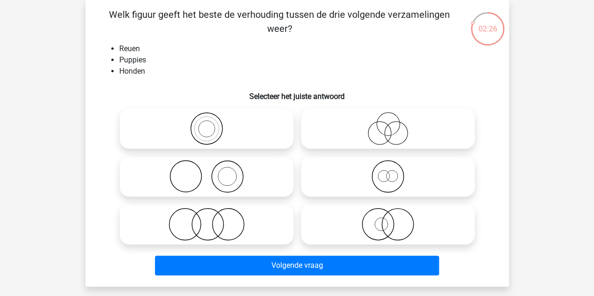
click at [351, 166] on icon at bounding box center [388, 176] width 166 height 33
click at [388, 166] on input "radio" at bounding box center [391, 169] width 6 height 6
radio input "true"
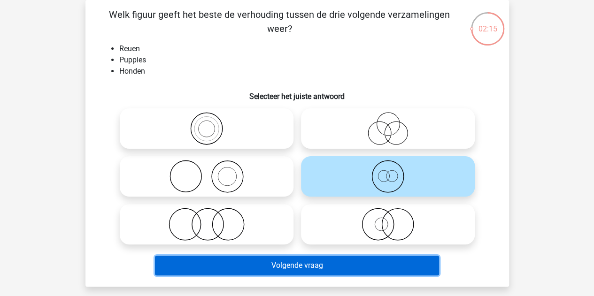
drag, startPoint x: 301, startPoint y: 267, endPoint x: 310, endPoint y: 290, distance: 24.3
click at [310, 290] on div "mees [EMAIL_ADDRESS][DOMAIN_NAME] Nederlands English" at bounding box center [297, 257] width 594 height 601
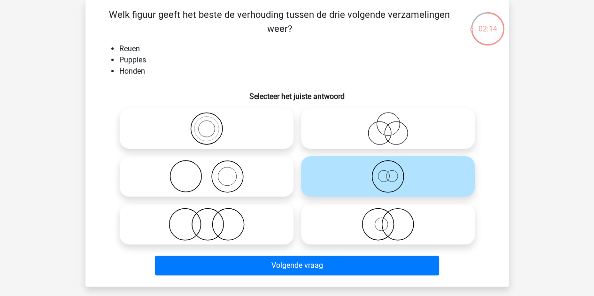
click at [236, 211] on icon at bounding box center [207, 224] width 166 height 33
click at [213, 214] on input "radio" at bounding box center [210, 217] width 6 height 6
radio input "true"
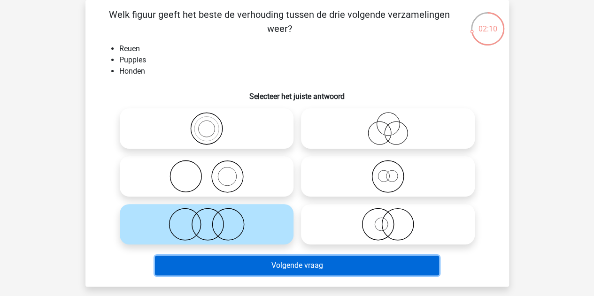
click at [257, 263] on button "Volgende vraag" at bounding box center [297, 266] width 284 height 20
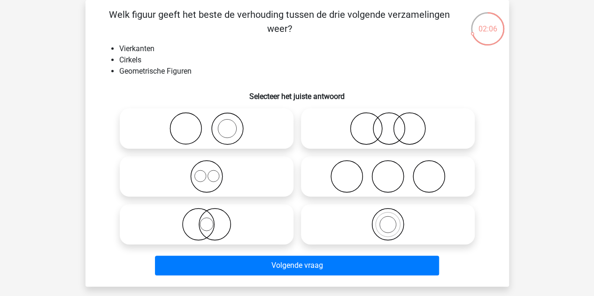
click at [195, 183] on icon at bounding box center [207, 176] width 166 height 33
click at [207, 172] on input "radio" at bounding box center [210, 169] width 6 height 6
radio input "true"
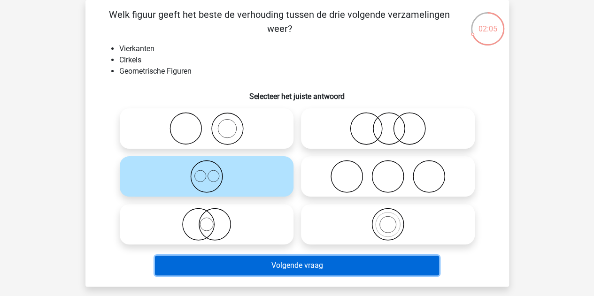
click at [242, 265] on button "Volgende vraag" at bounding box center [297, 266] width 284 height 20
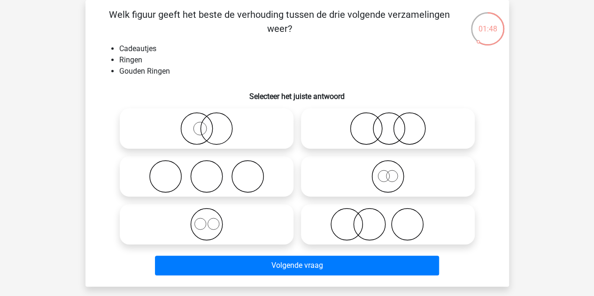
click at [356, 218] on icon at bounding box center [388, 224] width 166 height 33
click at [388, 218] on input "radio" at bounding box center [391, 217] width 6 height 6
radio input "true"
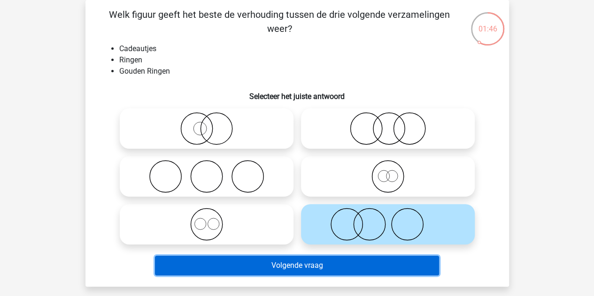
click at [274, 260] on button "Volgende vraag" at bounding box center [297, 266] width 284 height 20
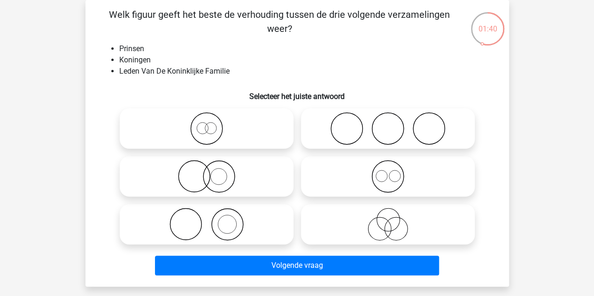
click at [360, 166] on icon at bounding box center [388, 176] width 166 height 33
click at [388, 166] on input "radio" at bounding box center [391, 169] width 6 height 6
radio input "true"
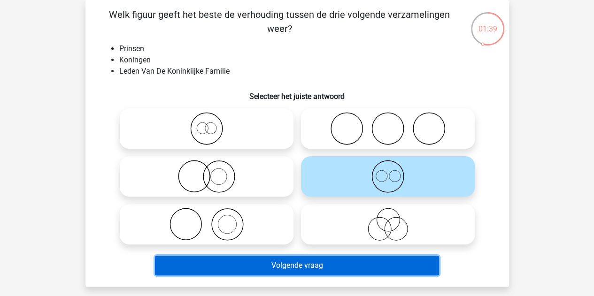
click at [251, 265] on button "Volgende vraag" at bounding box center [297, 266] width 284 height 20
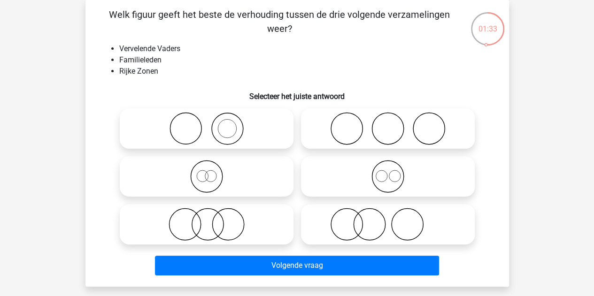
click at [343, 133] on icon at bounding box center [388, 128] width 166 height 33
click at [388, 124] on input "radio" at bounding box center [391, 121] width 6 height 6
radio input "true"
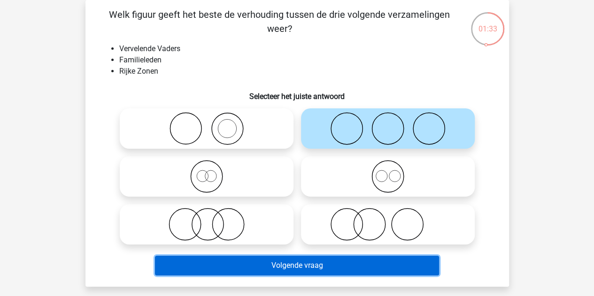
click at [306, 267] on button "Volgende vraag" at bounding box center [297, 266] width 284 height 20
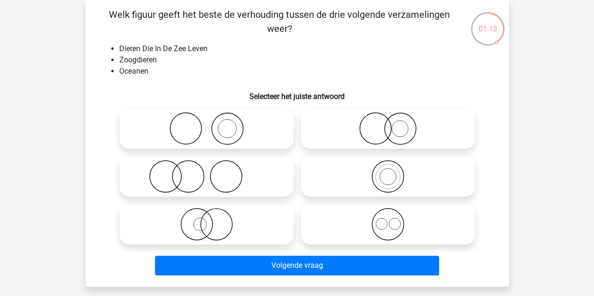
click at [192, 167] on icon at bounding box center [207, 176] width 166 height 33
click at [207, 167] on input "radio" at bounding box center [210, 169] width 6 height 6
radio input "true"
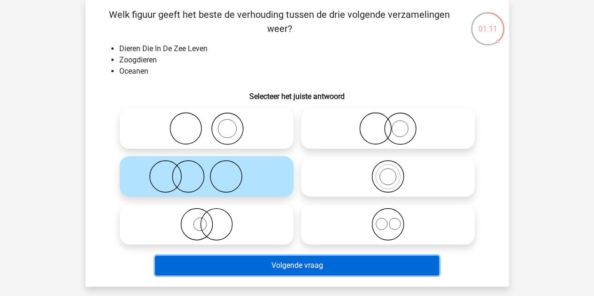
click at [250, 265] on button "Volgende vraag" at bounding box center [297, 266] width 284 height 20
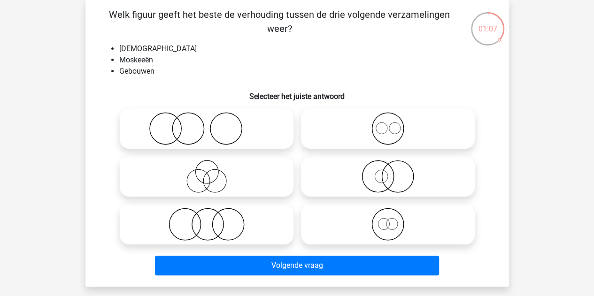
click at [358, 127] on icon at bounding box center [388, 128] width 166 height 33
click at [388, 124] on input "radio" at bounding box center [391, 121] width 6 height 6
radio input "true"
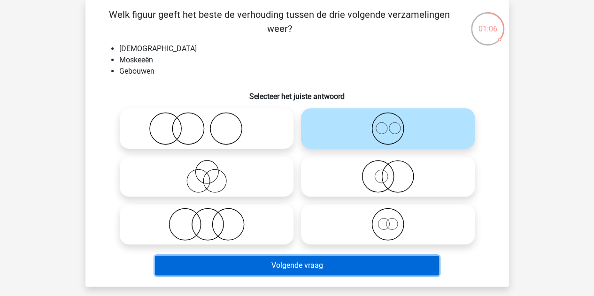
click at [234, 260] on button "Volgende vraag" at bounding box center [297, 266] width 284 height 20
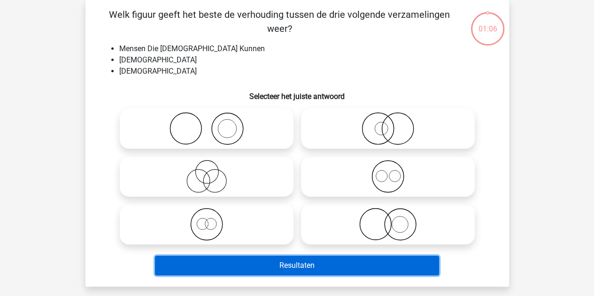
click at [234, 260] on button "Resultaten" at bounding box center [297, 266] width 284 height 20
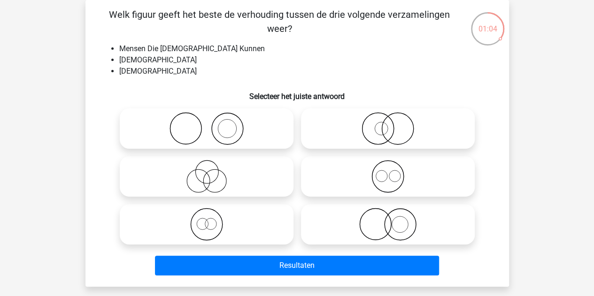
click at [336, 78] on div "Welk figuur geeft het beste de verhouding tussen de drie volgende verzamelingen…" at bounding box center [297, 144] width 416 height 272
click at [217, 171] on icon at bounding box center [207, 176] width 166 height 33
click at [213, 171] on input "radio" at bounding box center [210, 169] width 6 height 6
radio input "true"
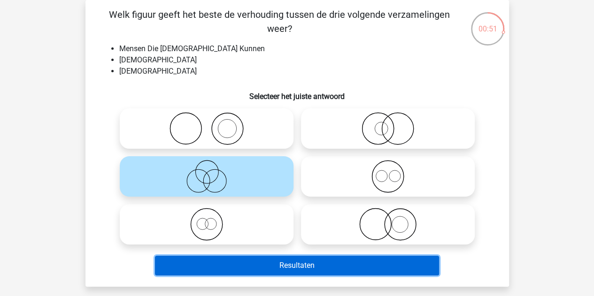
click at [263, 266] on button "Resultaten" at bounding box center [297, 266] width 284 height 20
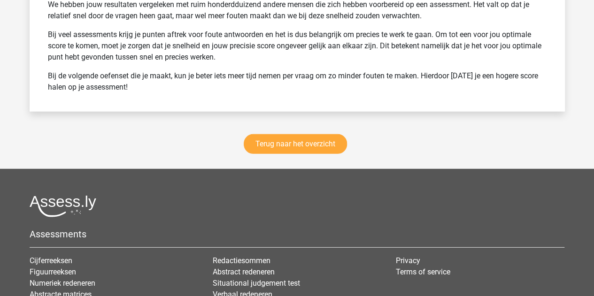
scroll to position [1207, 0]
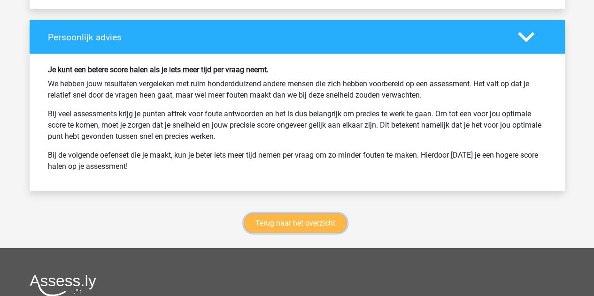
click at [285, 218] on link "Terug naar het overzicht" at bounding box center [295, 224] width 103 height 20
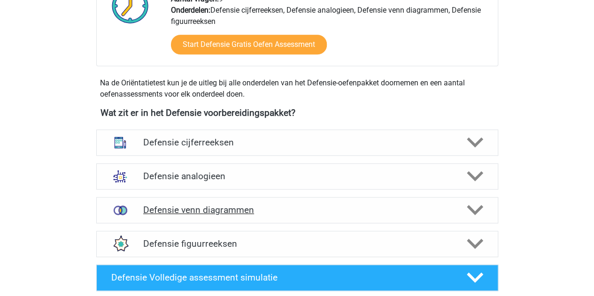
click at [242, 213] on h4 "Defensie venn diagrammen" at bounding box center [297, 210] width 308 height 11
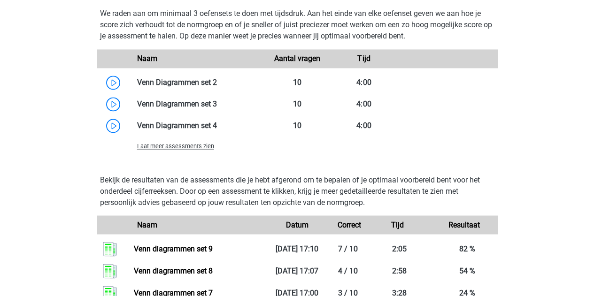
scroll to position [708, 0]
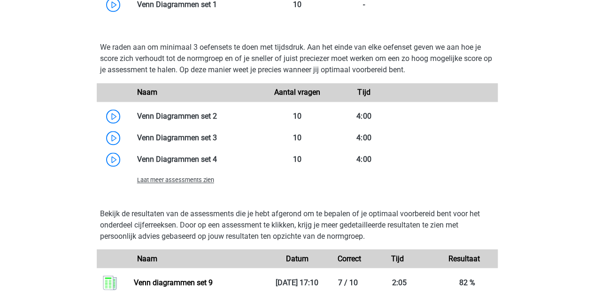
click at [207, 179] on span "Laat meer assessments zien" at bounding box center [175, 180] width 77 height 7
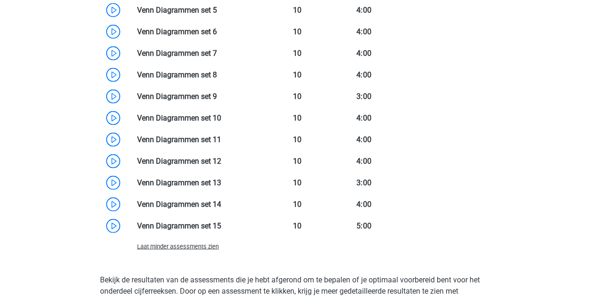
scroll to position [909, 0]
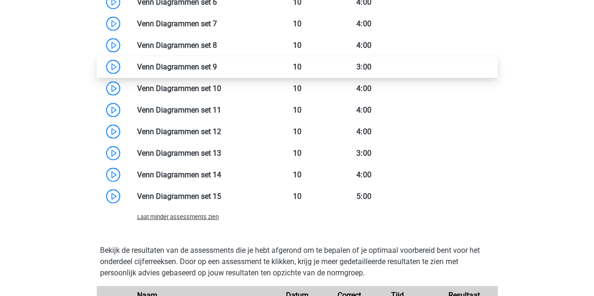
click at [217, 68] on link at bounding box center [217, 66] width 0 height 9
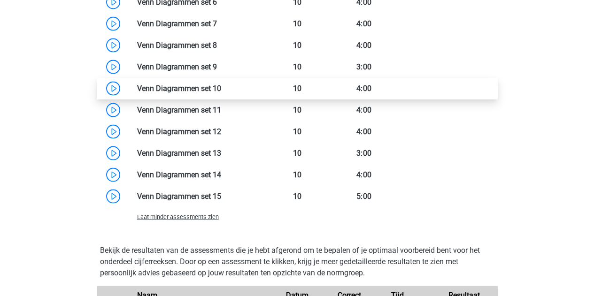
click at [221, 89] on link at bounding box center [221, 88] width 0 height 9
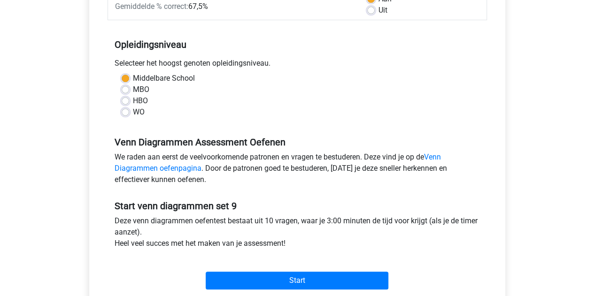
scroll to position [164, 0]
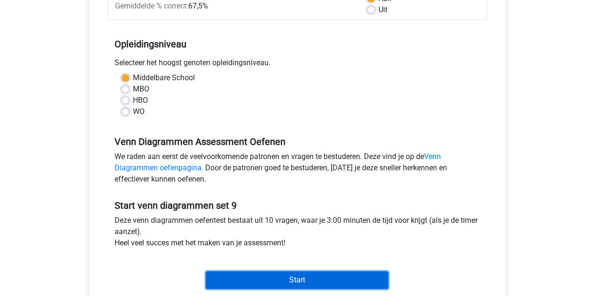
click at [256, 286] on input "Start" at bounding box center [297, 281] width 183 height 18
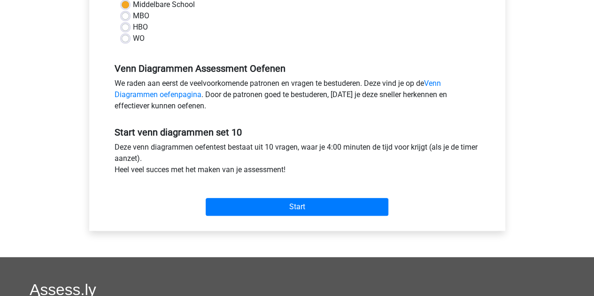
scroll to position [239, 0]
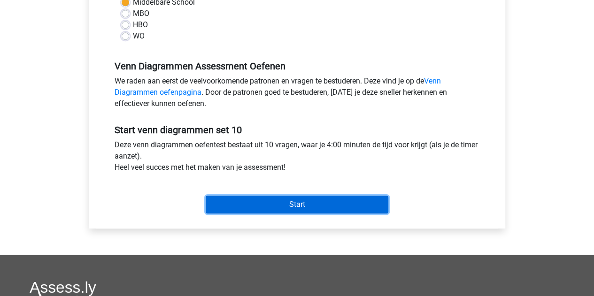
click at [237, 206] on input "Start" at bounding box center [297, 205] width 183 height 18
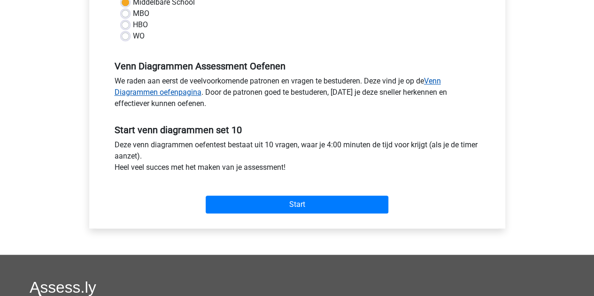
click at [150, 89] on link "Venn Diagrammen oefenpagina" at bounding box center [278, 87] width 327 height 20
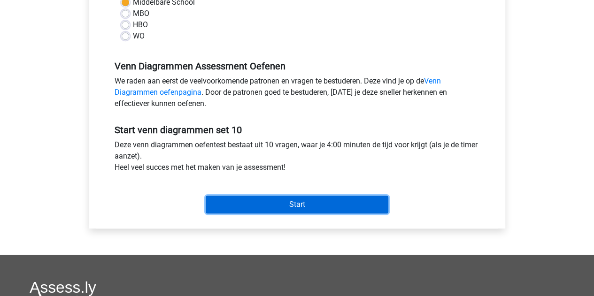
click at [291, 196] on input "Start" at bounding box center [297, 205] width 183 height 18
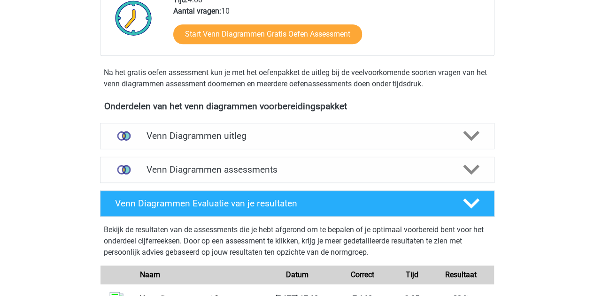
scroll to position [244, 0]
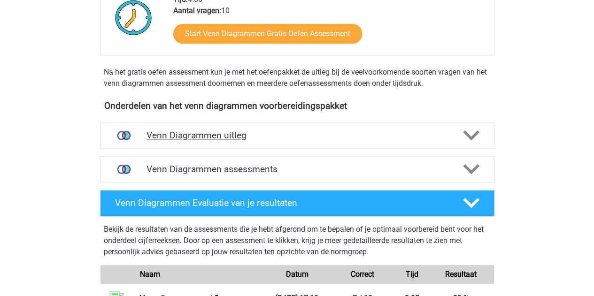
click at [217, 132] on h4 "Venn Diagrammen uitleg" at bounding box center [298, 135] width 302 height 11
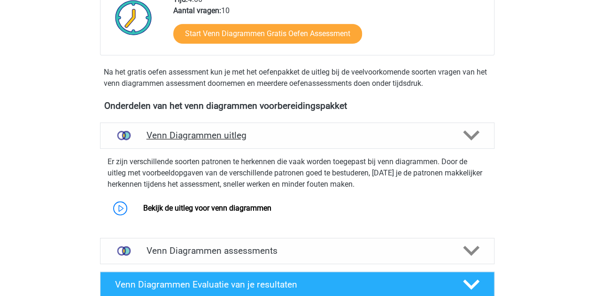
click at [203, 126] on div "Venn Diagrammen uitleg" at bounding box center [297, 136] width 395 height 26
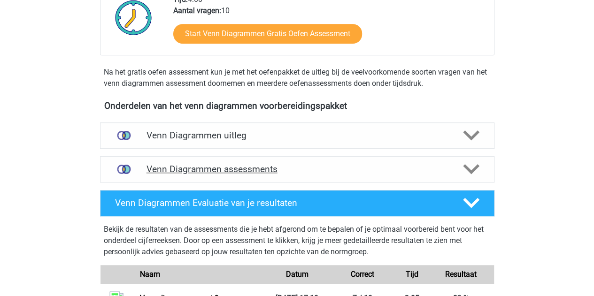
click at [198, 171] on h4 "Venn Diagrammen assessments" at bounding box center [298, 169] width 302 height 11
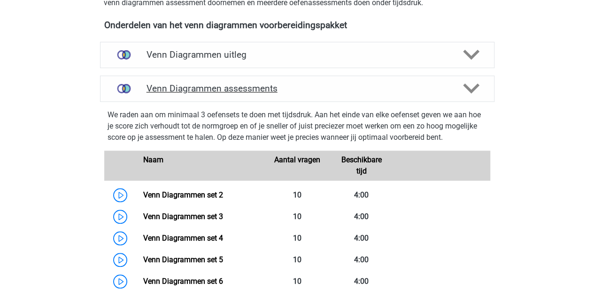
click at [196, 92] on h4 "Venn Diagrammen assessments" at bounding box center [298, 88] width 302 height 11
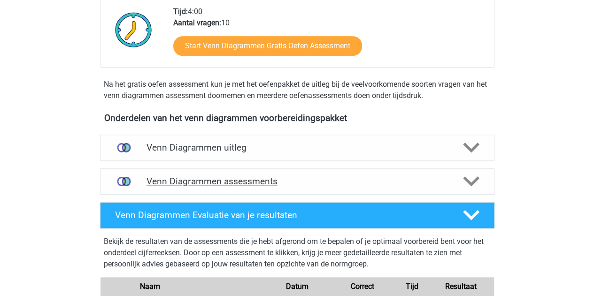
scroll to position [230, 0]
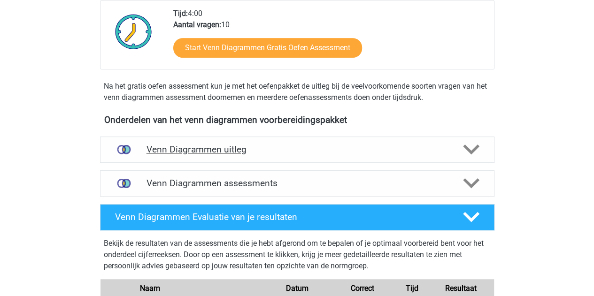
click at [192, 146] on h4 "Venn Diagrammen uitleg" at bounding box center [298, 149] width 302 height 11
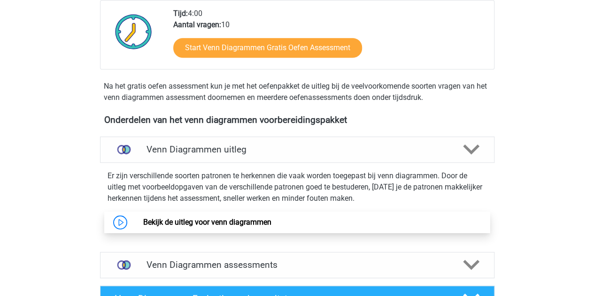
click at [168, 220] on link "Bekijk de uitleg voor venn diagrammen" at bounding box center [207, 222] width 128 height 9
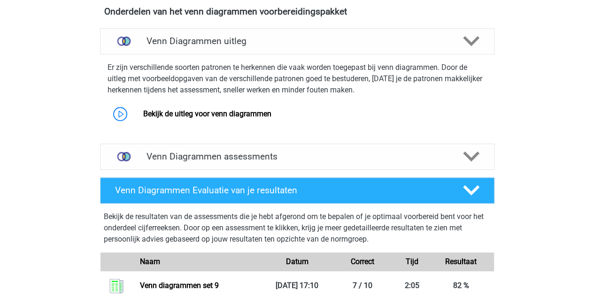
scroll to position [340, 0]
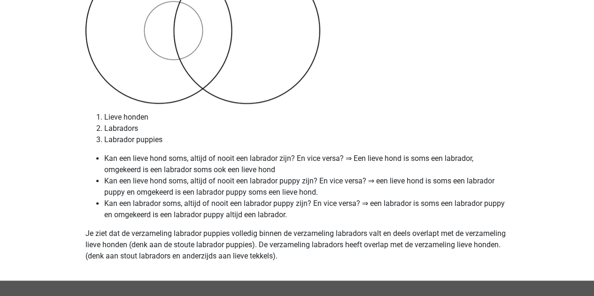
scroll to position [4044, 0]
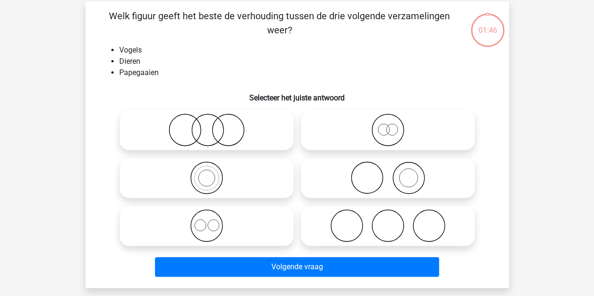
scroll to position [42, 0]
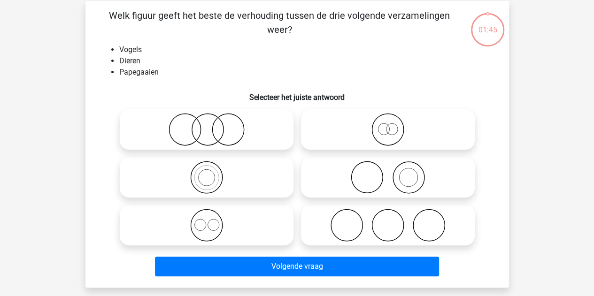
click at [237, 181] on icon at bounding box center [207, 177] width 166 height 33
click at [213, 173] on input "radio" at bounding box center [210, 170] width 6 height 6
radio input "true"
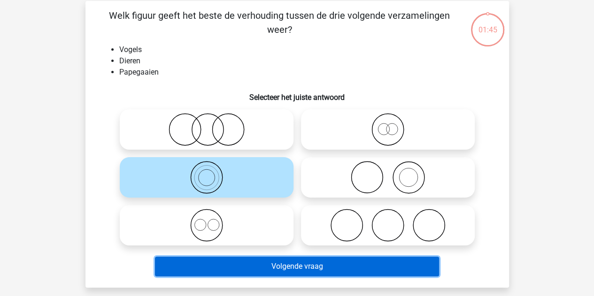
click at [277, 270] on button "Volgende vraag" at bounding box center [297, 267] width 284 height 20
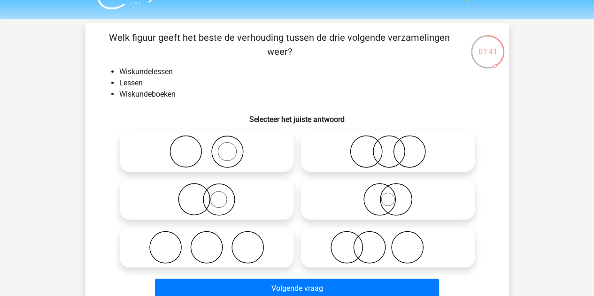
scroll to position [20, 0]
click at [229, 195] on icon at bounding box center [207, 200] width 166 height 33
click at [213, 195] on input "radio" at bounding box center [210, 192] width 6 height 6
radio input "true"
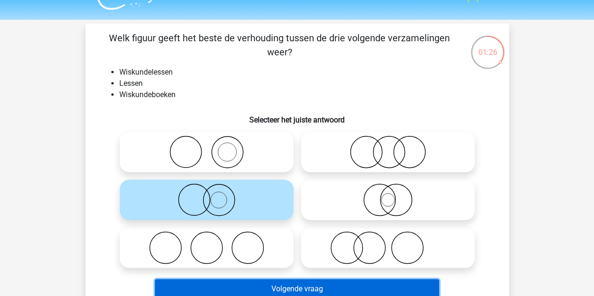
click at [263, 288] on button "Volgende vraag" at bounding box center [297, 290] width 284 height 20
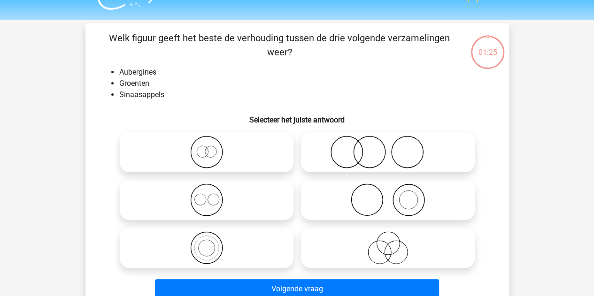
scroll to position [43, 0]
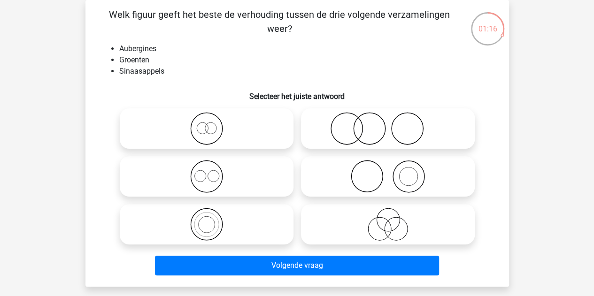
click at [366, 186] on icon at bounding box center [388, 176] width 166 height 33
click at [388, 172] on input "radio" at bounding box center [391, 169] width 6 height 6
radio input "true"
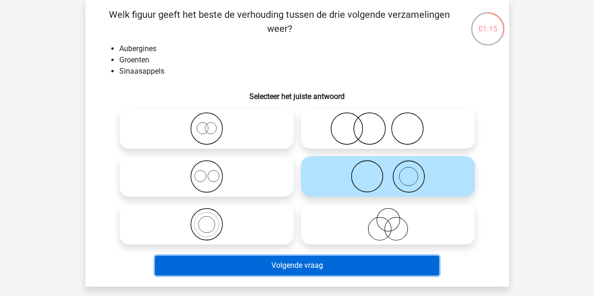
click at [263, 260] on button "Volgende vraag" at bounding box center [297, 266] width 284 height 20
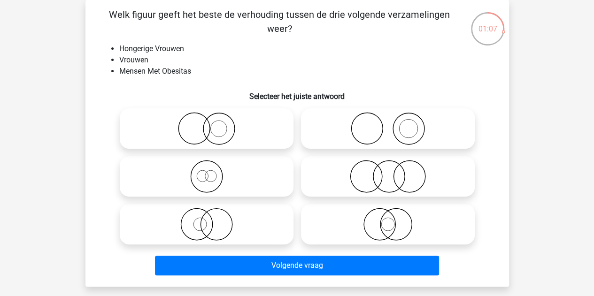
click at [339, 122] on icon at bounding box center [388, 128] width 166 height 33
click at [388, 122] on input "radio" at bounding box center [391, 121] width 6 height 6
radio input "true"
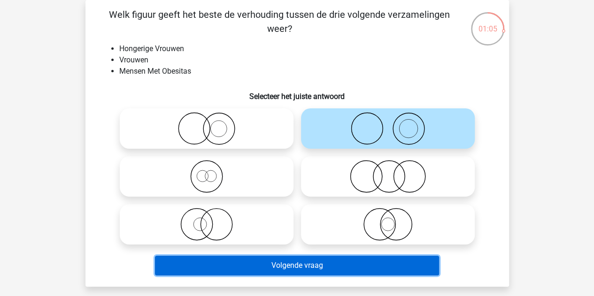
click at [241, 260] on button "Volgende vraag" at bounding box center [297, 266] width 284 height 20
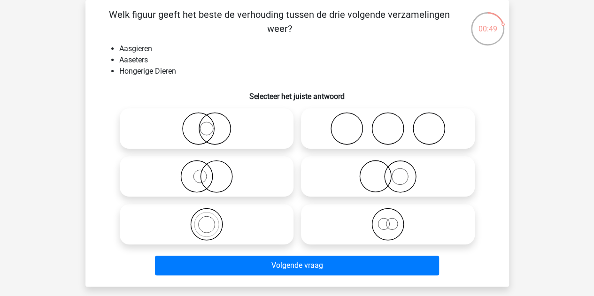
click at [385, 164] on circle at bounding box center [375, 176] width 31 height 31
click at [388, 166] on input "radio" at bounding box center [391, 169] width 6 height 6
radio input "true"
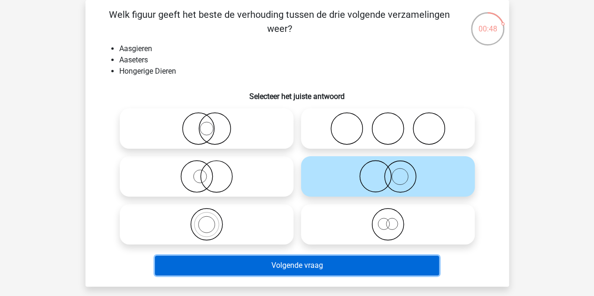
click at [308, 261] on button "Volgende vraag" at bounding box center [297, 266] width 284 height 20
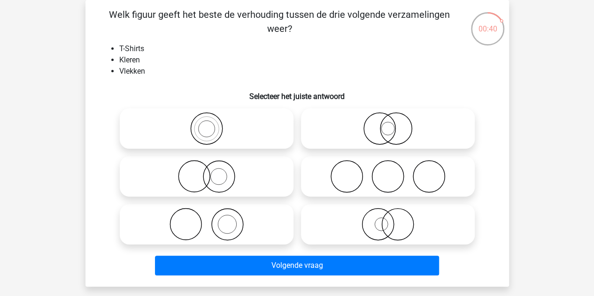
click at [246, 219] on icon at bounding box center [207, 224] width 166 height 33
click at [213, 219] on input "radio" at bounding box center [210, 217] width 6 height 6
radio input "true"
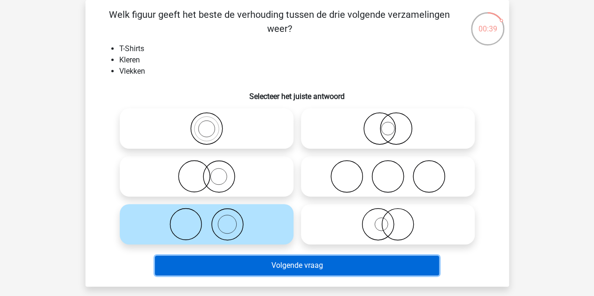
click at [268, 270] on button "Volgende vraag" at bounding box center [297, 266] width 284 height 20
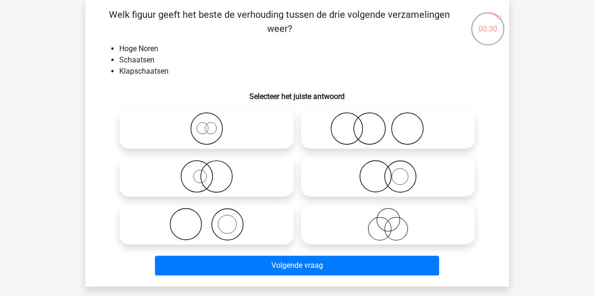
click at [260, 133] on icon at bounding box center [207, 128] width 166 height 33
click at [213, 124] on input "radio" at bounding box center [210, 121] width 6 height 6
radio input "true"
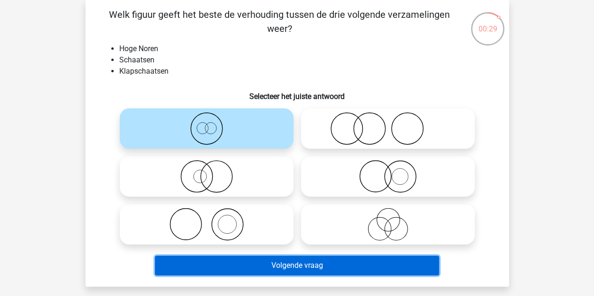
click at [263, 263] on button "Volgende vraag" at bounding box center [297, 266] width 284 height 20
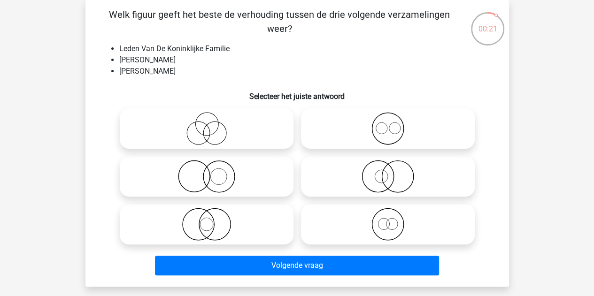
click at [363, 115] on icon at bounding box center [388, 128] width 166 height 33
click at [388, 118] on input "radio" at bounding box center [391, 121] width 6 height 6
radio input "true"
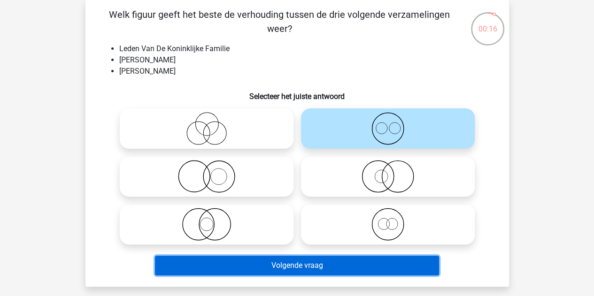
drag, startPoint x: 270, startPoint y: 262, endPoint x: 267, endPoint y: 99, distance: 163.1
click at [267, 99] on div "Welk figuur geeft het beste de verhouding tussen de drie volgende verzamelingen…" at bounding box center [297, 144] width 416 height 272
click at [252, 269] on button "Volgende vraag" at bounding box center [297, 266] width 284 height 20
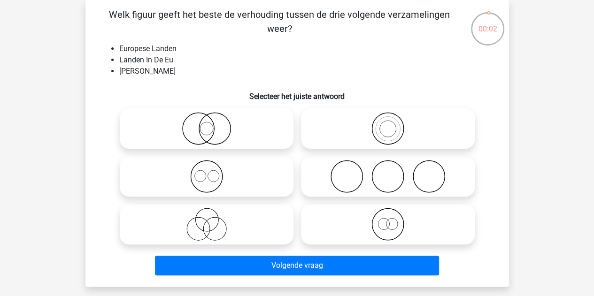
click at [351, 130] on icon at bounding box center [388, 128] width 166 height 33
click at [388, 124] on input "radio" at bounding box center [391, 121] width 6 height 6
radio input "true"
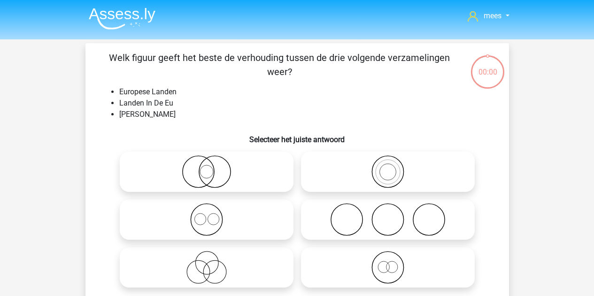
scroll to position [43, 0]
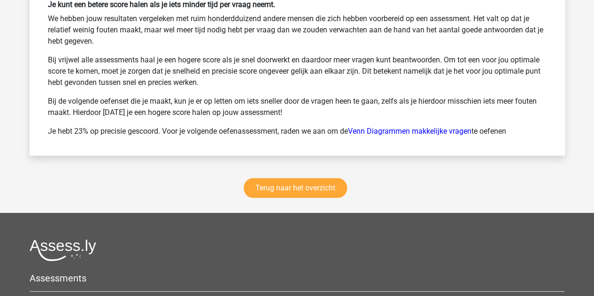
scroll to position [1272, 0]
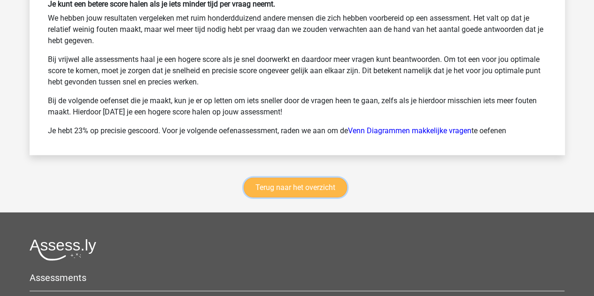
click at [265, 183] on link "Terug naar het overzicht" at bounding box center [295, 188] width 103 height 20
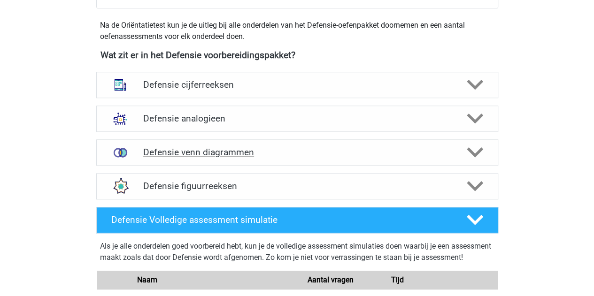
click at [235, 155] on h4 "Defensie venn diagrammen" at bounding box center [297, 152] width 308 height 11
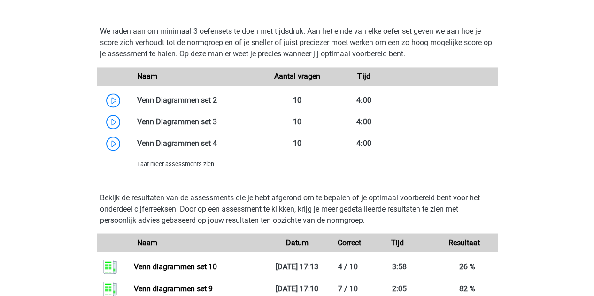
scroll to position [745, 0]
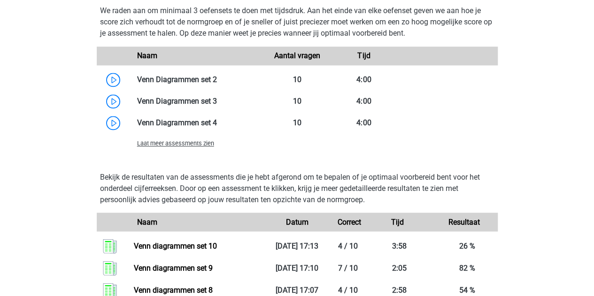
click at [192, 145] on span "Laat meer assessments zien" at bounding box center [175, 143] width 77 height 7
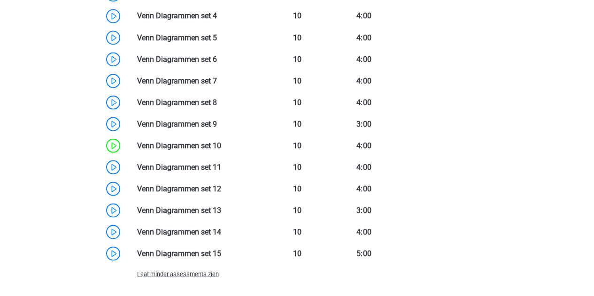
scroll to position [878, 0]
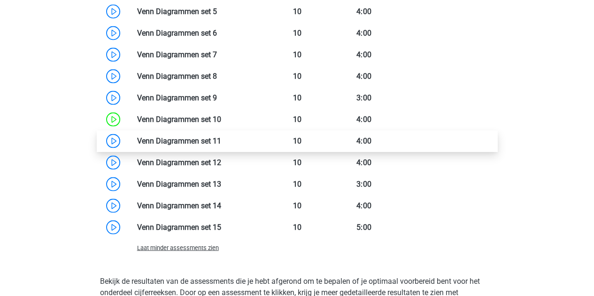
click at [221, 140] on link at bounding box center [221, 140] width 0 height 9
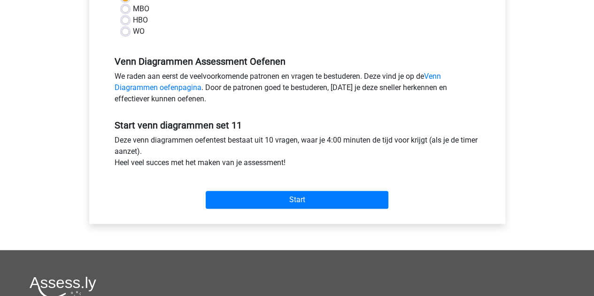
scroll to position [243, 0]
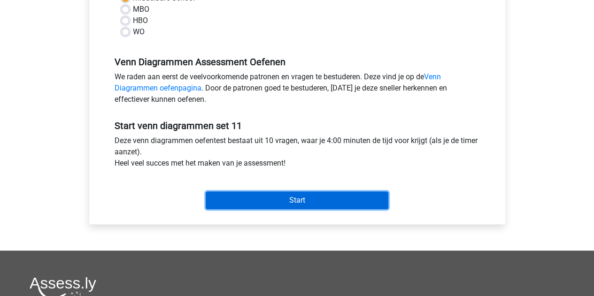
click at [278, 203] on input "Start" at bounding box center [297, 201] width 183 height 18
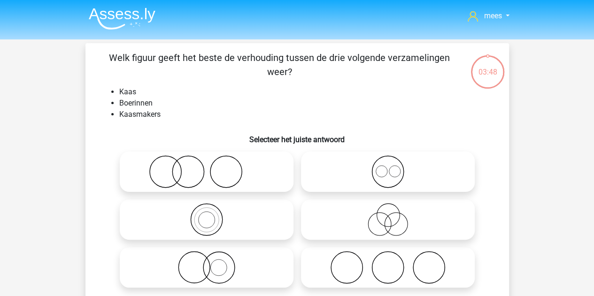
click at [183, 183] on icon at bounding box center [207, 172] width 166 height 33
click at [207, 167] on input "radio" at bounding box center [210, 164] width 6 height 6
radio input "true"
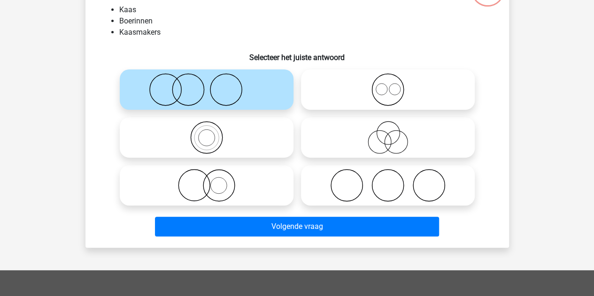
scroll to position [83, 0]
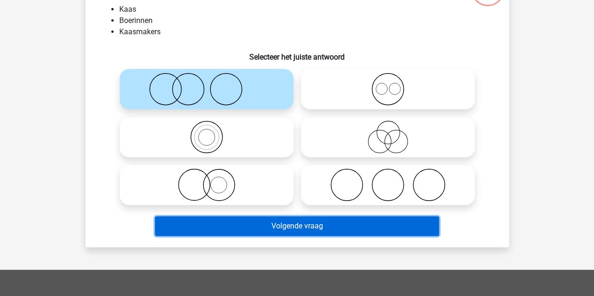
click at [206, 218] on button "Volgende vraag" at bounding box center [297, 227] width 284 height 20
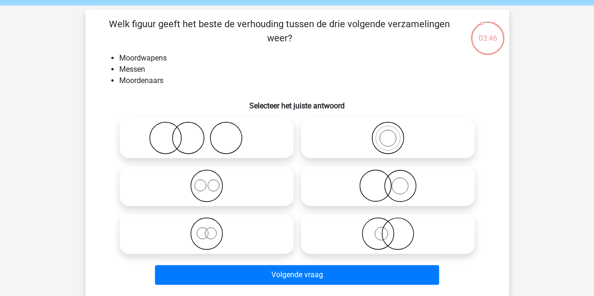
scroll to position [33, 0]
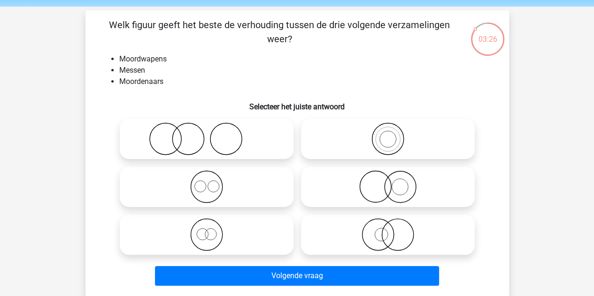
click at [337, 178] on icon at bounding box center [388, 187] width 166 height 33
click at [388, 178] on input "radio" at bounding box center [391, 179] width 6 height 6
radio input "true"
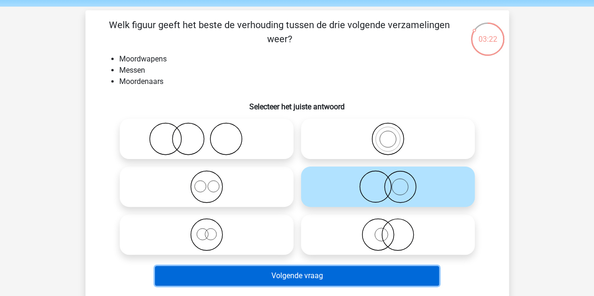
click at [309, 274] on button "Volgende vraag" at bounding box center [297, 276] width 284 height 20
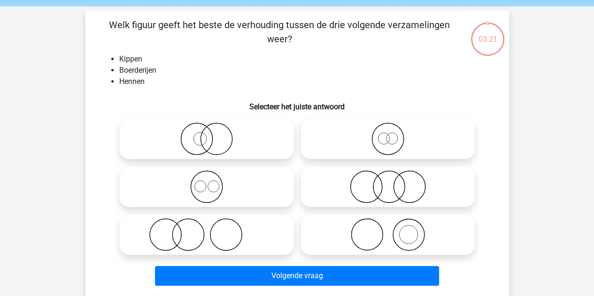
scroll to position [43, 0]
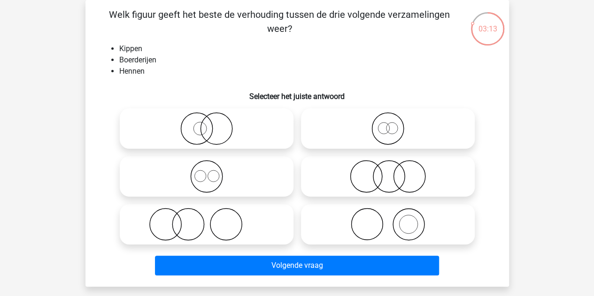
click at [235, 219] on icon at bounding box center [207, 224] width 166 height 33
click at [213, 219] on input "radio" at bounding box center [210, 217] width 6 height 6
radio input "true"
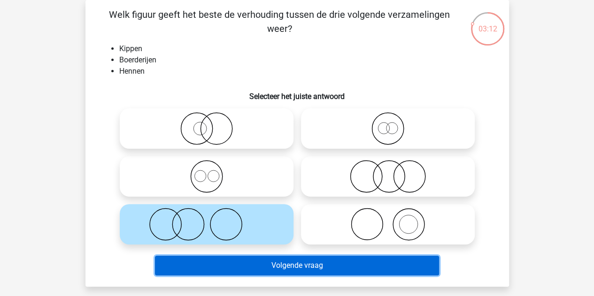
click at [263, 262] on button "Volgende vraag" at bounding box center [297, 266] width 284 height 20
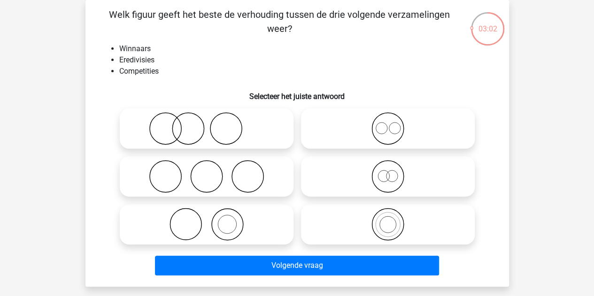
click at [352, 218] on icon at bounding box center [388, 224] width 166 height 33
click at [388, 218] on input "radio" at bounding box center [391, 217] width 6 height 6
radio input "true"
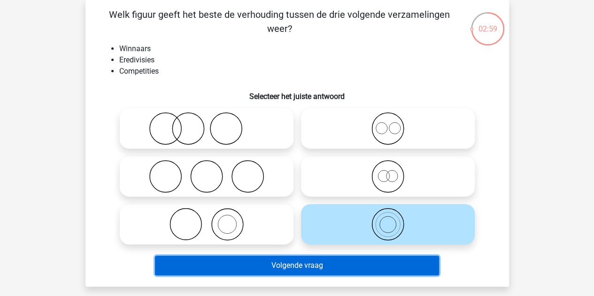
drag, startPoint x: 329, startPoint y: 263, endPoint x: 466, endPoint y: 229, distance: 141.0
click at [466, 229] on div "Welk figuur geeft het beste de verhouding tussen de drie volgende verzamelingen…" at bounding box center [297, 144] width 416 height 272
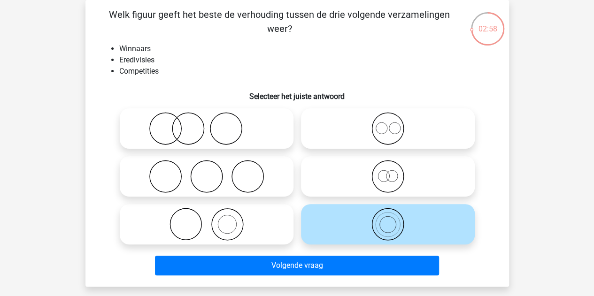
click at [260, 243] on label at bounding box center [207, 224] width 174 height 40
click at [213, 220] on input "radio" at bounding box center [210, 217] width 6 height 6
radio input "true"
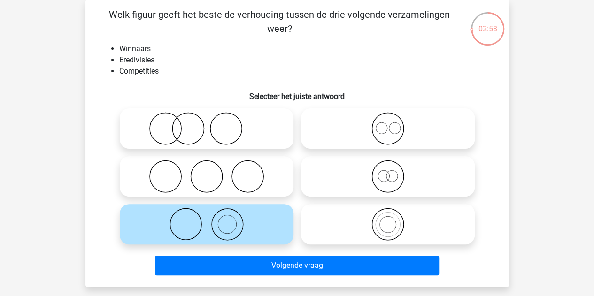
click at [257, 241] on icon at bounding box center [207, 224] width 166 height 33
click at [213, 220] on input "radio" at bounding box center [210, 217] width 6 height 6
click at [287, 277] on div "Volgende vraag" at bounding box center [297, 267] width 363 height 23
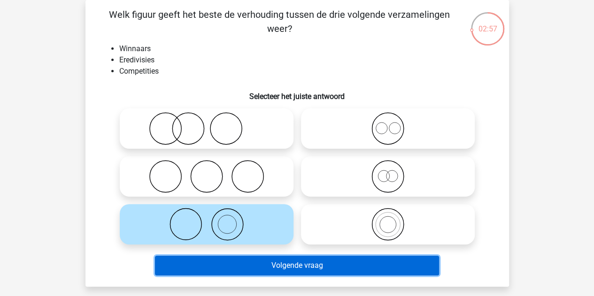
click at [290, 267] on button "Volgende vraag" at bounding box center [297, 266] width 284 height 20
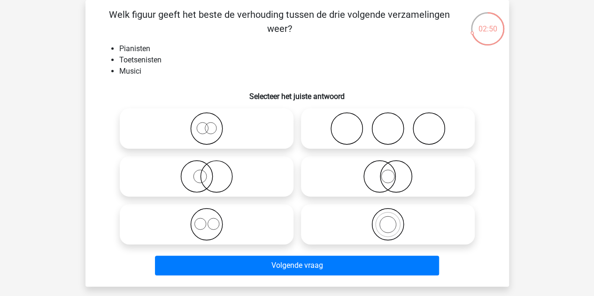
click at [247, 232] on icon at bounding box center [207, 224] width 166 height 33
click at [213, 220] on input "radio" at bounding box center [210, 217] width 6 height 6
radio input "true"
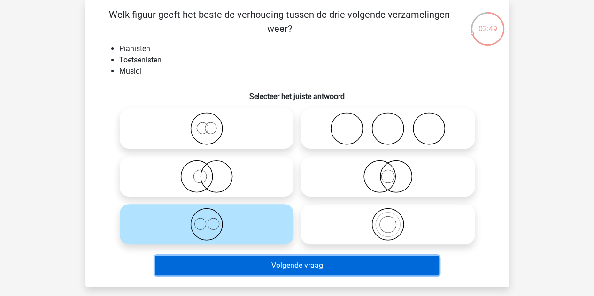
click at [249, 267] on button "Volgende vraag" at bounding box center [297, 266] width 284 height 20
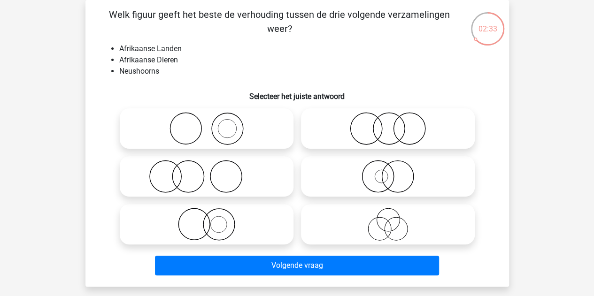
click at [218, 213] on icon at bounding box center [207, 224] width 166 height 33
click at [213, 214] on input "radio" at bounding box center [210, 217] width 6 height 6
radio input "true"
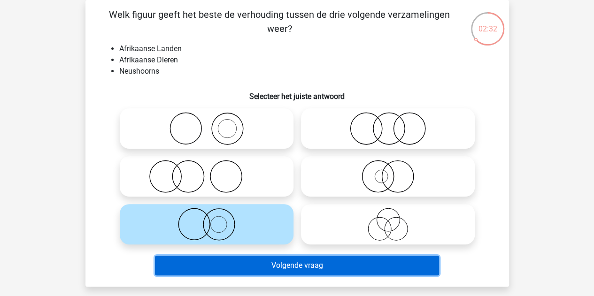
click at [233, 259] on button "Volgende vraag" at bounding box center [297, 266] width 284 height 20
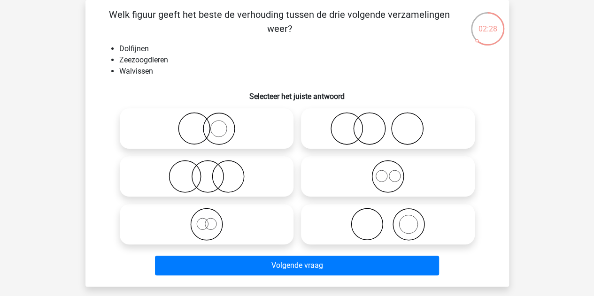
click at [344, 186] on icon at bounding box center [388, 176] width 166 height 33
click at [388, 172] on input "radio" at bounding box center [391, 169] width 6 height 6
radio input "true"
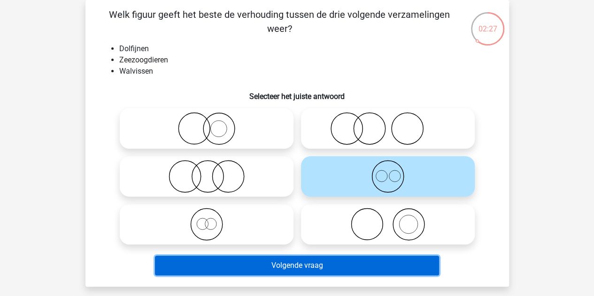
click at [324, 271] on button "Volgende vraag" at bounding box center [297, 266] width 284 height 20
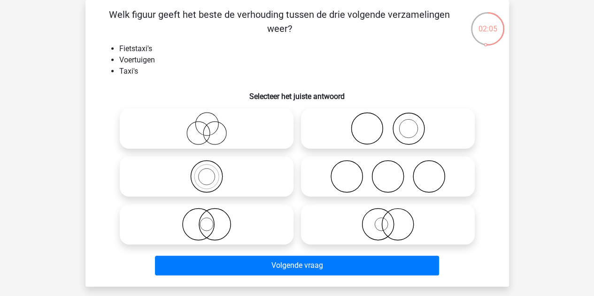
click at [268, 129] on icon at bounding box center [207, 128] width 166 height 33
click at [213, 124] on input "radio" at bounding box center [210, 121] width 6 height 6
radio input "true"
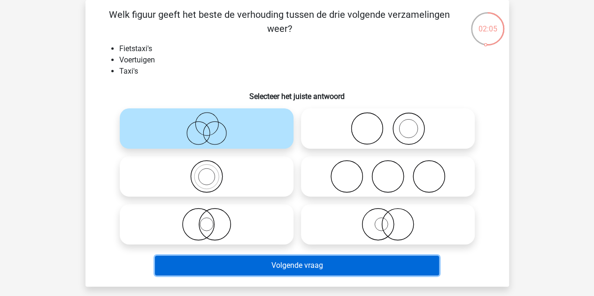
click at [298, 267] on button "Volgende vraag" at bounding box center [297, 266] width 284 height 20
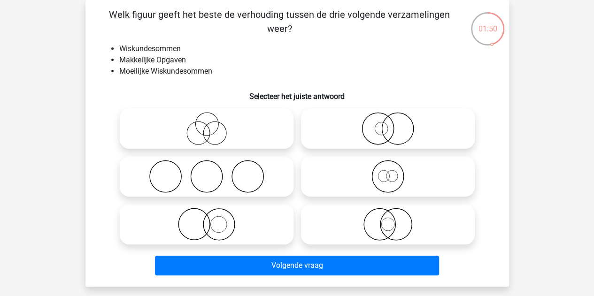
click at [224, 218] on icon at bounding box center [207, 224] width 166 height 33
click at [213, 218] on input "radio" at bounding box center [210, 217] width 6 height 6
radio input "true"
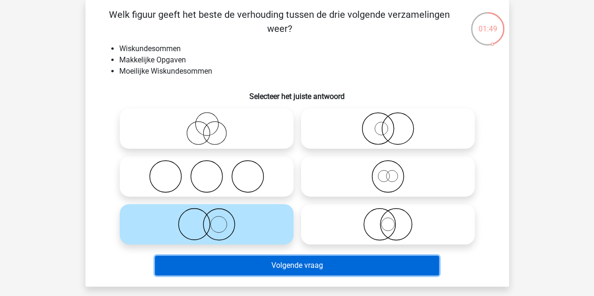
click at [269, 262] on button "Volgende vraag" at bounding box center [297, 266] width 284 height 20
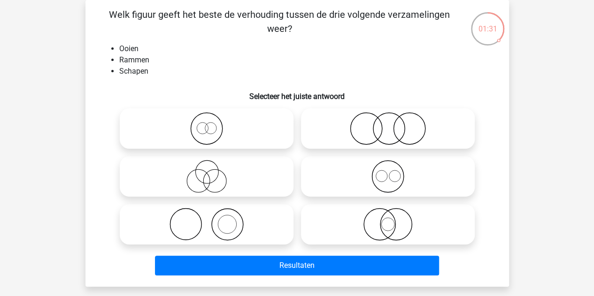
click at [205, 165] on icon at bounding box center [207, 176] width 166 height 33
click at [207, 166] on input "radio" at bounding box center [210, 169] width 6 height 6
radio input "true"
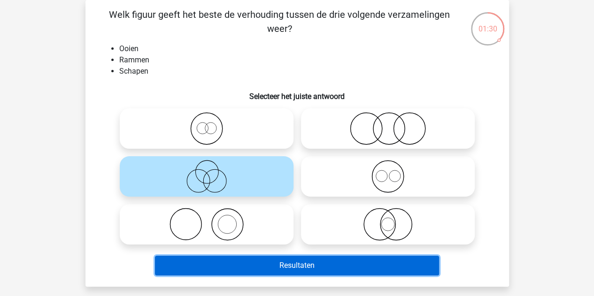
click at [217, 261] on button "Resultaten" at bounding box center [297, 266] width 284 height 20
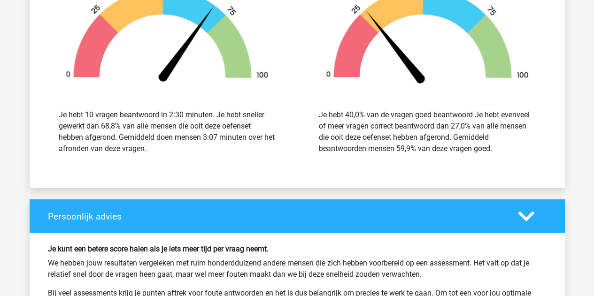
scroll to position [1228, 0]
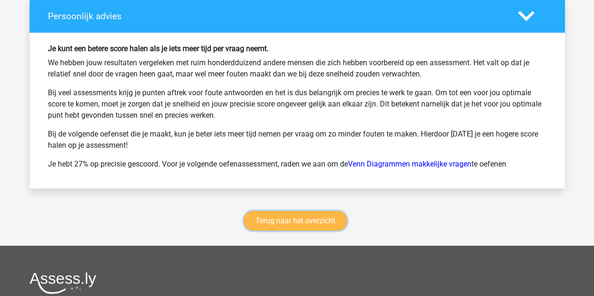
click at [300, 211] on link "Terug naar het overzicht" at bounding box center [295, 221] width 103 height 20
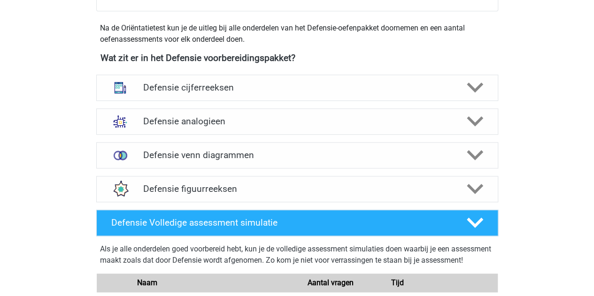
scroll to position [413, 0]
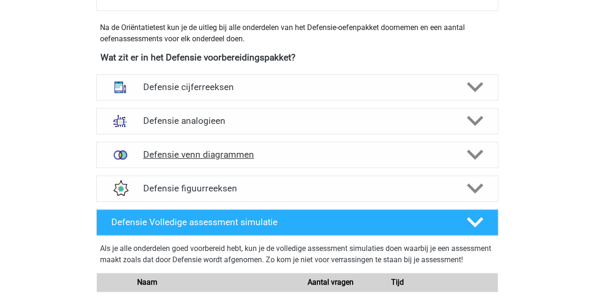
click at [208, 161] on div "Defensie venn diagrammen" at bounding box center [297, 155] width 402 height 26
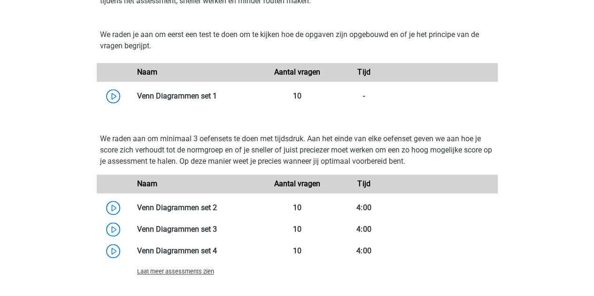
scroll to position [713, 0]
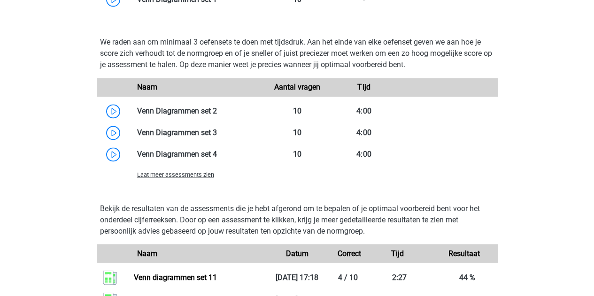
click at [199, 173] on span "Laat meer assessments zien" at bounding box center [175, 174] width 77 height 7
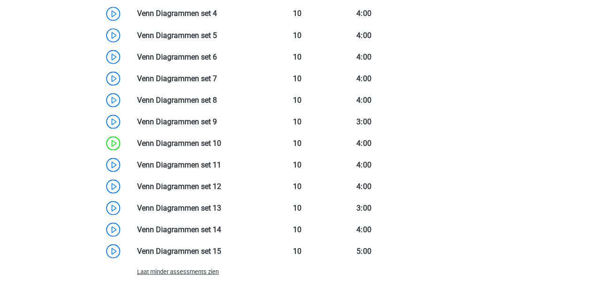
scroll to position [856, 0]
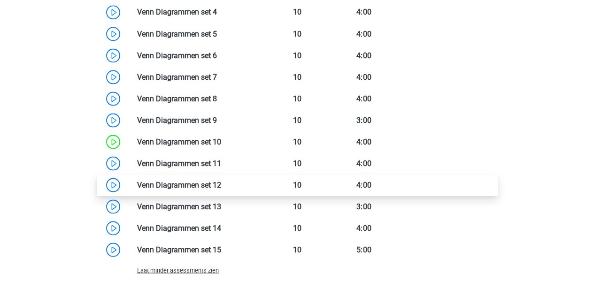
click at [221, 180] on link at bounding box center [221, 184] width 0 height 9
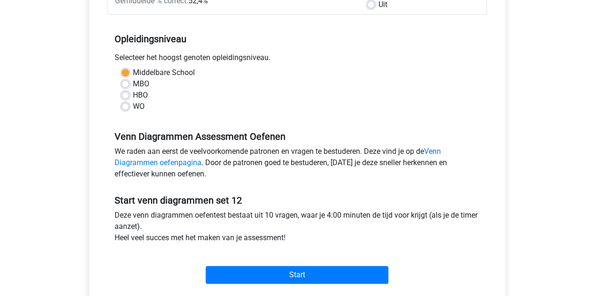
scroll to position [235, 0]
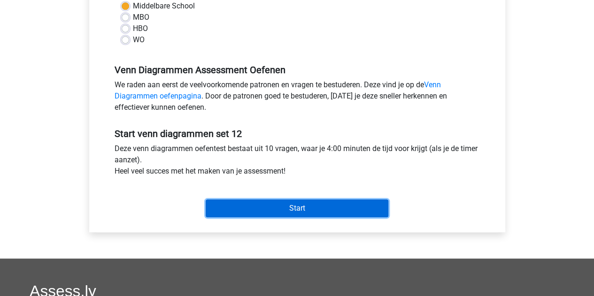
click at [273, 204] on input "Start" at bounding box center [297, 209] width 183 height 18
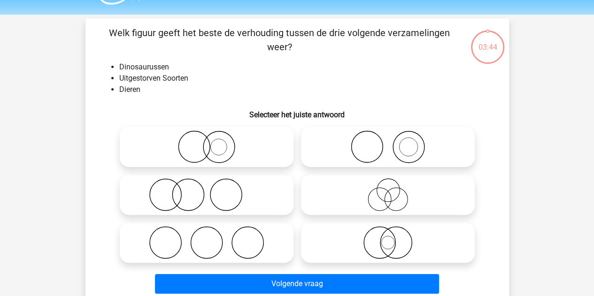
scroll to position [24, 0]
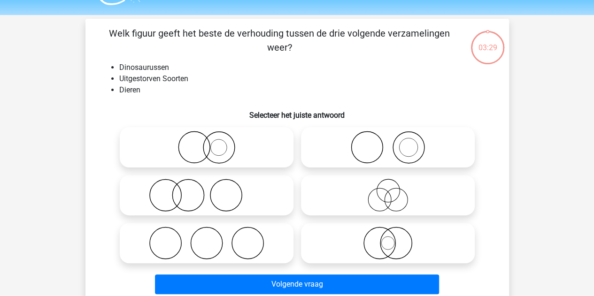
click at [327, 189] on icon at bounding box center [388, 195] width 166 height 33
click at [388, 189] on input "radio" at bounding box center [391, 188] width 6 height 6
radio input "true"
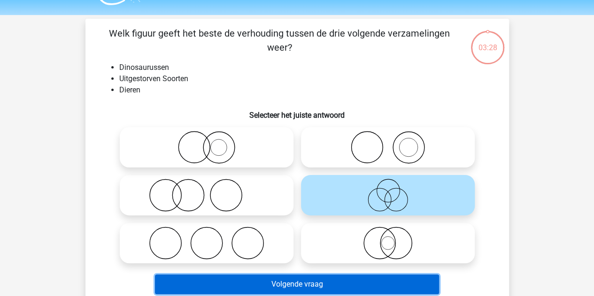
click at [267, 283] on button "Volgende vraag" at bounding box center [297, 285] width 284 height 20
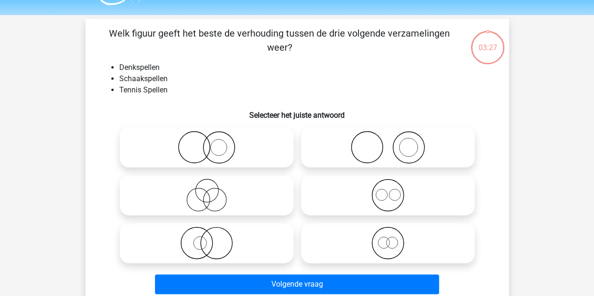
scroll to position [43, 0]
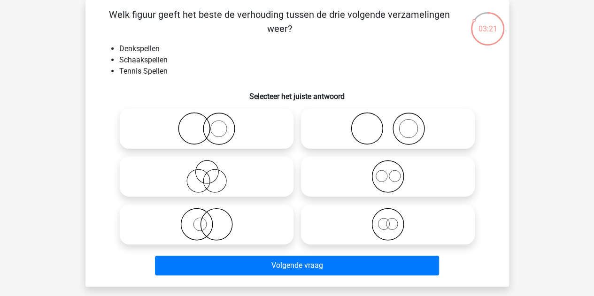
click at [345, 126] on icon at bounding box center [388, 128] width 166 height 33
click at [388, 124] on input "radio" at bounding box center [391, 121] width 6 height 6
radio input "true"
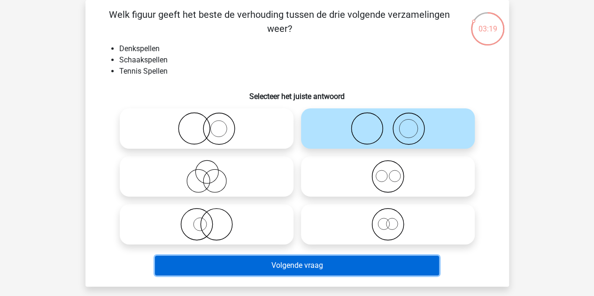
click at [256, 264] on button "Volgende vraag" at bounding box center [297, 266] width 284 height 20
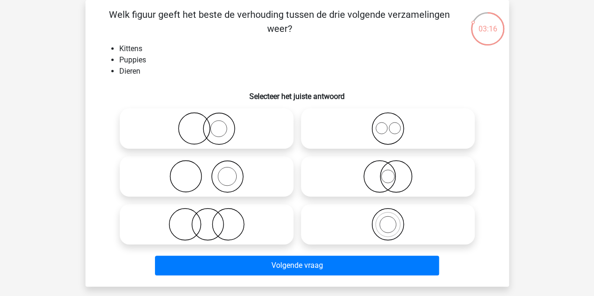
click at [395, 133] on icon at bounding box center [388, 128] width 166 height 33
click at [394, 124] on input "radio" at bounding box center [391, 121] width 6 height 6
radio input "true"
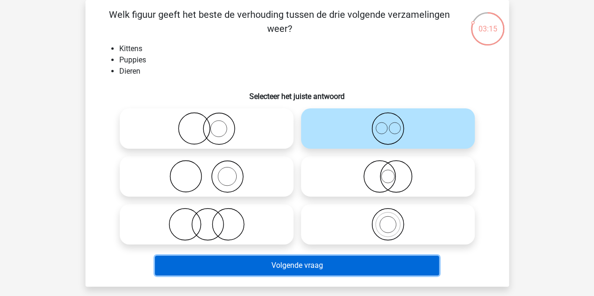
click at [268, 271] on button "Volgende vraag" at bounding box center [297, 266] width 284 height 20
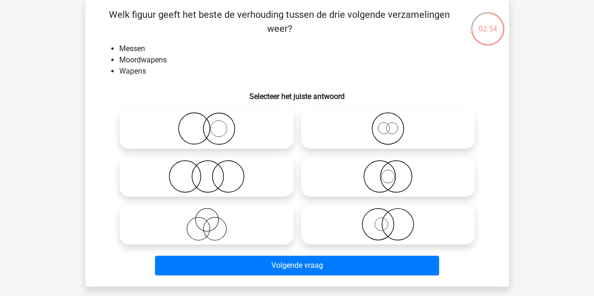
click at [344, 134] on icon at bounding box center [388, 128] width 166 height 33
click at [388, 124] on input "radio" at bounding box center [391, 121] width 6 height 6
radio input "true"
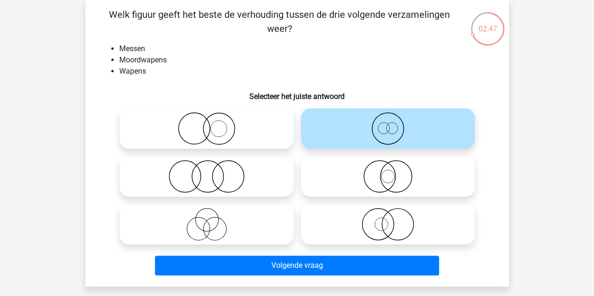
click at [328, 183] on icon at bounding box center [388, 176] width 166 height 33
click at [388, 172] on input "radio" at bounding box center [391, 169] width 6 height 6
radio input "true"
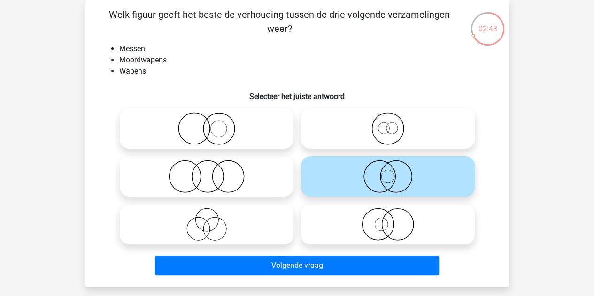
click at [323, 127] on icon at bounding box center [388, 128] width 166 height 33
click at [388, 124] on input "radio" at bounding box center [391, 121] width 6 height 6
radio input "true"
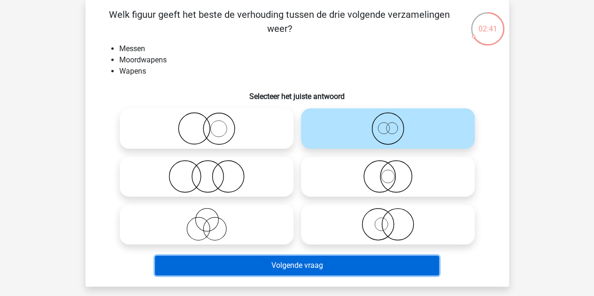
click at [251, 261] on button "Volgende vraag" at bounding box center [297, 266] width 284 height 20
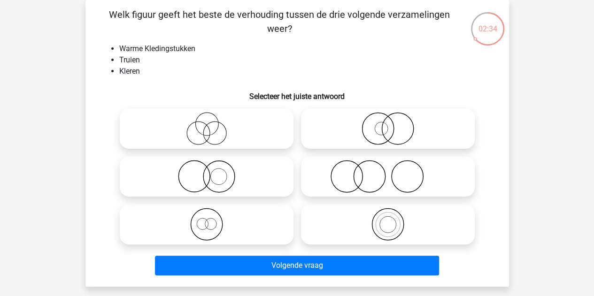
click at [256, 219] on icon at bounding box center [207, 224] width 166 height 33
click at [213, 219] on input "radio" at bounding box center [210, 217] width 6 height 6
radio input "true"
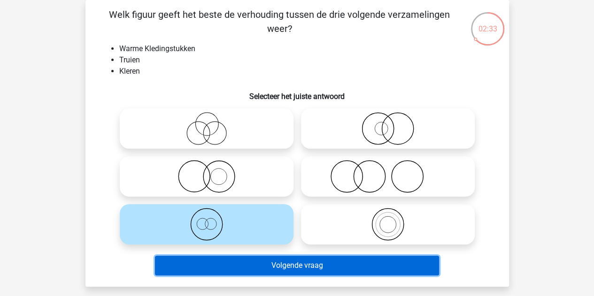
click at [236, 271] on button "Volgende vraag" at bounding box center [297, 266] width 284 height 20
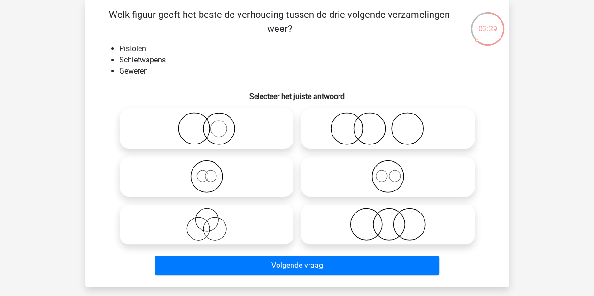
click at [307, 165] on icon at bounding box center [388, 176] width 166 height 33
click at [388, 166] on input "radio" at bounding box center [391, 169] width 6 height 6
radio input "true"
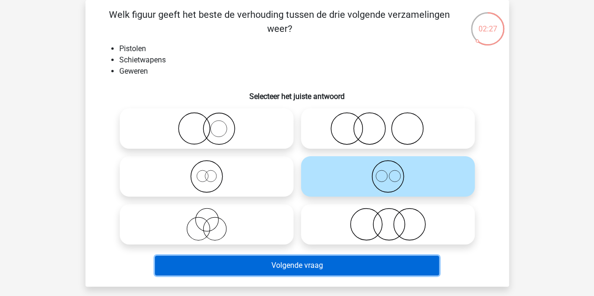
click at [256, 259] on button "Volgende vraag" at bounding box center [297, 266] width 284 height 20
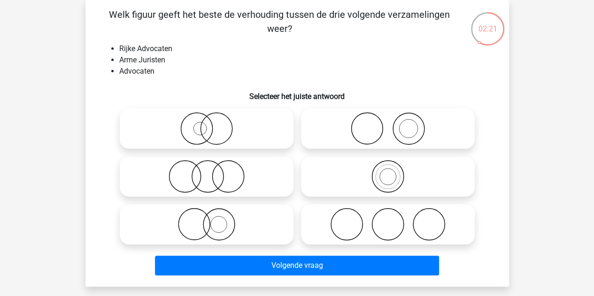
click at [377, 126] on icon at bounding box center [388, 128] width 166 height 33
click at [388, 124] on input "radio" at bounding box center [391, 121] width 6 height 6
radio input "true"
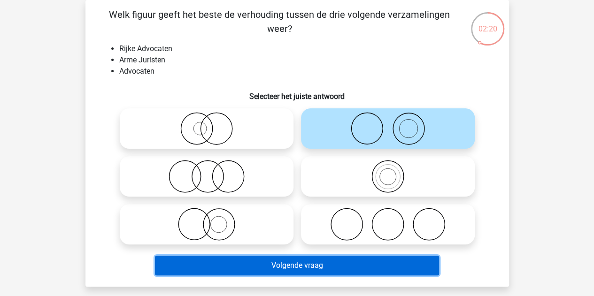
click at [297, 271] on button "Volgende vraag" at bounding box center [297, 266] width 284 height 20
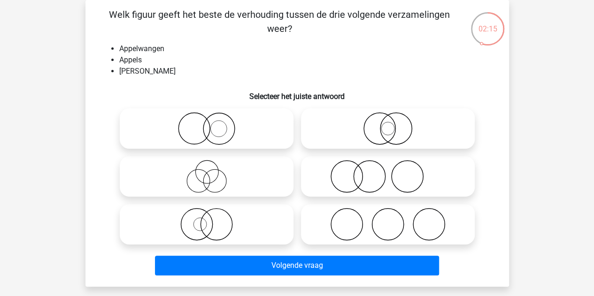
click at [386, 251] on div "Volgende vraag" at bounding box center [298, 264] width 394 height 31
click at [359, 230] on icon at bounding box center [388, 224] width 166 height 33
click at [388, 220] on input "radio" at bounding box center [391, 217] width 6 height 6
radio input "true"
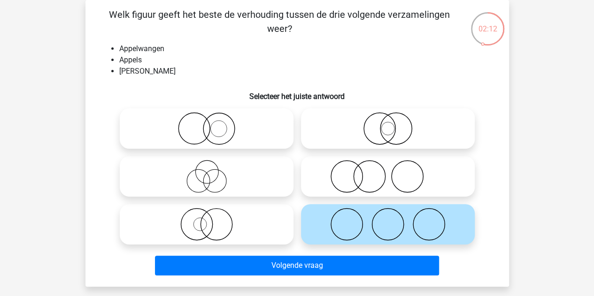
click at [322, 172] on icon at bounding box center [388, 176] width 166 height 33
click at [388, 172] on input "radio" at bounding box center [391, 169] width 6 height 6
radio input "true"
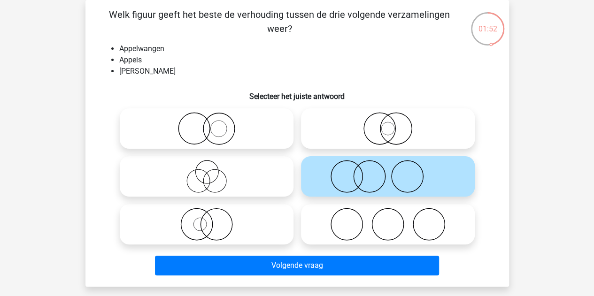
click at [337, 241] on icon at bounding box center [388, 224] width 166 height 33
click at [388, 220] on input "radio" at bounding box center [391, 217] width 6 height 6
radio input "true"
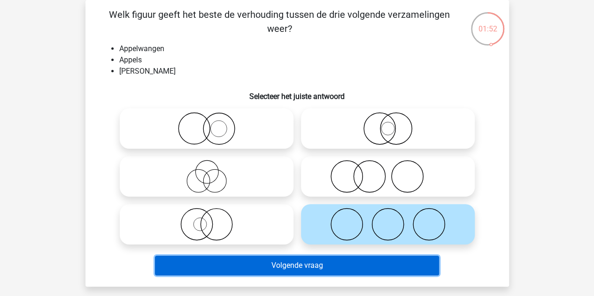
click at [318, 263] on button "Volgende vraag" at bounding box center [297, 266] width 284 height 20
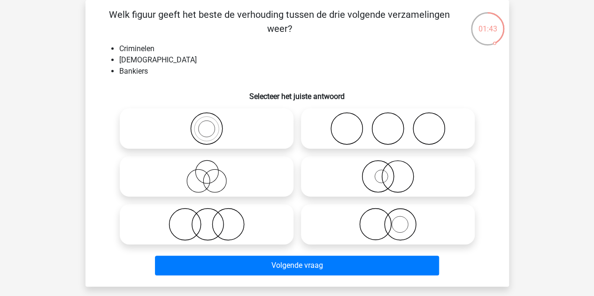
click at [344, 125] on icon at bounding box center [388, 128] width 166 height 33
click at [388, 124] on input "radio" at bounding box center [391, 121] width 6 height 6
radio input "true"
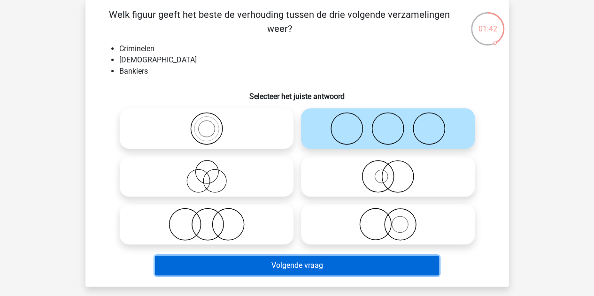
click at [247, 261] on button "Volgende vraag" at bounding box center [297, 266] width 284 height 20
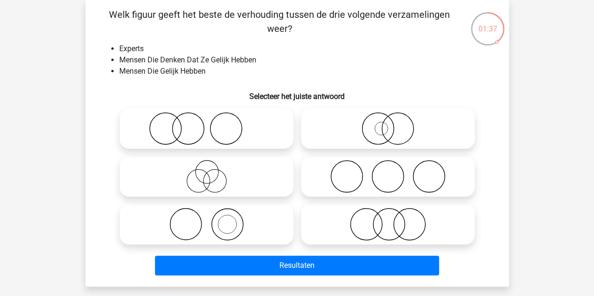
click at [315, 168] on icon at bounding box center [388, 176] width 166 height 33
click at [388, 168] on input "radio" at bounding box center [391, 169] width 6 height 6
radio input "true"
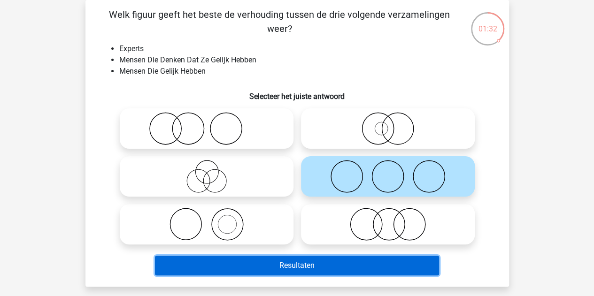
click at [258, 260] on button "Resultaten" at bounding box center [297, 266] width 284 height 20
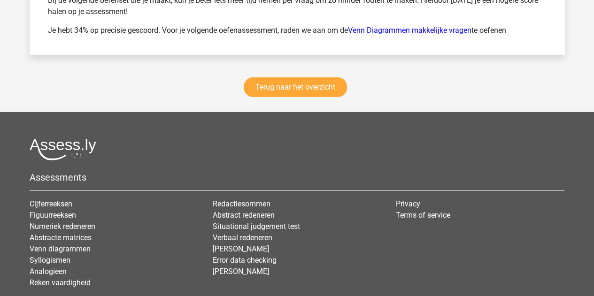
scroll to position [1420, 0]
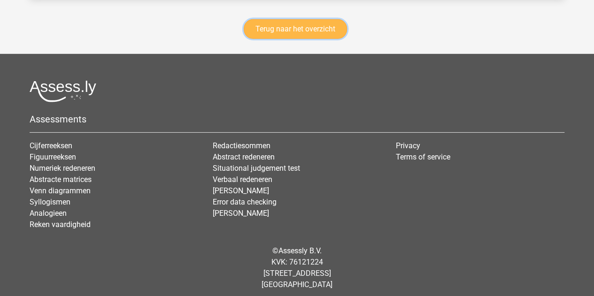
click at [311, 27] on link "Terug naar het overzicht" at bounding box center [295, 29] width 103 height 20
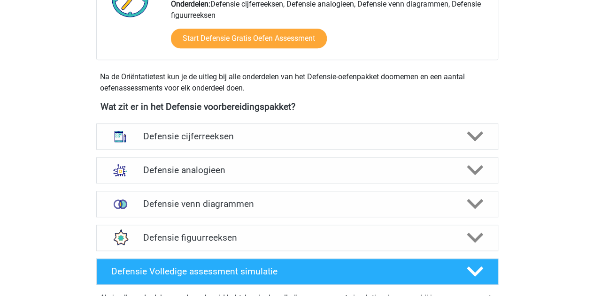
scroll to position [365, 0]
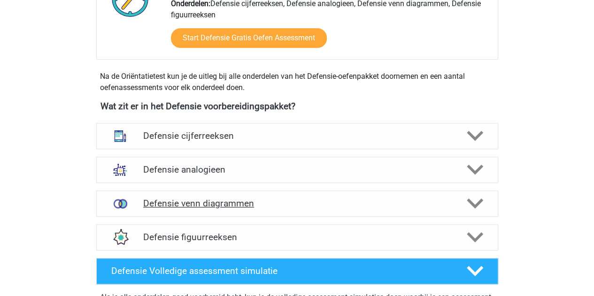
click at [212, 195] on div "Defensie venn diagrammen" at bounding box center [297, 204] width 402 height 26
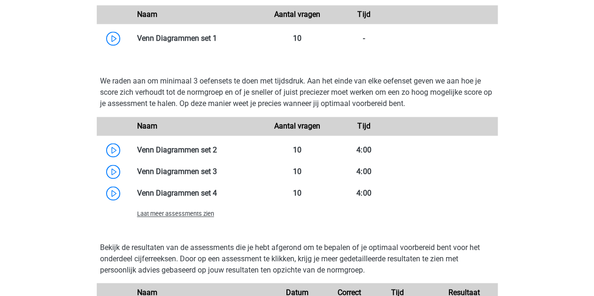
scroll to position [685, 0]
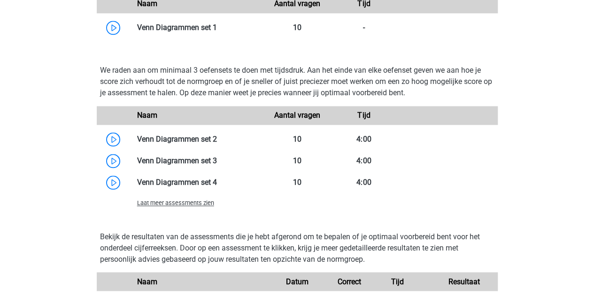
click at [204, 200] on span "Laat meer assessments zien" at bounding box center [175, 203] width 77 height 7
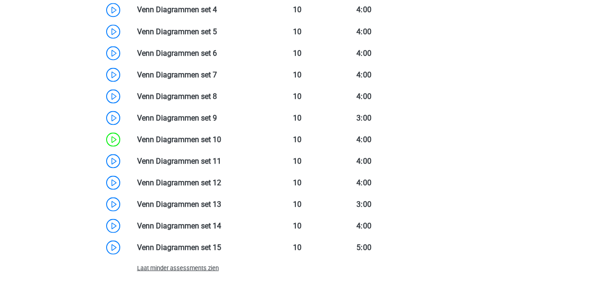
scroll to position [864, 0]
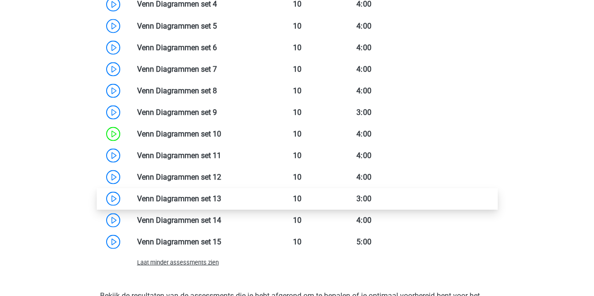
click at [221, 198] on link at bounding box center [221, 198] width 0 height 9
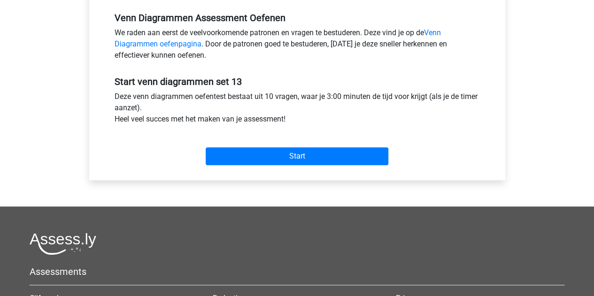
scroll to position [304, 0]
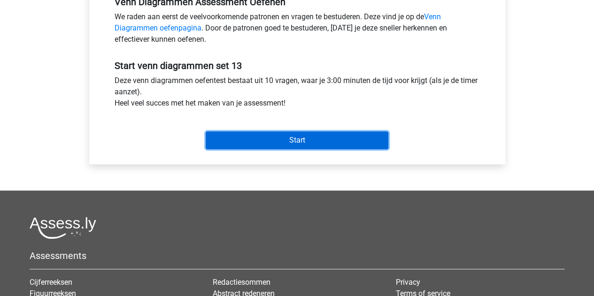
click at [277, 136] on input "Start" at bounding box center [297, 141] width 183 height 18
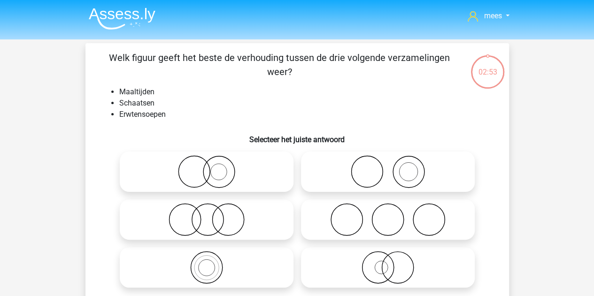
click at [345, 169] on icon at bounding box center [388, 172] width 166 height 33
click at [388, 167] on input "radio" at bounding box center [391, 164] width 6 height 6
radio input "true"
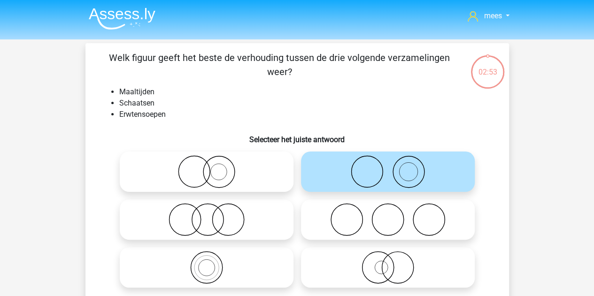
scroll to position [80, 0]
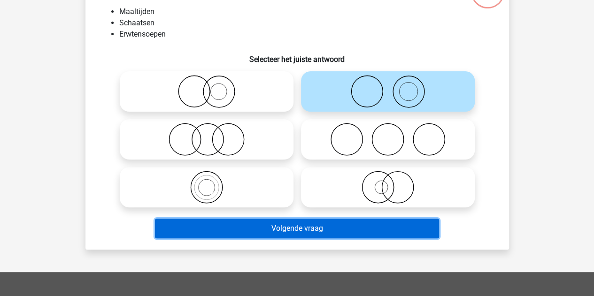
click at [261, 223] on button "Volgende vraag" at bounding box center [297, 229] width 284 height 20
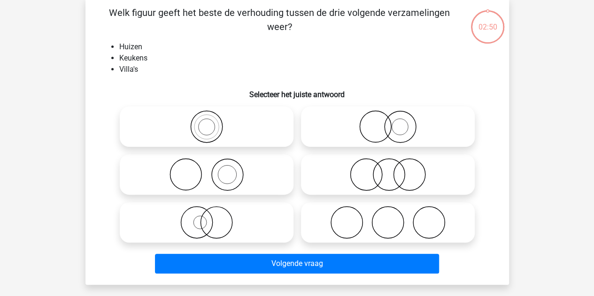
scroll to position [43, 0]
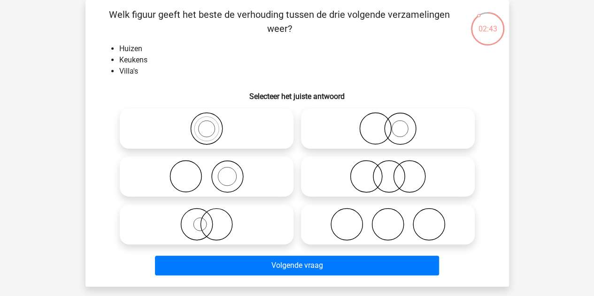
click at [233, 193] on icon at bounding box center [207, 176] width 166 height 33
click at [213, 172] on input "radio" at bounding box center [210, 169] width 6 height 6
radio input "true"
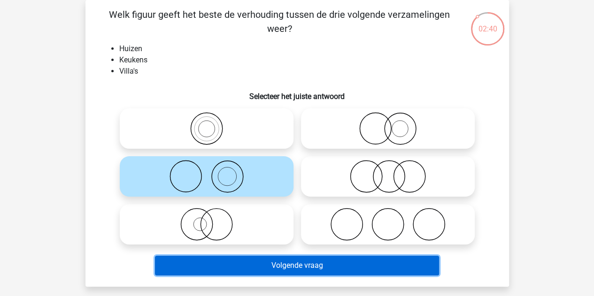
click at [247, 259] on button "Volgende vraag" at bounding box center [297, 266] width 284 height 20
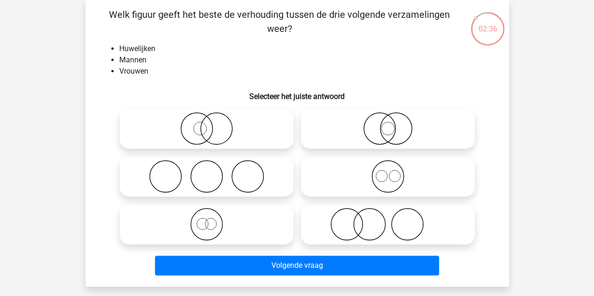
click at [340, 167] on icon at bounding box center [388, 176] width 166 height 33
click at [388, 167] on input "radio" at bounding box center [391, 169] width 6 height 6
radio input "true"
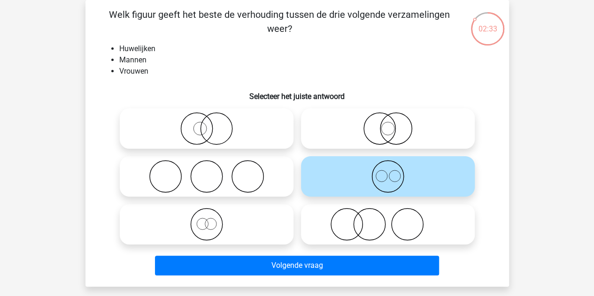
click at [266, 229] on icon at bounding box center [207, 224] width 166 height 33
click at [213, 220] on input "radio" at bounding box center [210, 217] width 6 height 6
radio input "true"
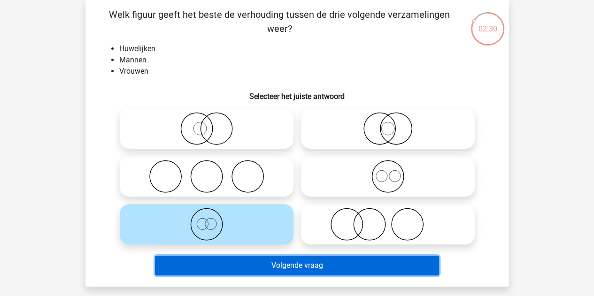
click at [248, 273] on button "Volgende vraag" at bounding box center [297, 266] width 284 height 20
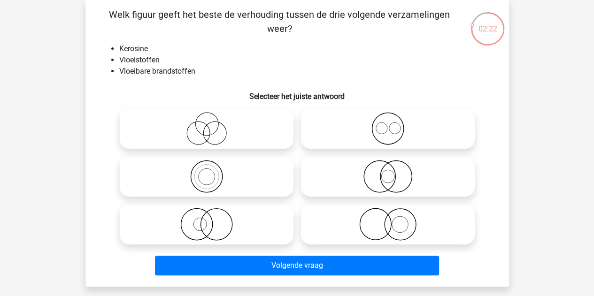
click at [230, 171] on icon at bounding box center [207, 176] width 166 height 33
click at [213, 171] on input "radio" at bounding box center [210, 169] width 6 height 6
radio input "true"
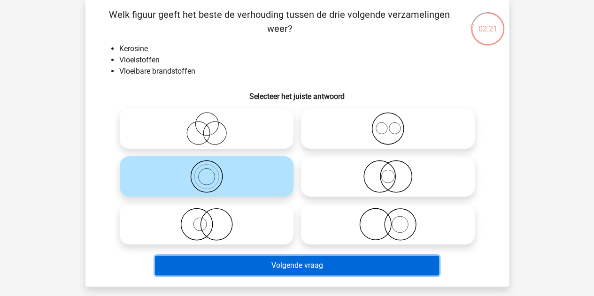
click at [243, 270] on button "Volgende vraag" at bounding box center [297, 266] width 284 height 20
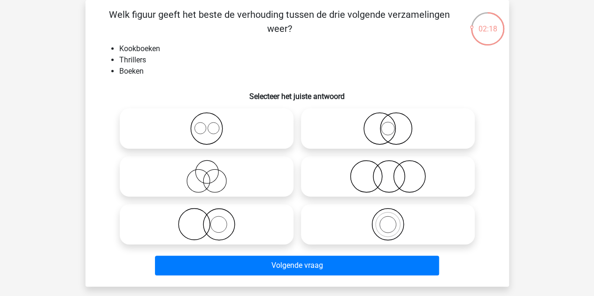
click at [249, 133] on icon at bounding box center [207, 128] width 166 height 33
click at [213, 124] on input "radio" at bounding box center [210, 121] width 6 height 6
radio input "true"
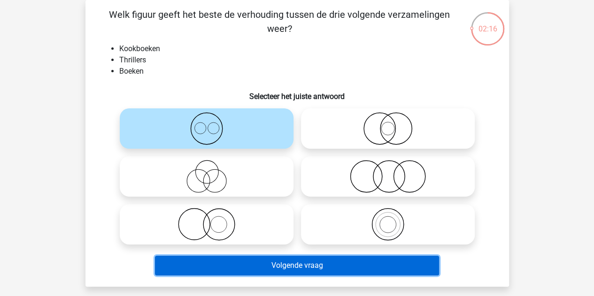
click at [252, 267] on button "Volgende vraag" at bounding box center [297, 266] width 284 height 20
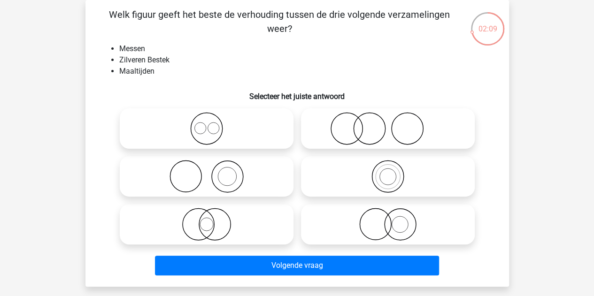
click at [281, 175] on icon at bounding box center [207, 176] width 166 height 33
click at [213, 172] on input "radio" at bounding box center [210, 169] width 6 height 6
radio input "true"
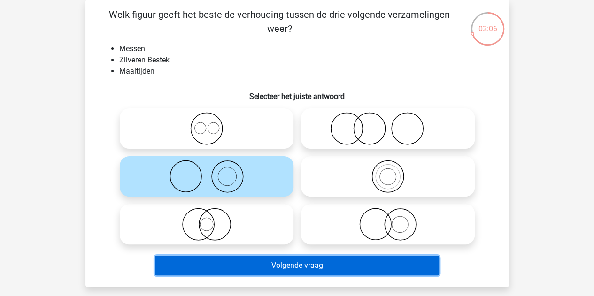
click at [223, 271] on button "Volgende vraag" at bounding box center [297, 266] width 284 height 20
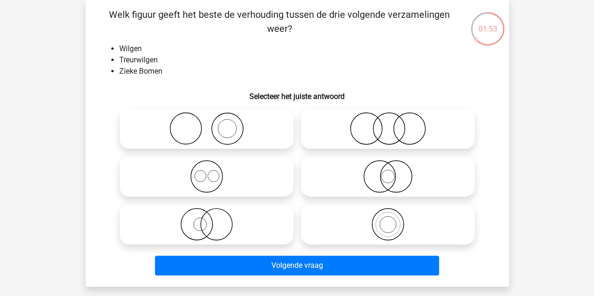
click at [218, 135] on icon at bounding box center [207, 128] width 166 height 33
click at [213, 124] on input "radio" at bounding box center [210, 121] width 6 height 6
radio input "true"
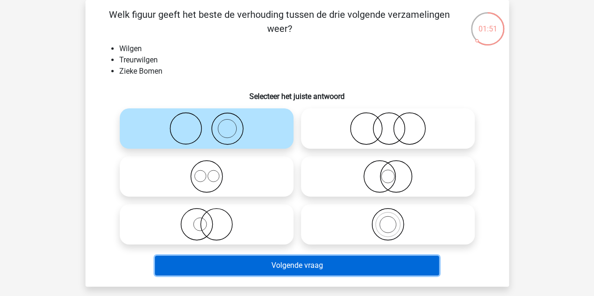
click at [235, 261] on button "Volgende vraag" at bounding box center [297, 266] width 284 height 20
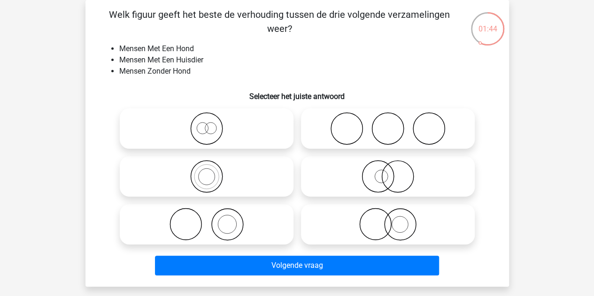
click at [172, 227] on icon at bounding box center [207, 224] width 166 height 33
click at [207, 220] on input "radio" at bounding box center [210, 217] width 6 height 6
radio input "true"
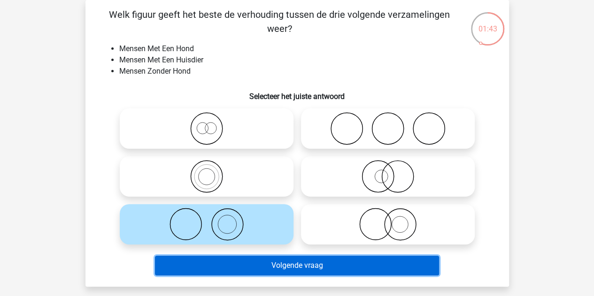
click at [217, 267] on button "Volgende vraag" at bounding box center [297, 266] width 284 height 20
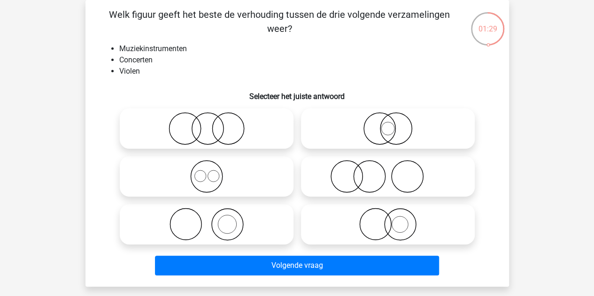
click at [357, 228] on icon at bounding box center [388, 224] width 166 height 33
click at [388, 220] on input "radio" at bounding box center [391, 217] width 6 height 6
radio input "true"
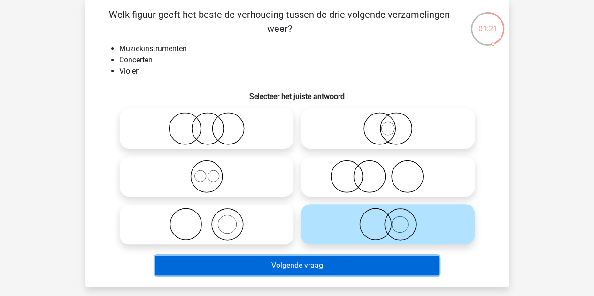
click at [273, 265] on button "Volgende vraag" at bounding box center [297, 266] width 284 height 20
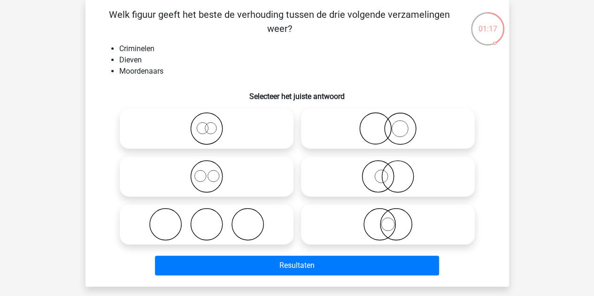
click at [194, 203] on div at bounding box center [206, 225] width 181 height 48
click at [197, 218] on icon at bounding box center [207, 224] width 166 height 33
click at [207, 218] on input "radio" at bounding box center [210, 217] width 6 height 6
radio input "true"
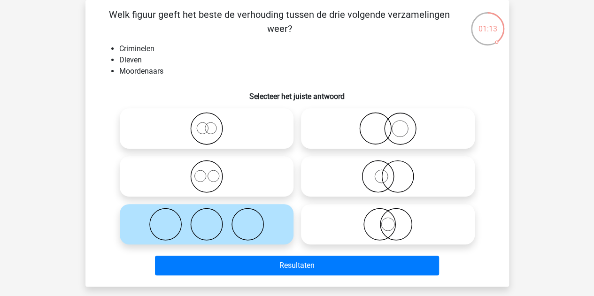
click at [167, 86] on h6 "Selecteer het juiste antwoord" at bounding box center [298, 93] width 394 height 16
click at [194, 167] on circle at bounding box center [206, 176] width 31 height 31
click at [207, 167] on input "radio" at bounding box center [210, 169] width 6 height 6
radio input "true"
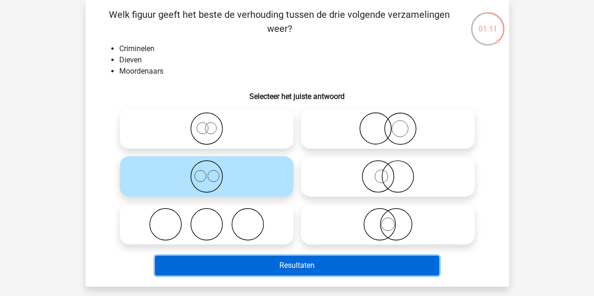
click at [238, 266] on button "Resultaten" at bounding box center [297, 266] width 284 height 20
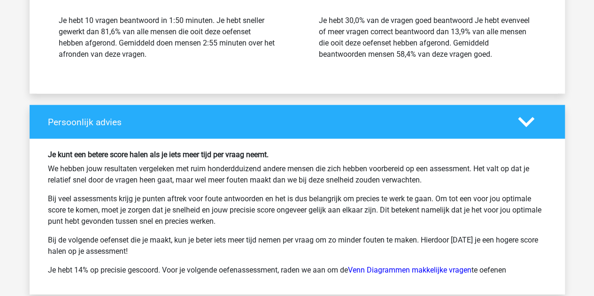
scroll to position [1122, 0]
